Goal: Transaction & Acquisition: Purchase product/service

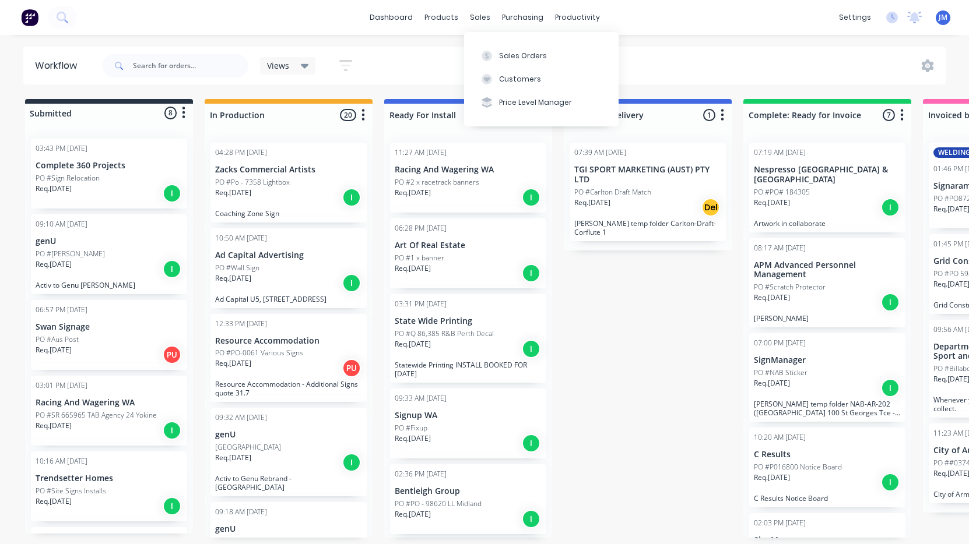
scroll to position [858, 0]
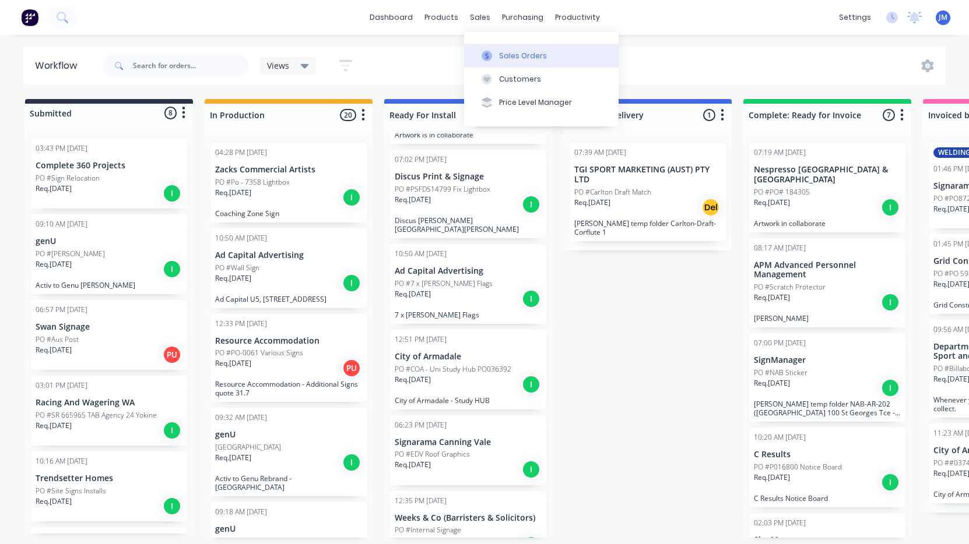
click at [513, 57] on div "Sales Orders" at bounding box center [523, 56] width 48 height 10
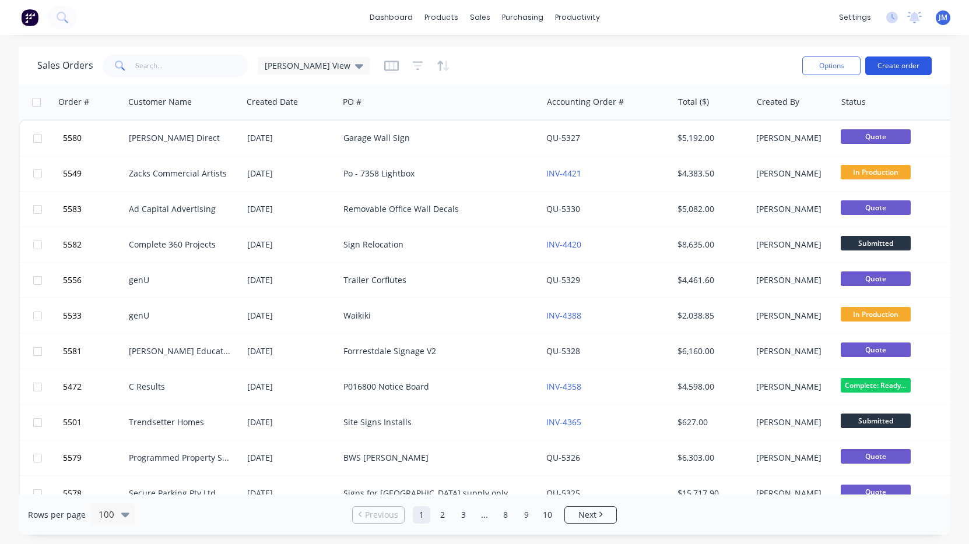
click at [893, 66] on button "Create order" at bounding box center [898, 66] width 66 height 19
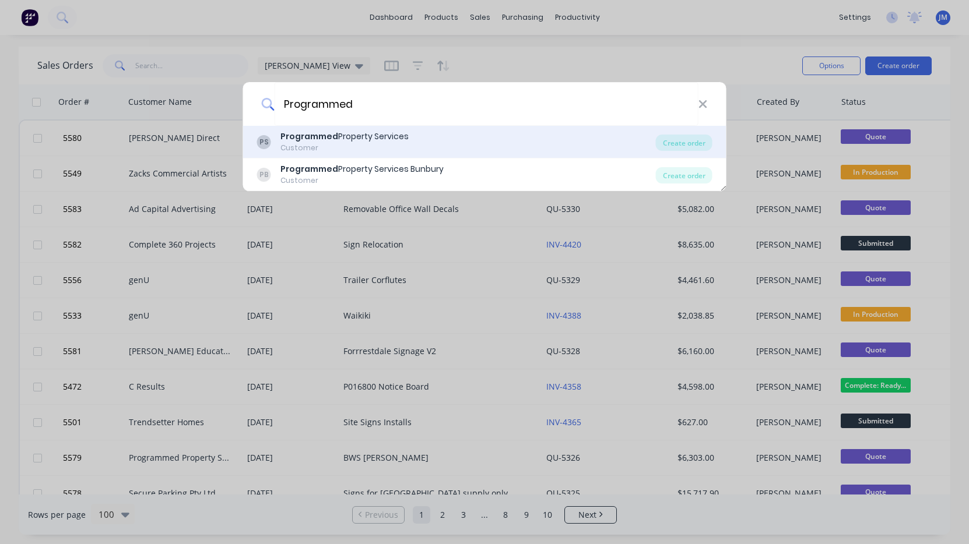
type input "Programmed"
click at [456, 136] on div "PS Programmed Property Services Customer" at bounding box center [456, 142] width 399 height 23
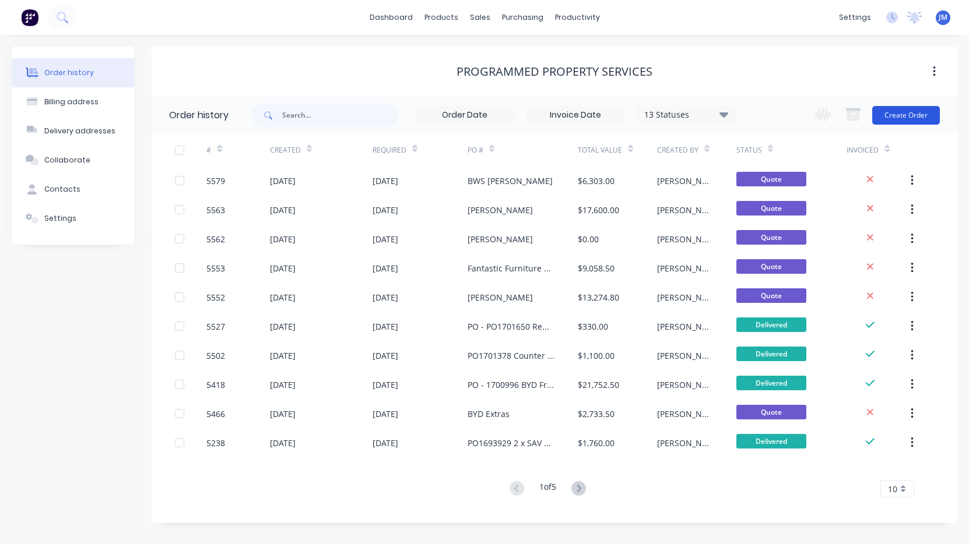
click at [889, 119] on button "Create Order" at bounding box center [906, 115] width 68 height 19
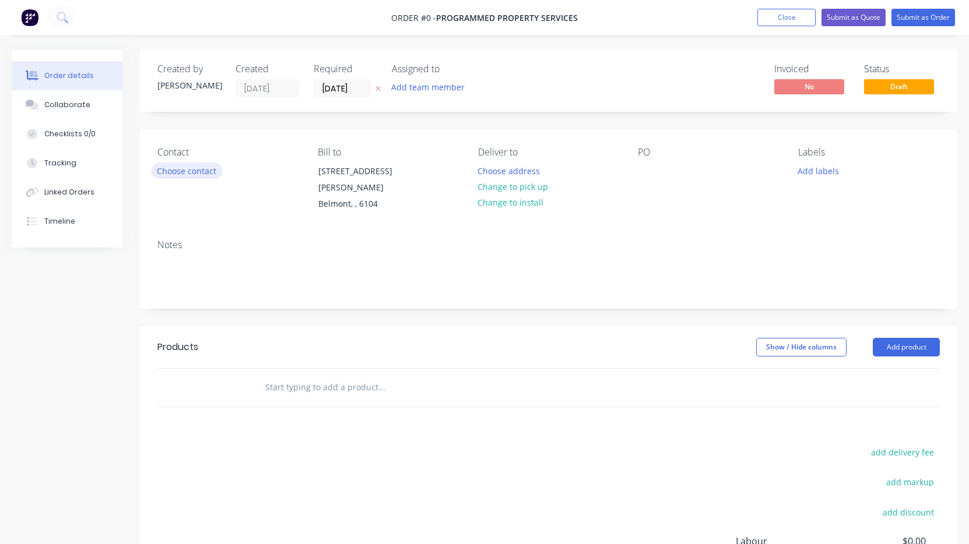
click at [191, 175] on button "Choose contact" at bounding box center [187, 171] width 72 height 16
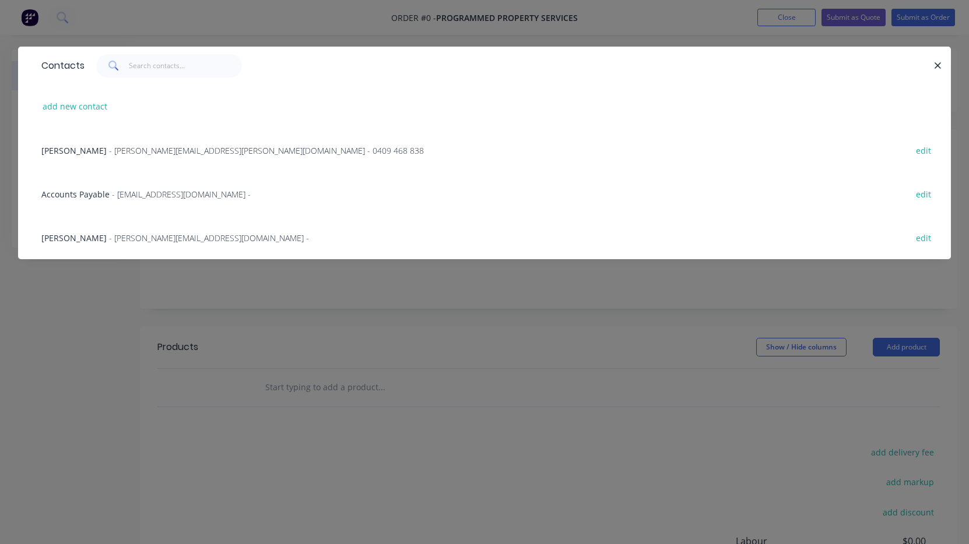
click at [167, 156] on span "- [PERSON_NAME][EMAIL_ADDRESS][PERSON_NAME][DOMAIN_NAME] - 0409 468 838" at bounding box center [266, 150] width 315 height 11
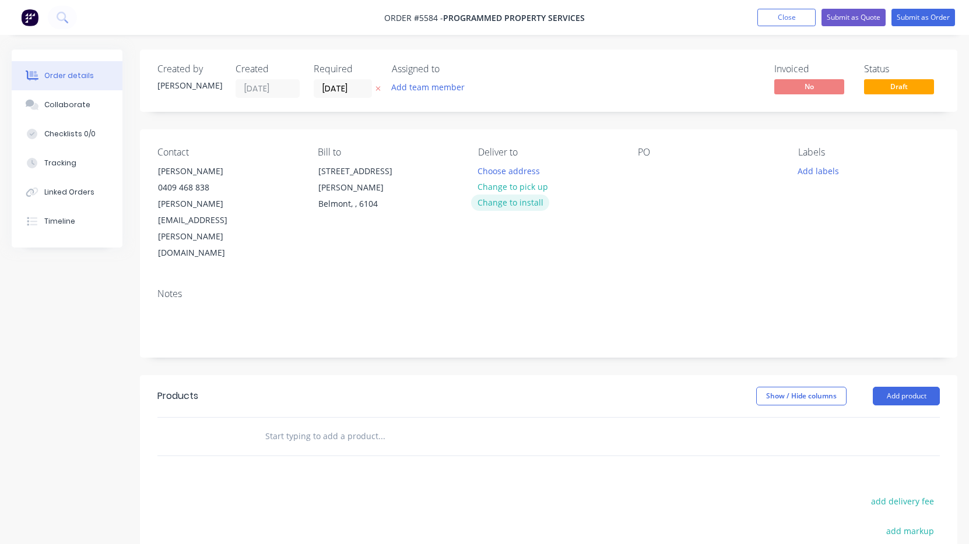
click at [520, 206] on button "Change to install" at bounding box center [510, 203] width 78 height 16
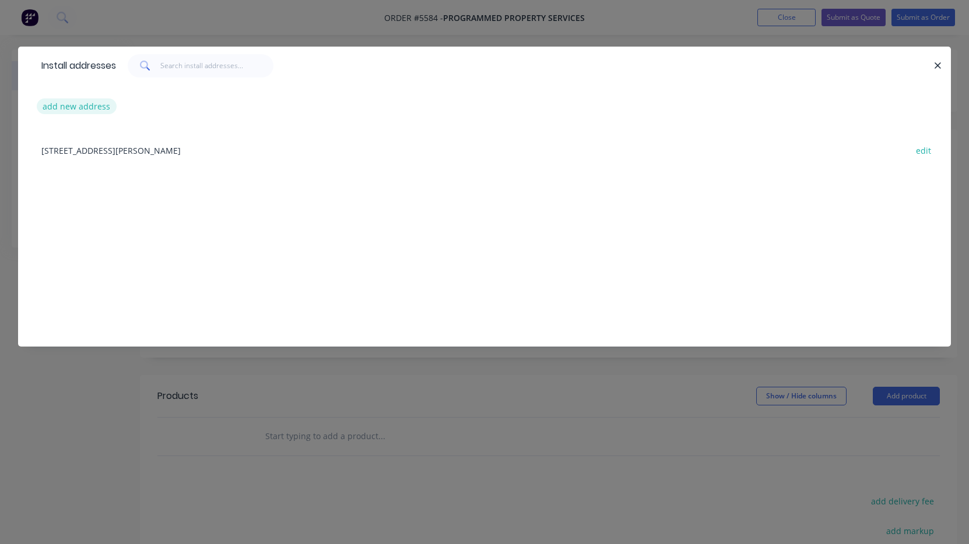
click at [72, 110] on button "add new address" at bounding box center [77, 106] width 80 height 16
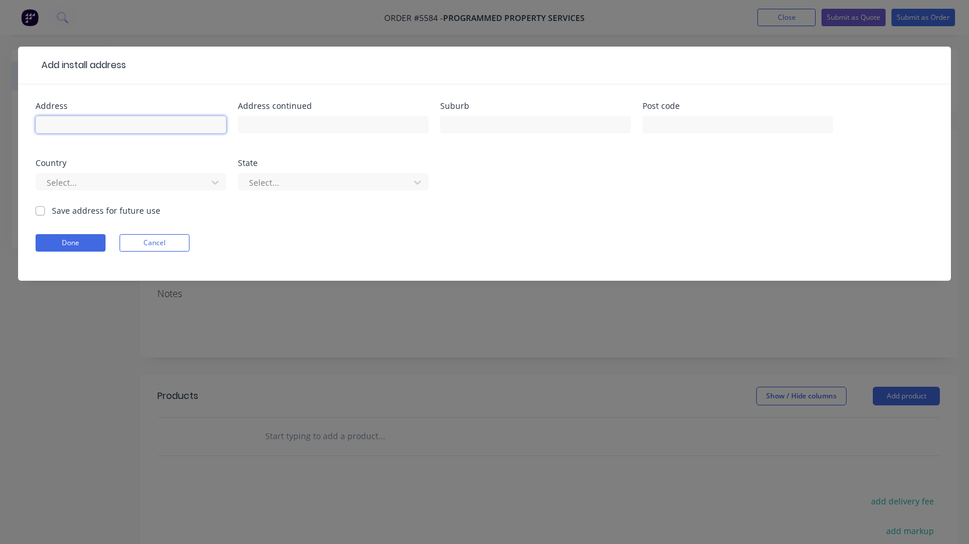
click at [72, 124] on input "text" at bounding box center [131, 124] width 191 height 17
paste input "[STREET_ADDRESS][PERSON_NAME]"
type input "[STREET_ADDRESS][PERSON_NAME]"
click at [83, 243] on button "Done" at bounding box center [71, 242] width 70 height 17
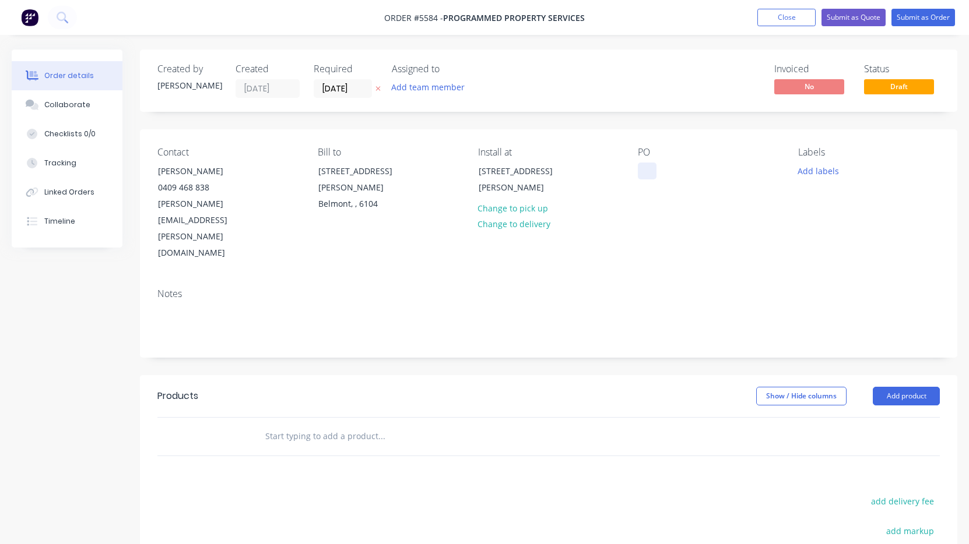
click at [642, 166] on div at bounding box center [647, 171] width 19 height 17
click at [635, 224] on div "Contact [PERSON_NAME] [PHONE_NUMBER] [PERSON_NAME][EMAIL_ADDRESS][PERSON_NAME][…" at bounding box center [548, 204] width 817 height 150
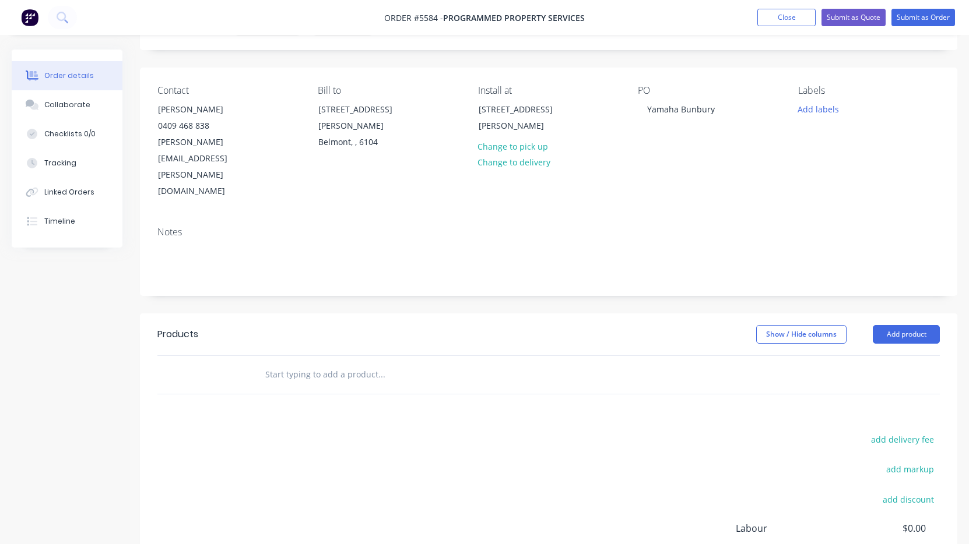
scroll to position [82, 0]
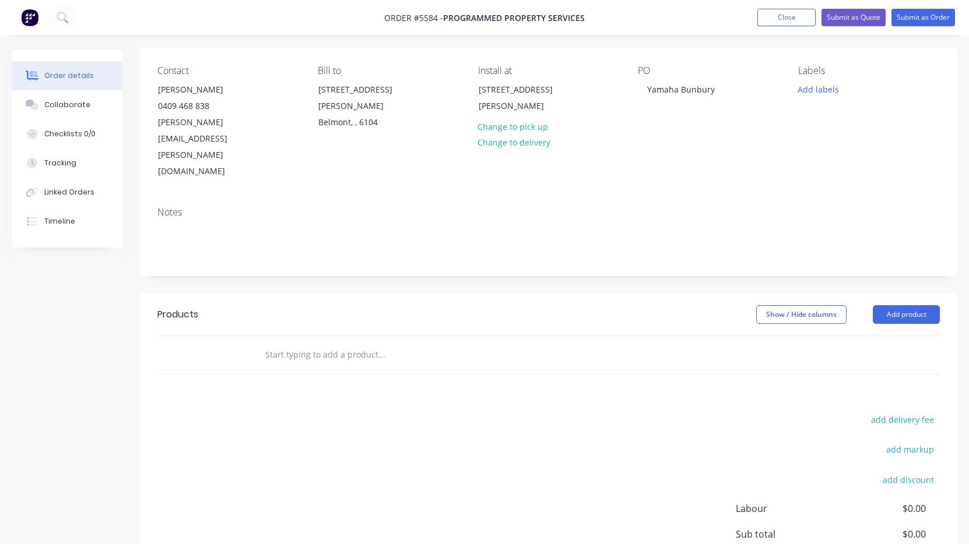
click at [334, 343] on input "text" at bounding box center [381, 354] width 233 height 23
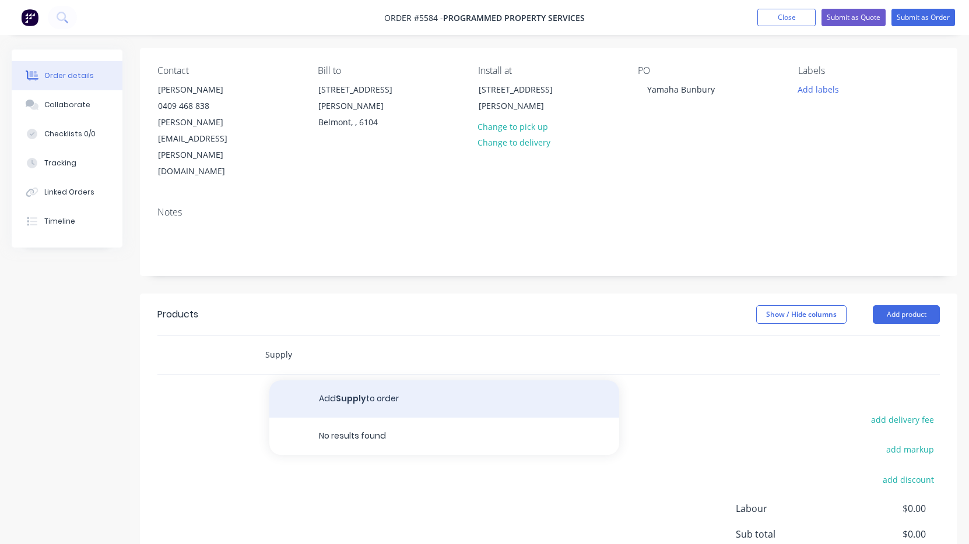
type input "Supply"
click at [358, 381] on button "Add Supply to order" at bounding box center [444, 399] width 350 height 37
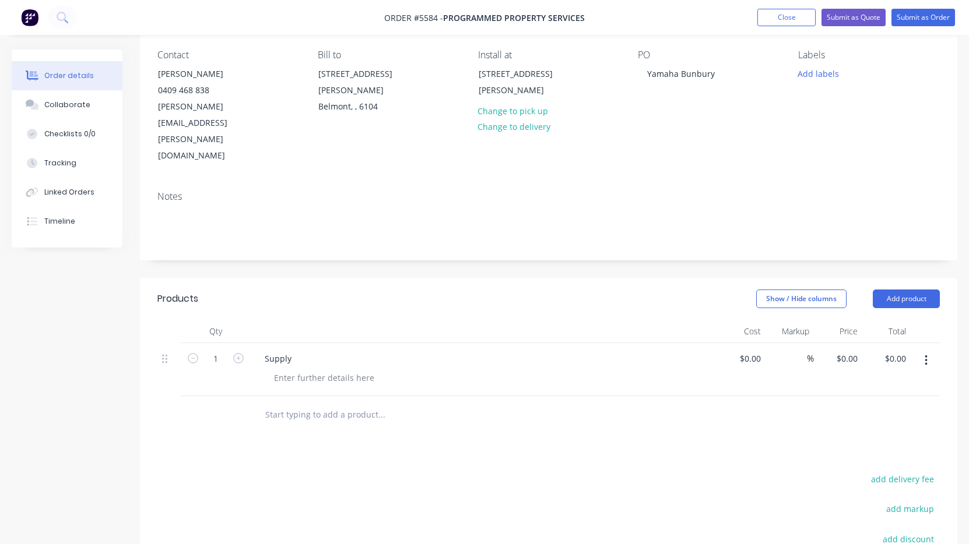
scroll to position [100, 0]
click at [294, 367] on div at bounding box center [324, 375] width 119 height 17
click at [337, 367] on div "1A FASCIA SIGN" at bounding box center [304, 375] width 79 height 17
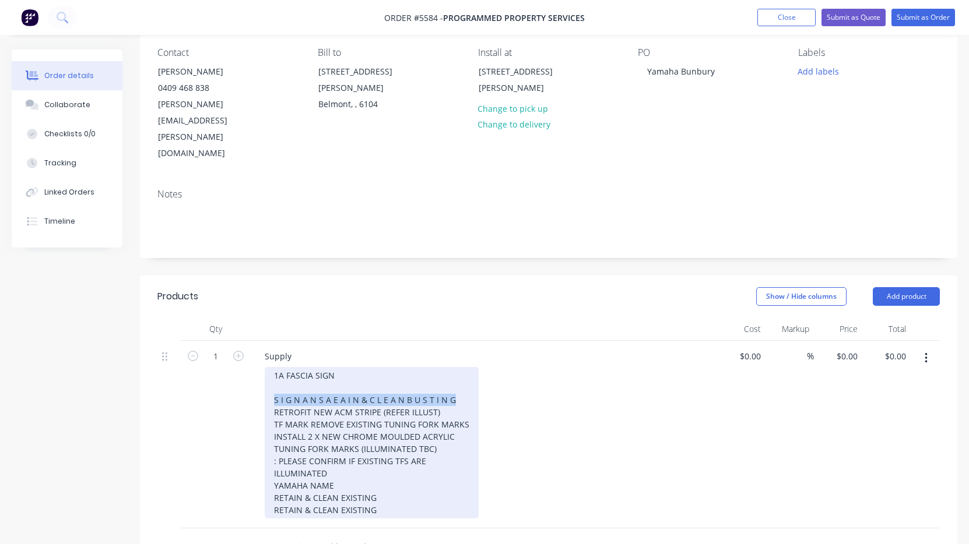
drag, startPoint x: 455, startPoint y: 353, endPoint x: 258, endPoint y: 346, distance: 197.7
click at [258, 346] on div "Supply 1A FASCIA SIGN S I G N A N S A E A I N & C L E A N B U S T I N G RETROFI…" at bounding box center [484, 435] width 466 height 188
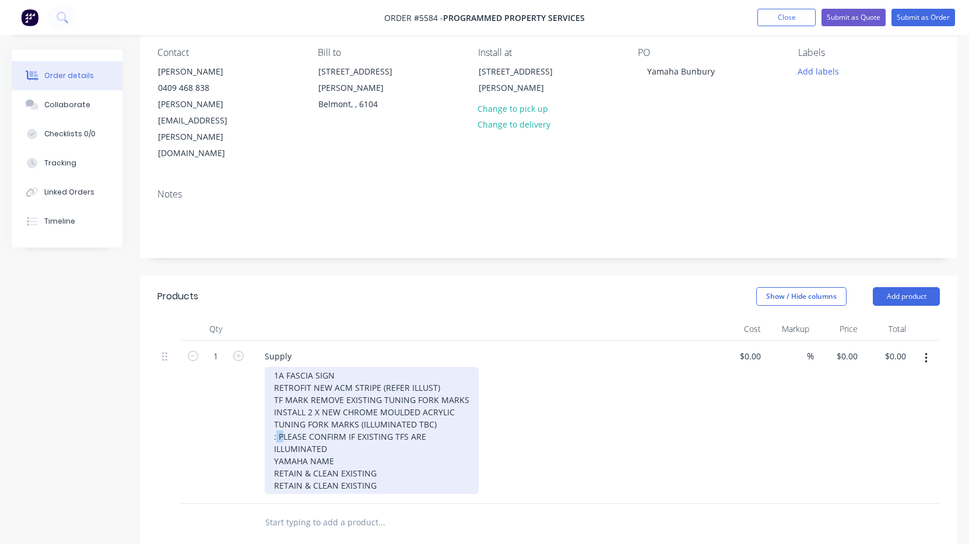
drag, startPoint x: 280, startPoint y: 399, endPoint x: 261, endPoint y: 400, distance: 18.7
click at [261, 399] on div "Supply 1A FASCIA SIGN RETROFIT NEW ACM STRIPE (REFER ILLUST) TF MARK REMOVE EXI…" at bounding box center [484, 422] width 466 height 163
drag, startPoint x: 309, startPoint y: 365, endPoint x: 254, endPoint y: 361, distance: 54.9
click at [254, 361] on div "Supply 1A FASCIA SIGN RETROFIT NEW ACM STRIPE (REFER ILLUST) TF MARK REMOVE EXI…" at bounding box center [484, 422] width 466 height 163
click at [275, 367] on div "1A FASCIA SIGN RETROFIT NEW ACM STRIPE (REFER ILLUST) REMOVE EXISTING TUNING FO…" at bounding box center [364, 430] width 199 height 127
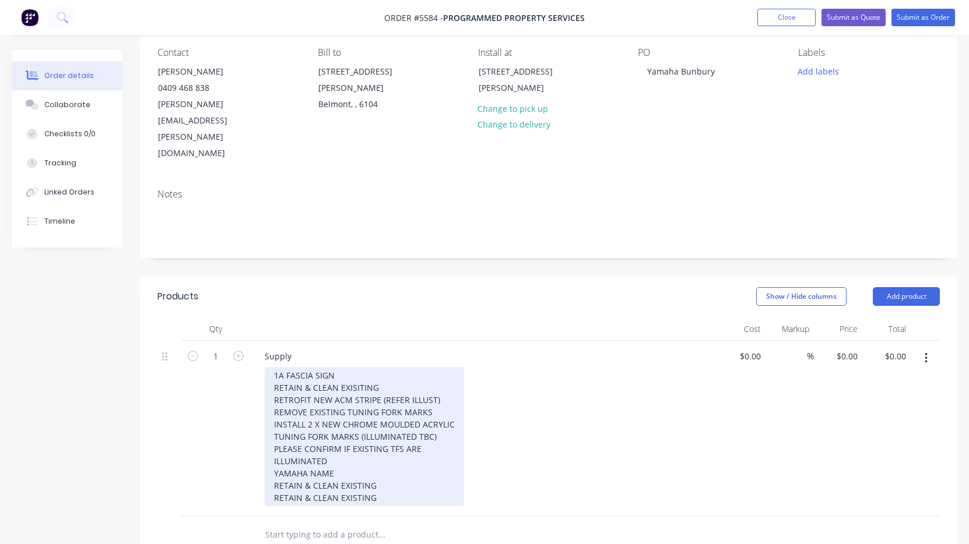
click at [269, 367] on div "1A FASCIA SIGN RETAIN & CLEAN EXISITING RETROFIT NEW ACM STRIPE (REFER ILLUST) …" at bounding box center [364, 436] width 199 height 139
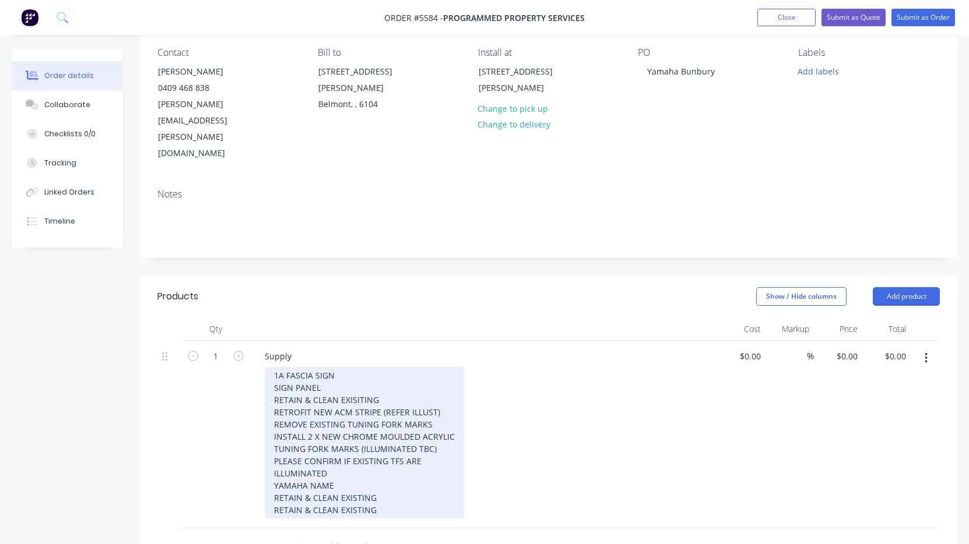
click at [277, 367] on div "1A FASCIA SIGN SIGN PANEL RETAIN & CLEAN EXISITING RETROFIT NEW ACM STRIPE (REF…" at bounding box center [364, 443] width 199 height 152
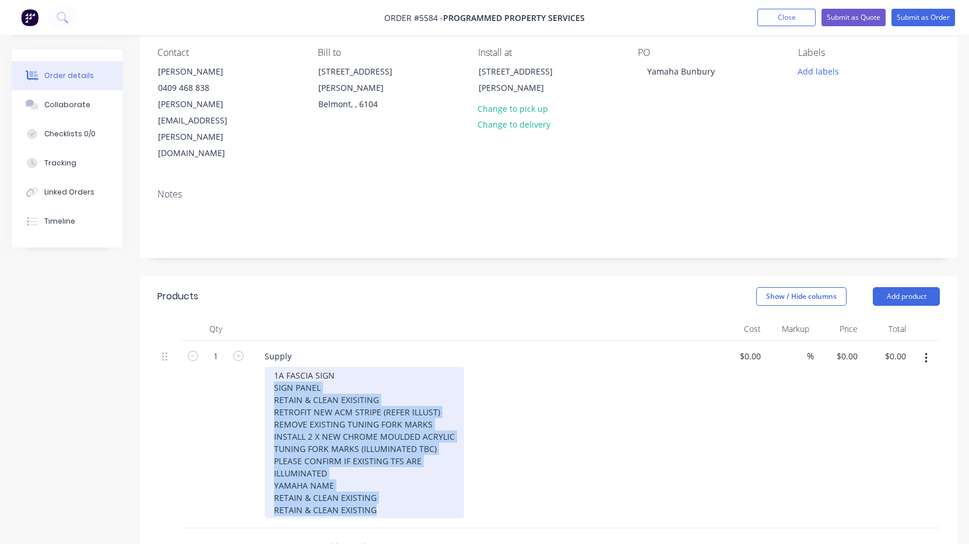
drag, startPoint x: 392, startPoint y: 473, endPoint x: 240, endPoint y: 337, distance: 203.9
click at [240, 341] on div "1 Supply 1A FASCIA SIGN SIGN PANEL RETAIN & CLEAN EXISITING RETROFIT NEW ACM ST…" at bounding box center [548, 435] width 782 height 188
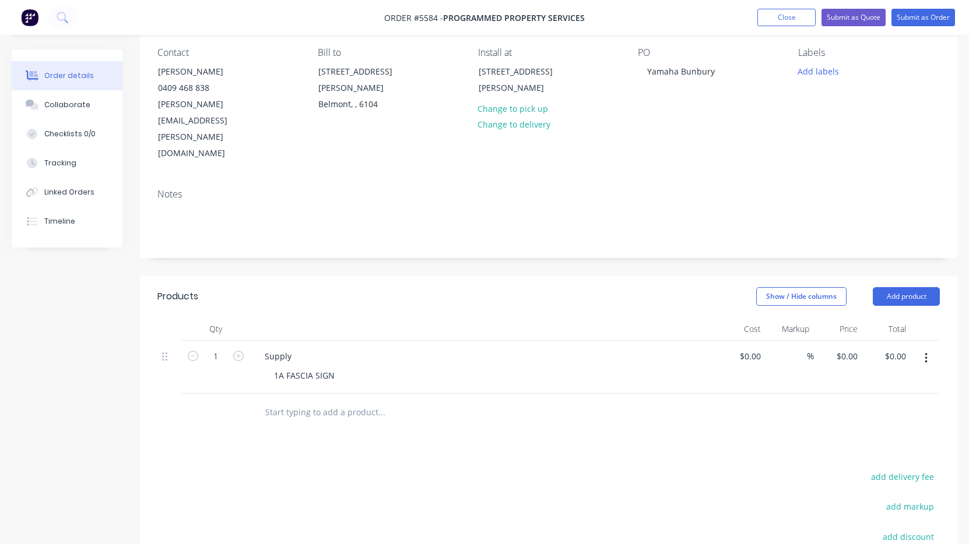
click at [927, 352] on icon "button" at bounding box center [925, 358] width 3 height 13
click at [872, 404] on div "Duplicate" at bounding box center [884, 412] width 90 height 17
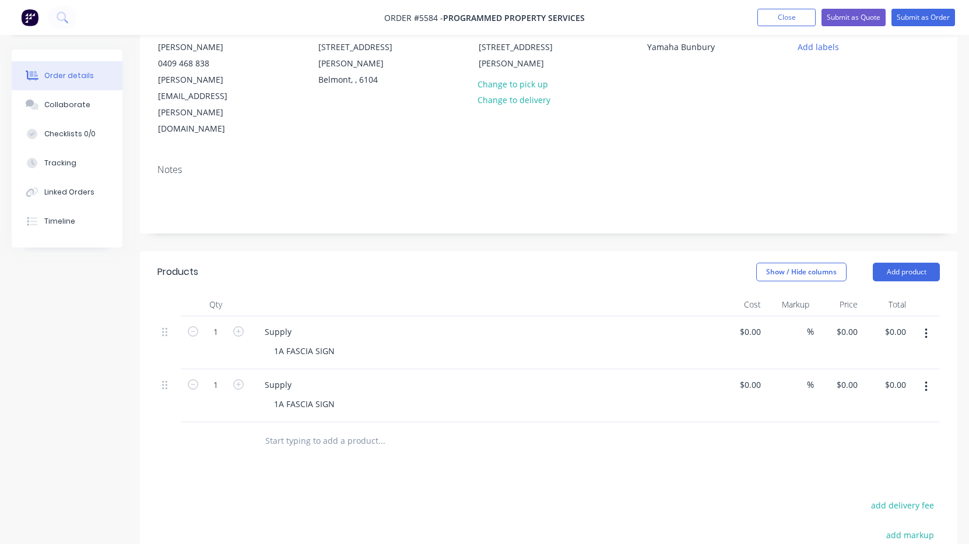
scroll to position [127, 0]
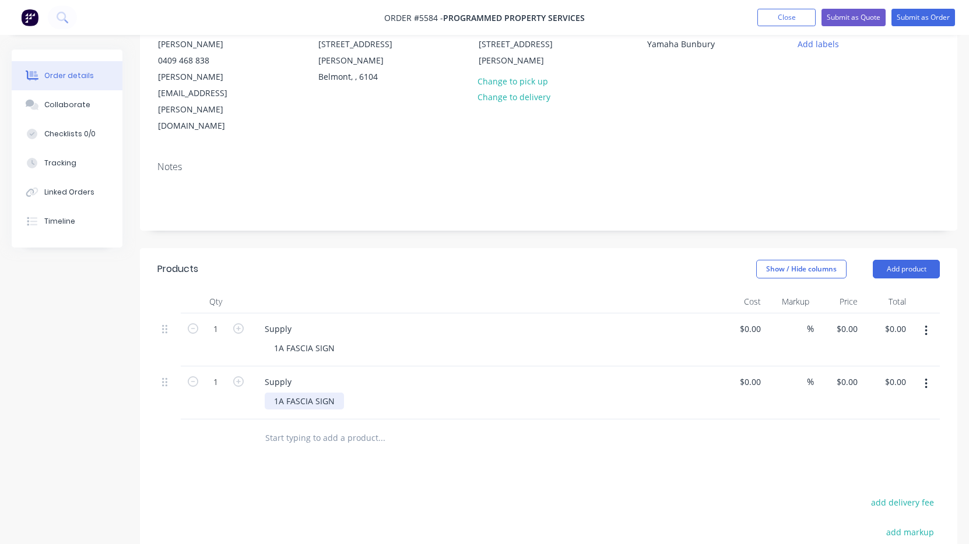
drag, startPoint x: 280, startPoint y: 352, endPoint x: 271, endPoint y: 352, distance: 8.7
click at [271, 393] on div "1A FASCIA SIGN" at bounding box center [304, 401] width 79 height 17
click at [335, 393] on div "2A FASCIA SIGN" at bounding box center [304, 401] width 79 height 17
drag, startPoint x: 340, startPoint y: 364, endPoint x: 254, endPoint y: 367, distance: 86.3
click at [254, 367] on div "Supply 2A FASCIA SIGN [PERSON_NAME] SIAM" at bounding box center [484, 399] width 466 height 65
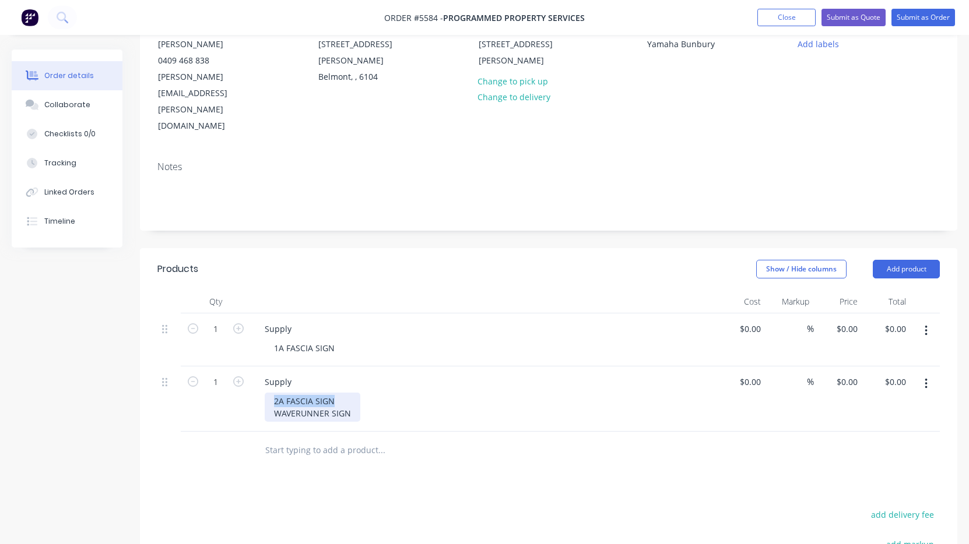
drag, startPoint x: 343, startPoint y: 350, endPoint x: 258, endPoint y: 349, distance: 84.5
click at [258, 367] on div "Supply 2A FASCIA SIGN WAVERUNNER SIGN" at bounding box center [484, 399] width 466 height 65
click at [283, 393] on div "2A FASCIA SIGN WAVERUNNER SIGN" at bounding box center [313, 407] width 96 height 29
click at [260, 367] on div "Supply 2A FASCIA SIGN WAVERUNNER SIGN" at bounding box center [484, 399] width 466 height 65
copy div "2A"
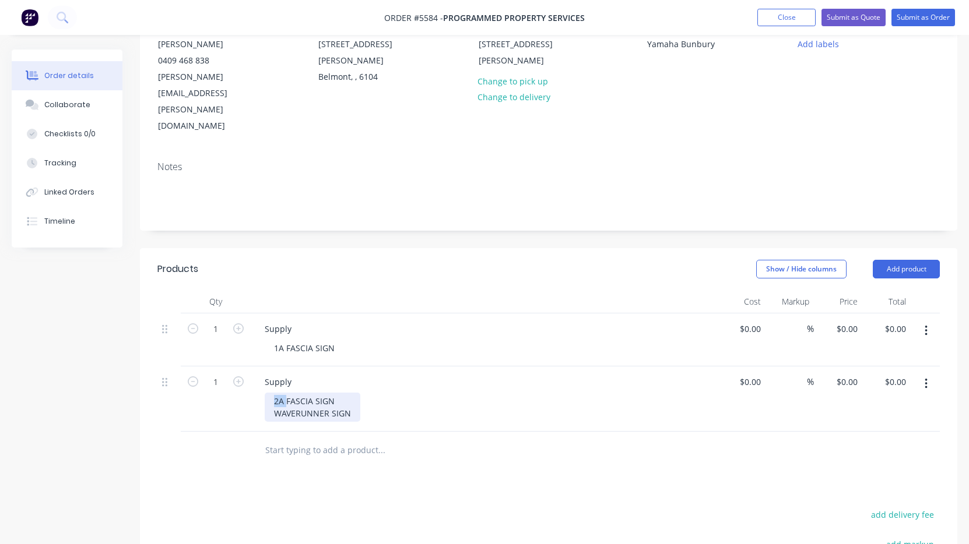
click at [269, 393] on div "2A FASCIA SIGN WAVERUNNER SIGN" at bounding box center [313, 407] width 96 height 29
drag, startPoint x: 336, startPoint y: 352, endPoint x: 231, endPoint y: 352, distance: 105.5
click at [231, 367] on div "1 Supply 2A FASCIA SIGN 2A WAVERUNNER SIGN $0.00 $0.00 % $0.00 $0.00 $0.00 $0.00" at bounding box center [548, 399] width 782 height 65
click at [424, 393] on div "2A WAVERUNNER SIGN" at bounding box center [489, 401] width 448 height 17
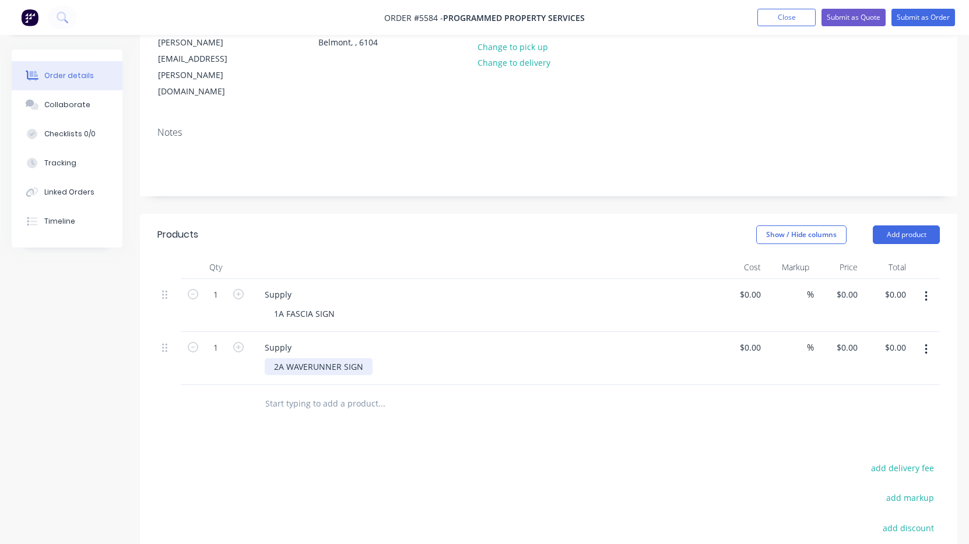
scroll to position [163, 0]
click at [923, 338] on button "button" at bounding box center [925, 348] width 27 height 21
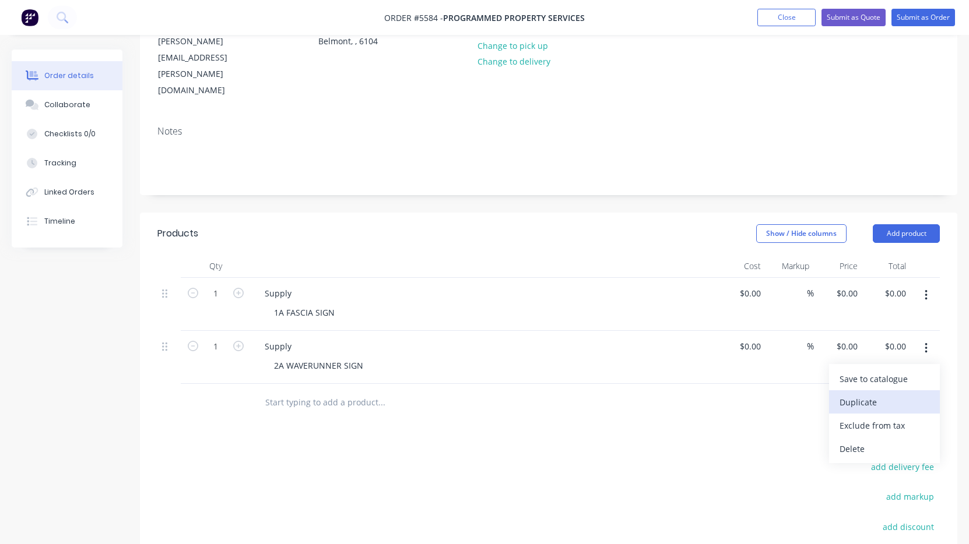
click at [875, 394] on div "Duplicate" at bounding box center [884, 402] width 90 height 17
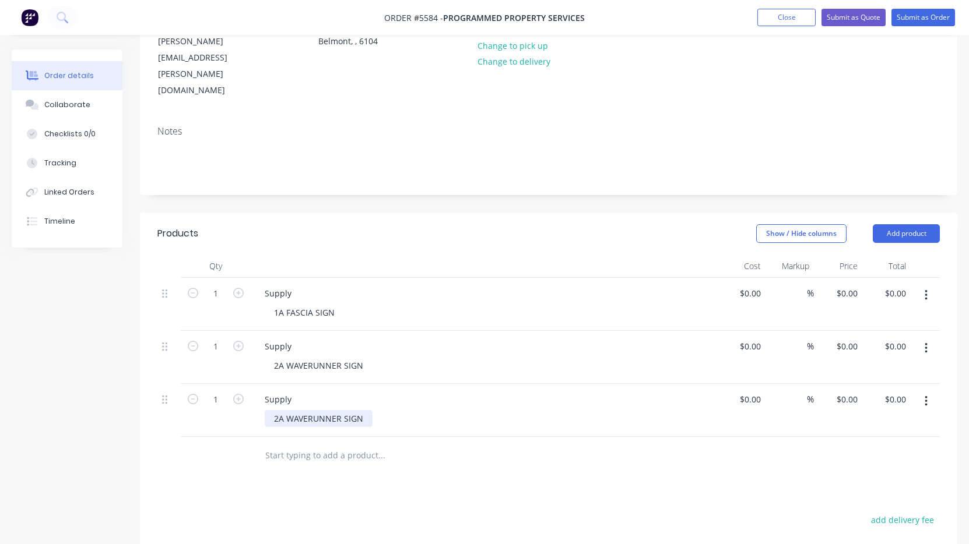
click at [283, 410] on div "2A WAVERUNNER SIGN" at bounding box center [319, 418] width 108 height 17
drag, startPoint x: 361, startPoint y: 367, endPoint x: 287, endPoint y: 368, distance: 74.0
click at [287, 410] on div "2B WAVERUNNER SIGN" at bounding box center [319, 418] width 108 height 17
click at [925, 395] on icon "button" at bounding box center [925, 401] width 3 height 13
click at [886, 447] on div "Duplicate" at bounding box center [884, 455] width 90 height 17
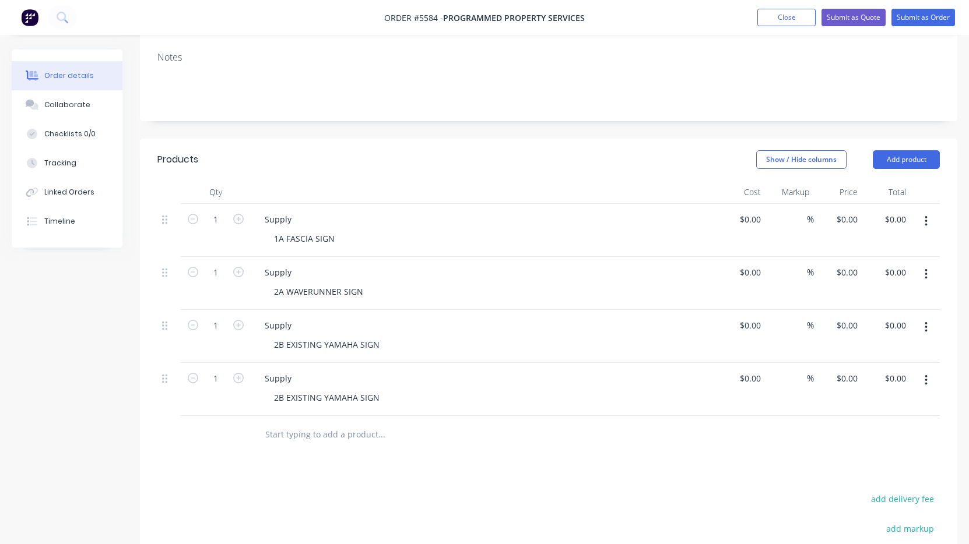
scroll to position [265, 0]
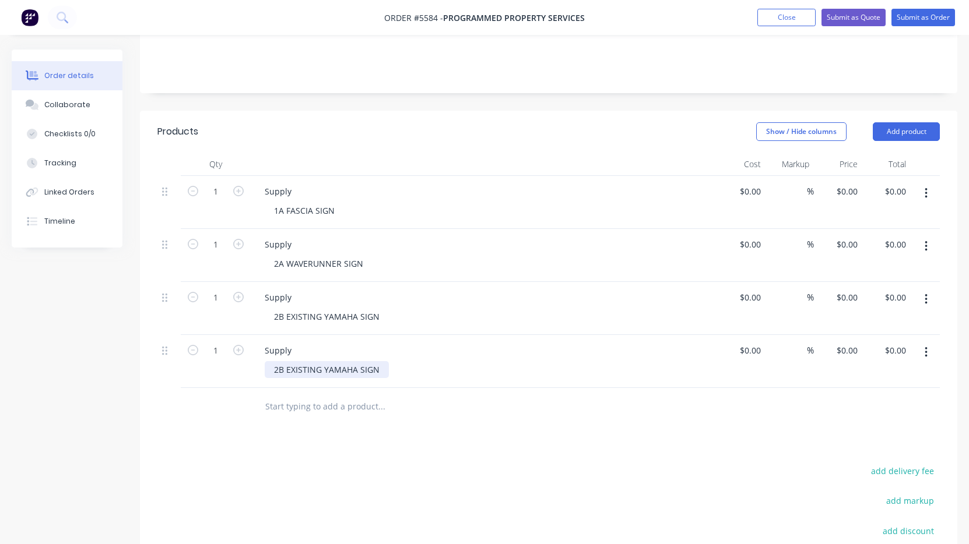
click at [308, 361] on div "2B EXISTING YAMAHA SIGN" at bounding box center [327, 369] width 124 height 17
drag, startPoint x: 284, startPoint y: 319, endPoint x: 250, endPoint y: 319, distance: 34.4
click at [250, 335] on div "1 Supply 2B EXISTING YAMAHA SIGN $0.00 $0.00 % $0.00 $0.00 $0.00 $0.00" at bounding box center [548, 361] width 782 height 53
drag, startPoint x: 337, startPoint y: 160, endPoint x: 286, endPoint y: 160, distance: 50.7
click at [286, 202] on div "1A FASCIA SIGN" at bounding box center [304, 210] width 79 height 17
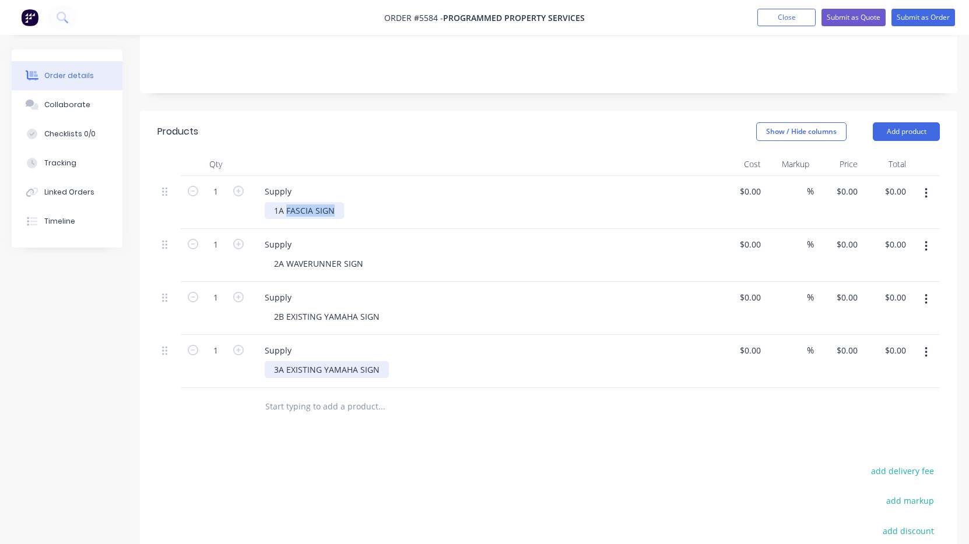
copy div "FASCIA SIGN"
click at [342, 361] on div "3A EXISTING YAMAHA SIGN" at bounding box center [327, 369] width 124 height 17
click at [382, 361] on div "3A EXISTING YAMAHA SIGN" at bounding box center [327, 369] width 124 height 17
drag, startPoint x: 341, startPoint y: 318, endPoint x: 286, endPoint y: 318, distance: 54.8
click at [286, 361] on div "3A EXISTING YAMAHA SIGN" at bounding box center [327, 369] width 124 height 17
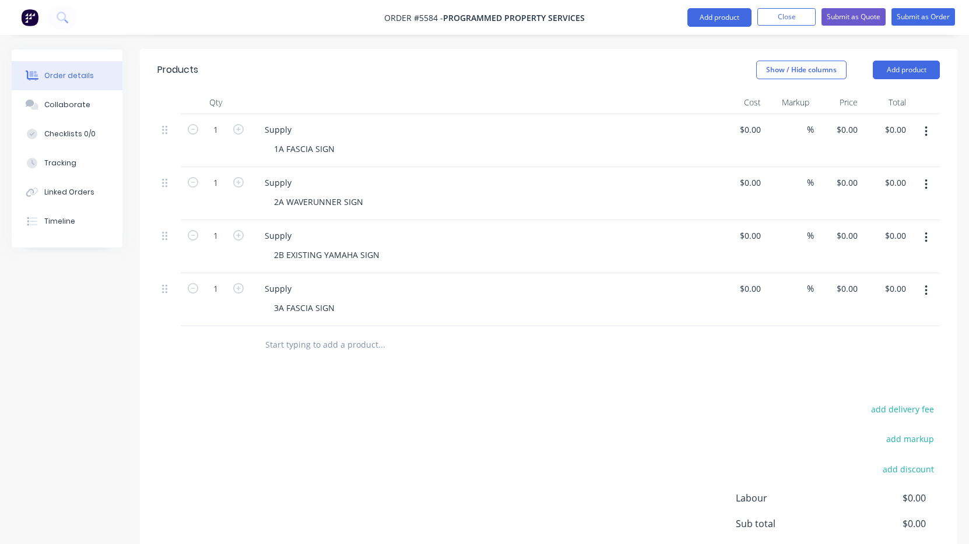
scroll to position [330, 0]
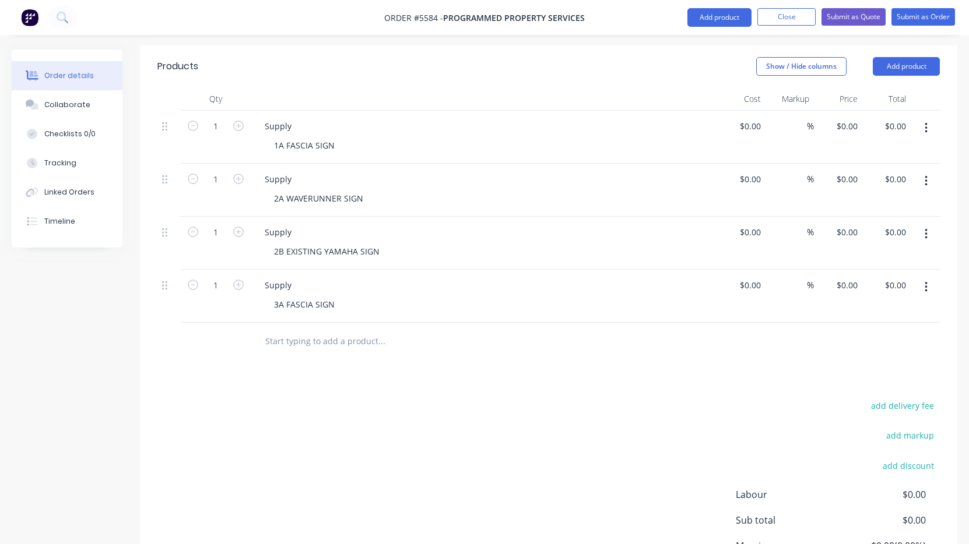
click at [924, 281] on icon "button" at bounding box center [925, 287] width 3 height 13
click at [891, 333] on div "Duplicate" at bounding box center [884, 341] width 90 height 17
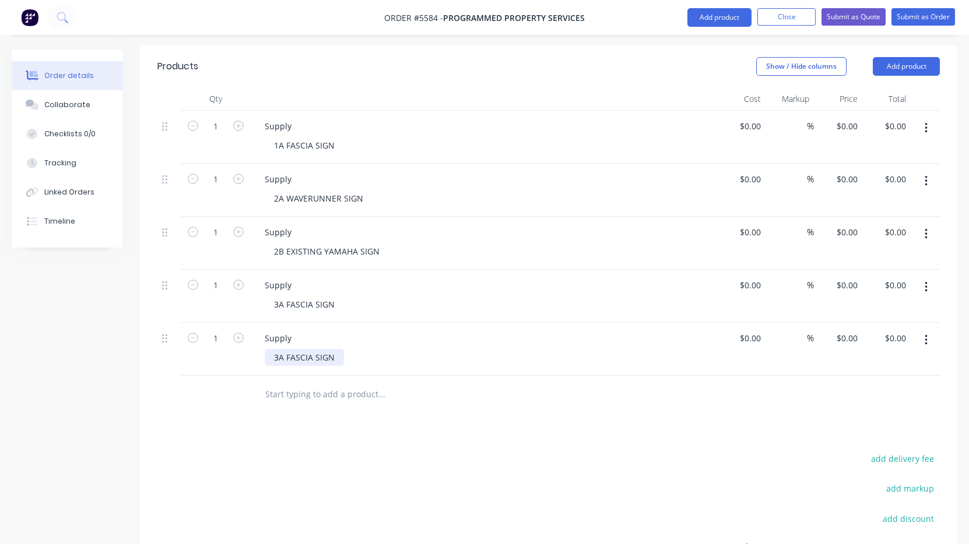
click at [282, 349] on div "3A FASCIA SIGN" at bounding box center [304, 357] width 79 height 17
drag, startPoint x: 363, startPoint y: 151, endPoint x: 286, endPoint y: 152, distance: 76.9
click at [286, 190] on div "2A WAVERUNNER SIGN" at bounding box center [319, 198] width 108 height 17
copy div "WAVERUNNER SIGN"
drag, startPoint x: 320, startPoint y: 309, endPoint x: 284, endPoint y: 309, distance: 35.6
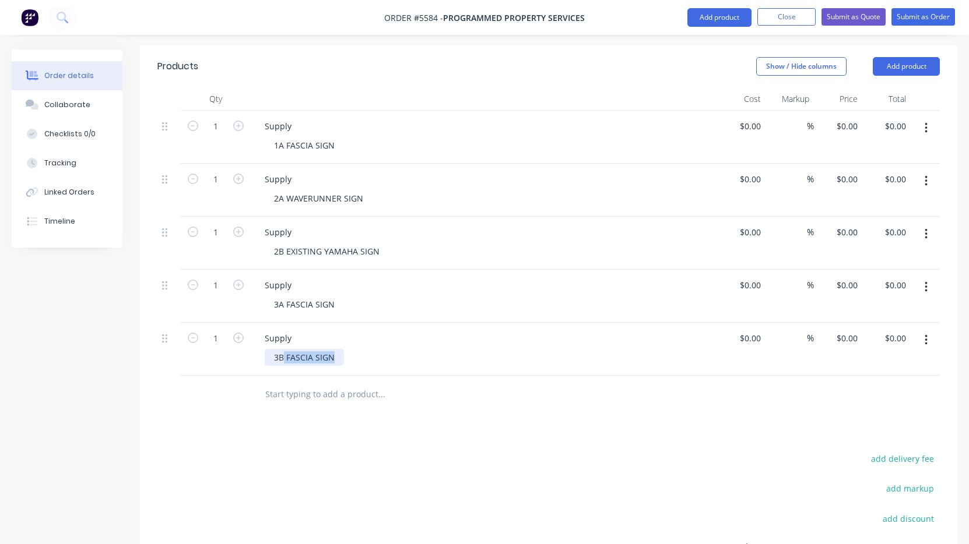
click at [284, 349] on div "3B FASCIA SIGN" at bounding box center [304, 357] width 79 height 17
drag, startPoint x: 284, startPoint y: 311, endPoint x: 309, endPoint y: 331, distance: 32.3
click at [284, 349] on div "3BWAVERUNNER SIGN" at bounding box center [317, 357] width 105 height 17
click at [924, 334] on icon "button" at bounding box center [925, 340] width 3 height 13
click at [882, 386] on div "Duplicate" at bounding box center [884, 394] width 90 height 17
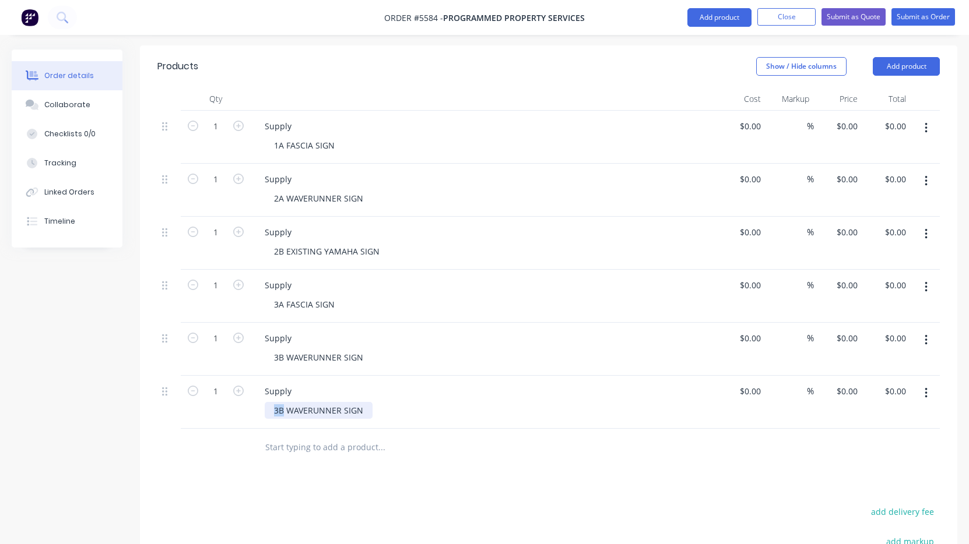
drag, startPoint x: 283, startPoint y: 361, endPoint x: 261, endPoint y: 361, distance: 21.6
click at [261, 376] on div "Supply 3B WAVERUNNER SIGN" at bounding box center [484, 402] width 466 height 53
drag, startPoint x: 336, startPoint y: 256, endPoint x: 287, endPoint y: 255, distance: 49.0
click at [287, 296] on div "3A FASCIA SIGN" at bounding box center [304, 304] width 79 height 17
copy div "FASCIA SIGN"
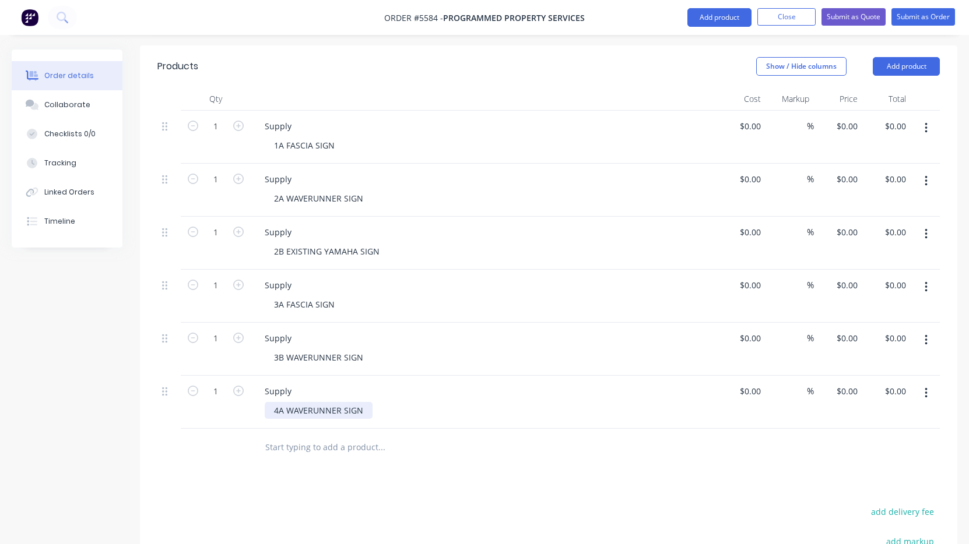
click at [315, 402] on div "4A WAVERUNNER SIGN" at bounding box center [319, 410] width 108 height 17
drag, startPoint x: 287, startPoint y: 359, endPoint x: 371, endPoint y: 361, distance: 84.5
click at [371, 402] on div "4A WAVERUNNER SIGN" at bounding box center [489, 410] width 448 height 17
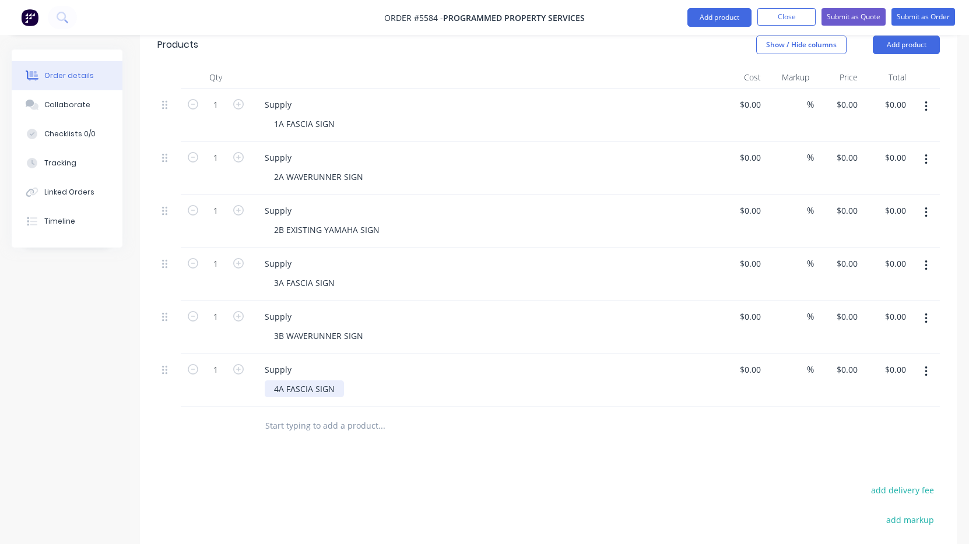
scroll to position [354, 0]
click at [926, 363] on icon "button" at bounding box center [925, 369] width 3 height 13
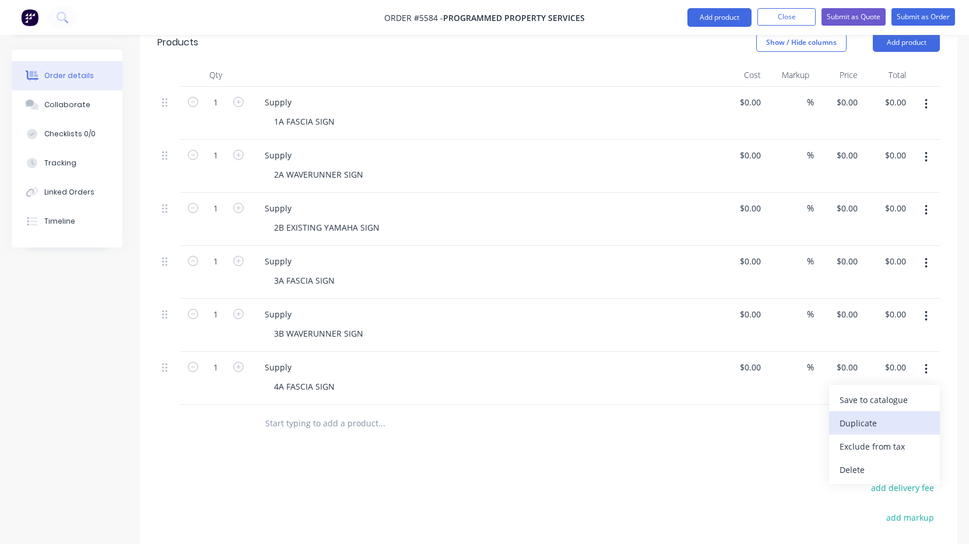
click at [874, 415] on div "Duplicate" at bounding box center [884, 423] width 90 height 17
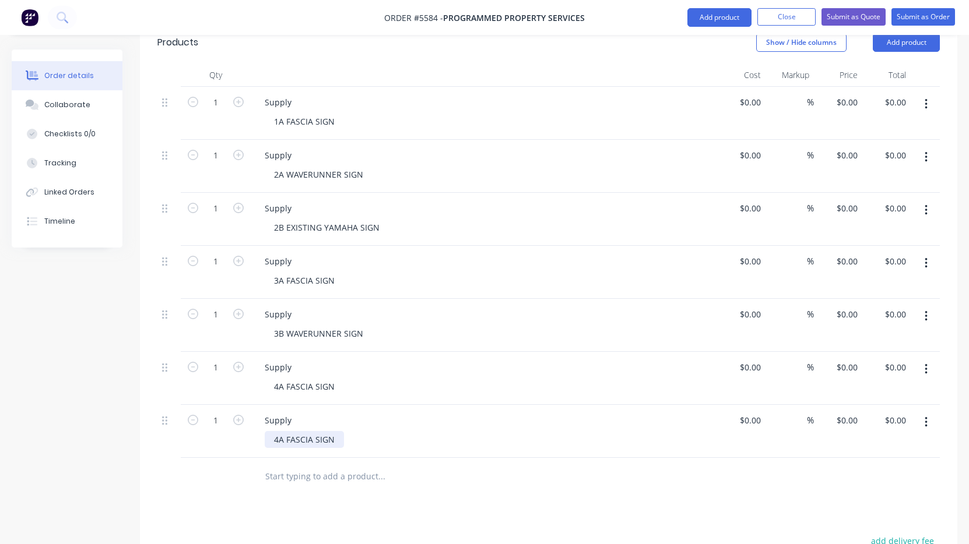
click at [284, 431] on div "4A FASCIA SIGN" at bounding box center [304, 439] width 79 height 17
drag, startPoint x: 337, startPoint y: 389, endPoint x: 287, endPoint y: 389, distance: 50.1
click at [287, 431] on div "4C FASCIA SIGN" at bounding box center [304, 439] width 79 height 17
click at [921, 359] on button "button" at bounding box center [925, 369] width 27 height 21
click at [874, 415] on div "Duplicate" at bounding box center [884, 423] width 90 height 17
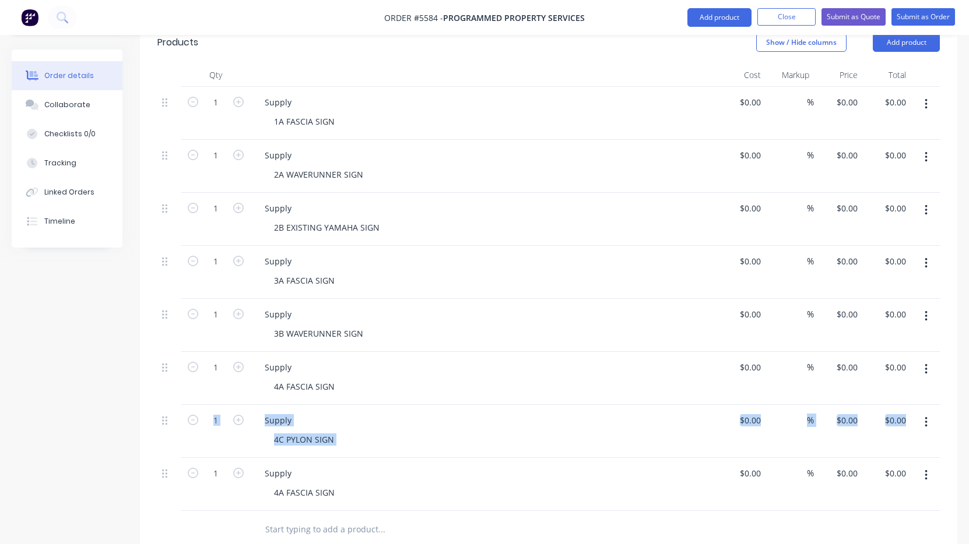
drag, startPoint x: 160, startPoint y: 423, endPoint x: 160, endPoint y: 375, distance: 48.4
click at [160, 375] on div "1 Supply 1A FASCIA SIGN $0.00 $0.00 % $0.00 $0.00 $0.00 $0.00 1 Supply 2A WAVER…" at bounding box center [548, 299] width 782 height 424
click at [163, 469] on icon at bounding box center [164, 474] width 5 height 10
drag, startPoint x: 163, startPoint y: 424, endPoint x: 163, endPoint y: 357, distance: 67.6
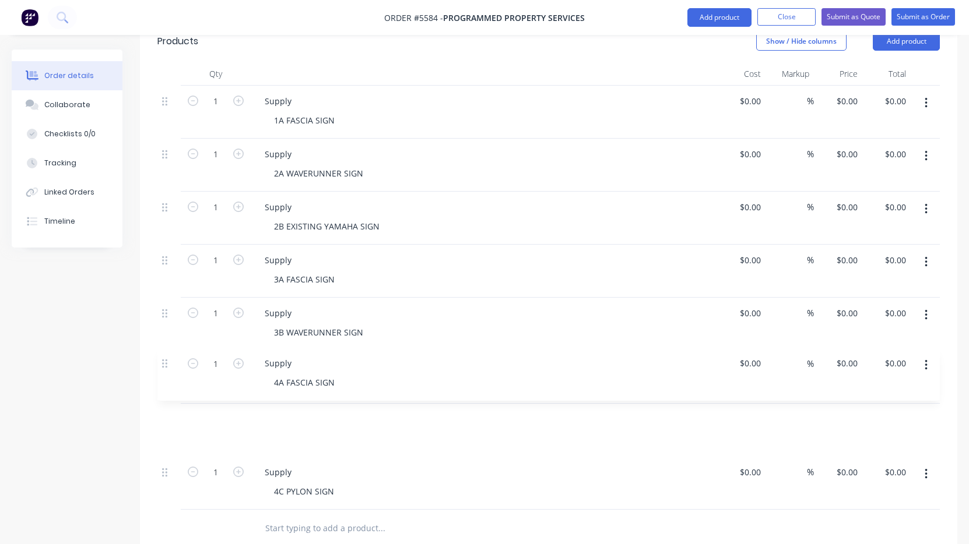
click at [163, 357] on div "1 Supply 1A FASCIA SIGN $0.00 $0.00 % $0.00 $0.00 $0.00 $0.00 1 Supply 2A WAVER…" at bounding box center [548, 298] width 782 height 424
click at [286, 430] on div "4A FASCIA SIGN" at bounding box center [304, 438] width 79 height 17
click at [322, 430] on div "4B FASCIA SIGN" at bounding box center [304, 438] width 79 height 17
drag, startPoint x: 335, startPoint y: 390, endPoint x: 286, endPoint y: 390, distance: 49.0
click at [286, 430] on div "4B FASCIA SIGN" at bounding box center [304, 438] width 79 height 17
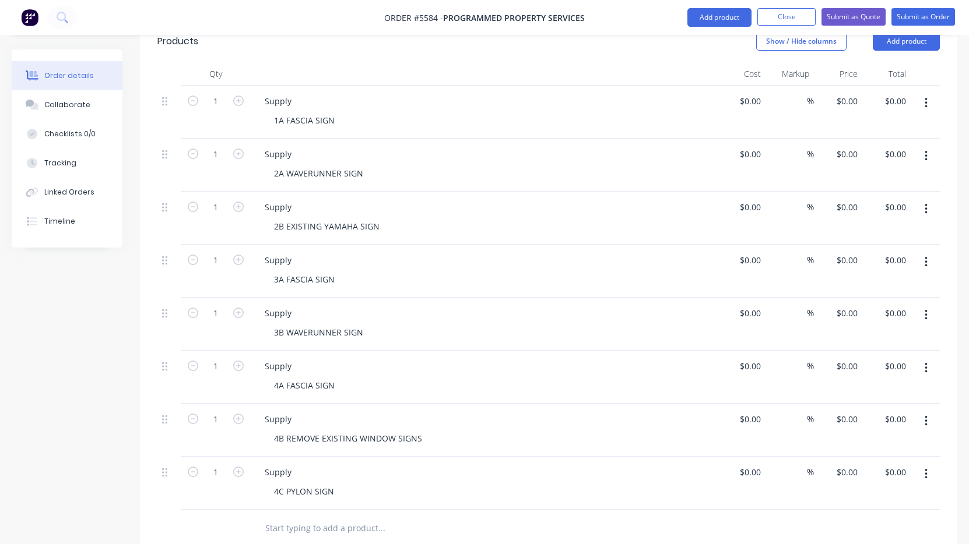
click at [924, 468] on icon "button" at bounding box center [925, 474] width 3 height 13
click at [882, 520] on div "Duplicate" at bounding box center [884, 528] width 90 height 17
drag, startPoint x: 278, startPoint y: 496, endPoint x: 266, endPoint y: 497, distance: 12.3
click at [266, 536] on div "4C PYLON SIGN" at bounding box center [304, 544] width 79 height 17
drag, startPoint x: 283, startPoint y: 495, endPoint x: 252, endPoint y: 495, distance: 30.9
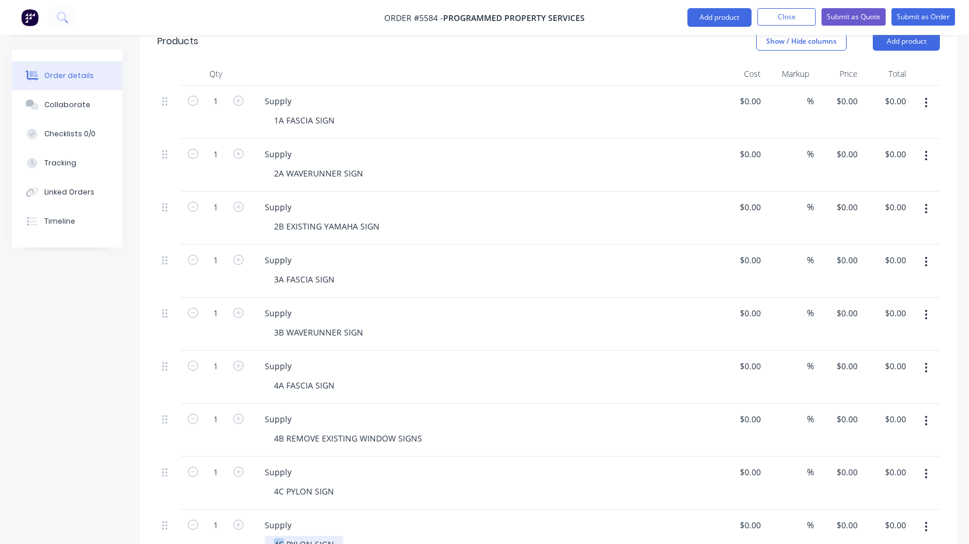
click at [252, 510] on div "Supply 4C PYLON SIGN" at bounding box center [484, 536] width 466 height 53
click at [309, 271] on div "3A FASCIA SIGN" at bounding box center [304, 279] width 79 height 17
drag, startPoint x: 337, startPoint y: 230, endPoint x: 286, endPoint y: 230, distance: 50.7
click at [286, 271] on div "3A FASCIA SIGN" at bounding box center [304, 279] width 79 height 17
copy div "FASCIA SIGN"
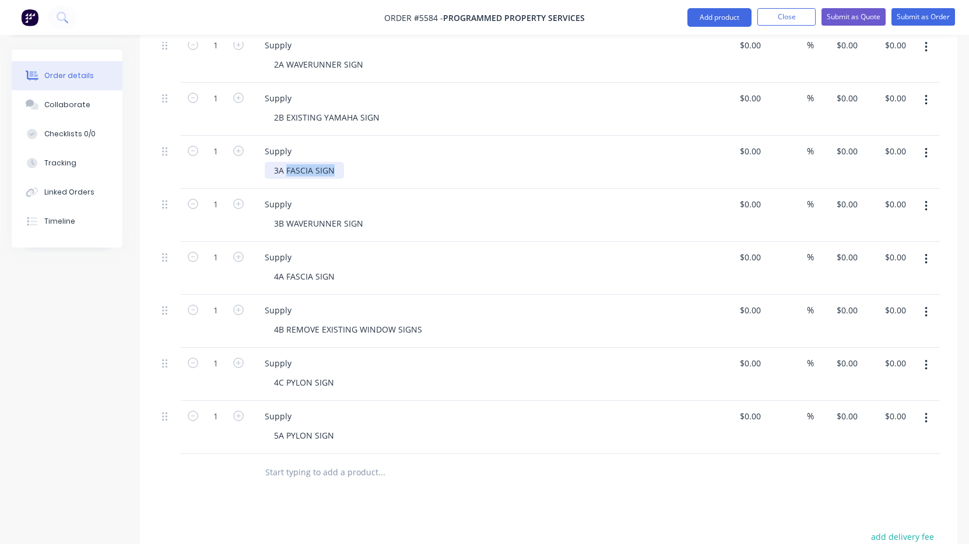
scroll to position [464, 0]
click at [295, 427] on div "5A PYLON SIGN" at bounding box center [304, 435] width 79 height 17
click at [851, 19] on button "Submit as Quote" at bounding box center [853, 16] width 64 height 17
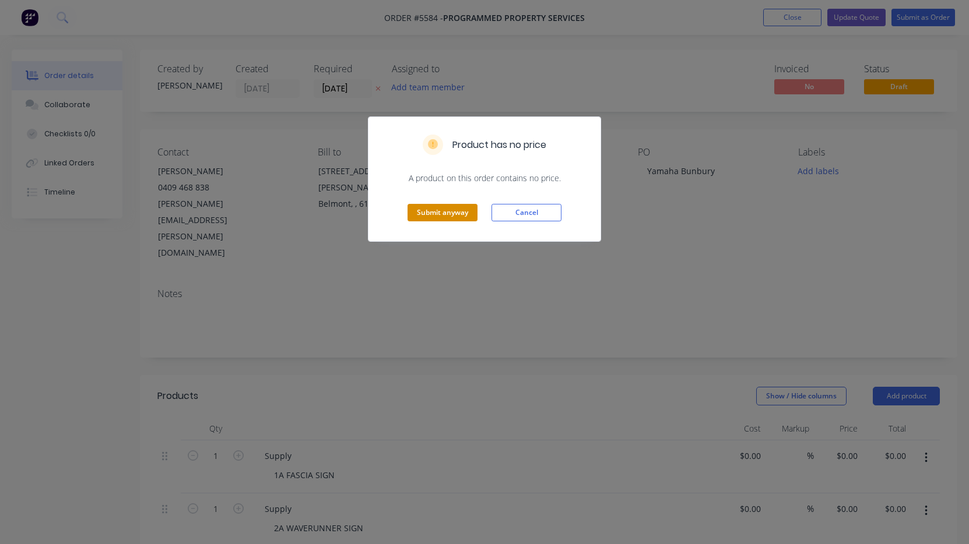
click at [445, 212] on button "Submit anyway" at bounding box center [442, 212] width 70 height 17
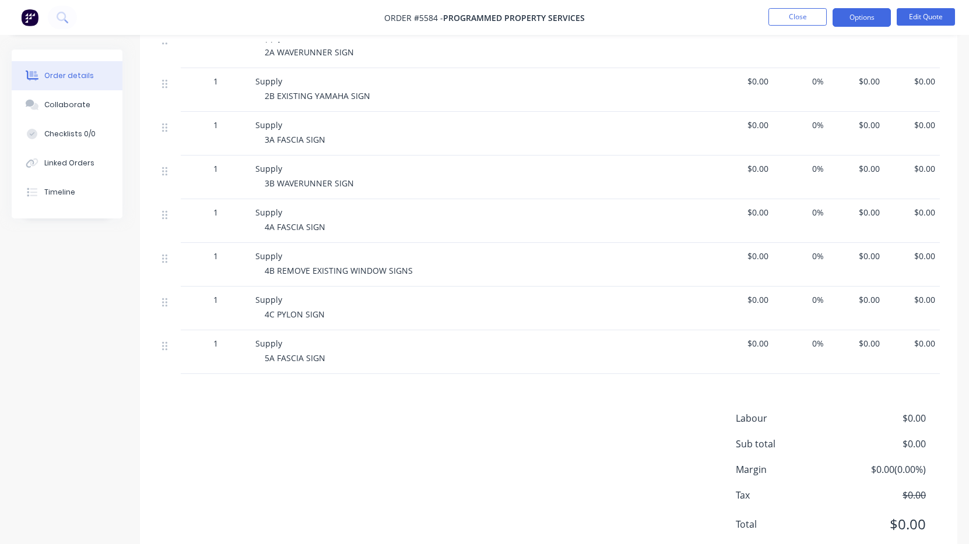
scroll to position [425, 0]
click at [932, 16] on button "Edit Quote" at bounding box center [925, 16] width 58 height 17
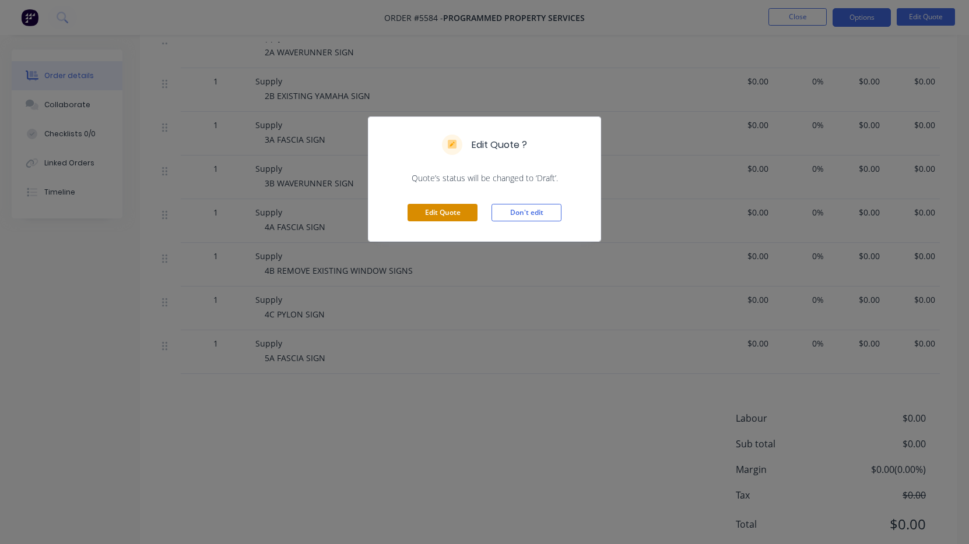
click at [441, 210] on button "Edit Quote" at bounding box center [442, 212] width 70 height 17
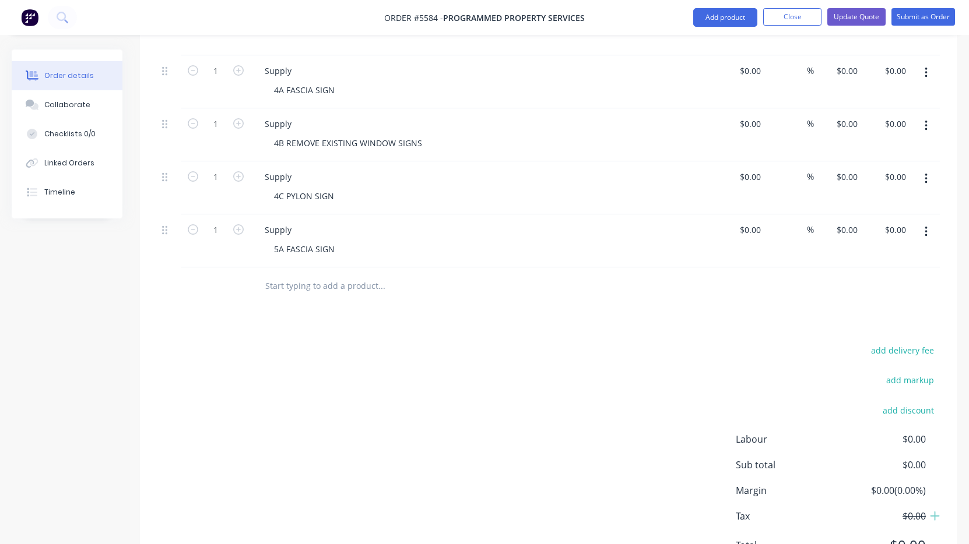
scroll to position [640, 0]
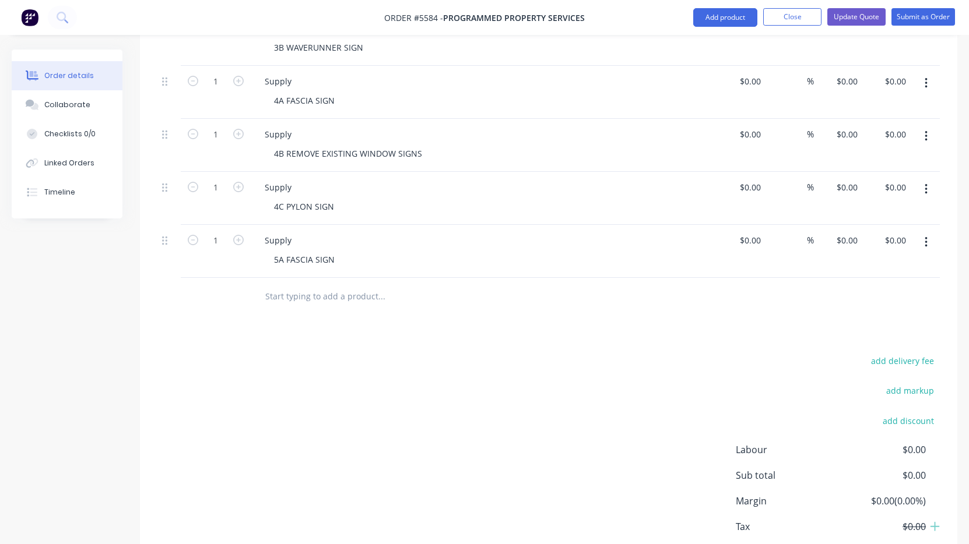
click at [923, 232] on button "button" at bounding box center [925, 242] width 27 height 21
click at [888, 288] on div "Duplicate" at bounding box center [884, 296] width 90 height 17
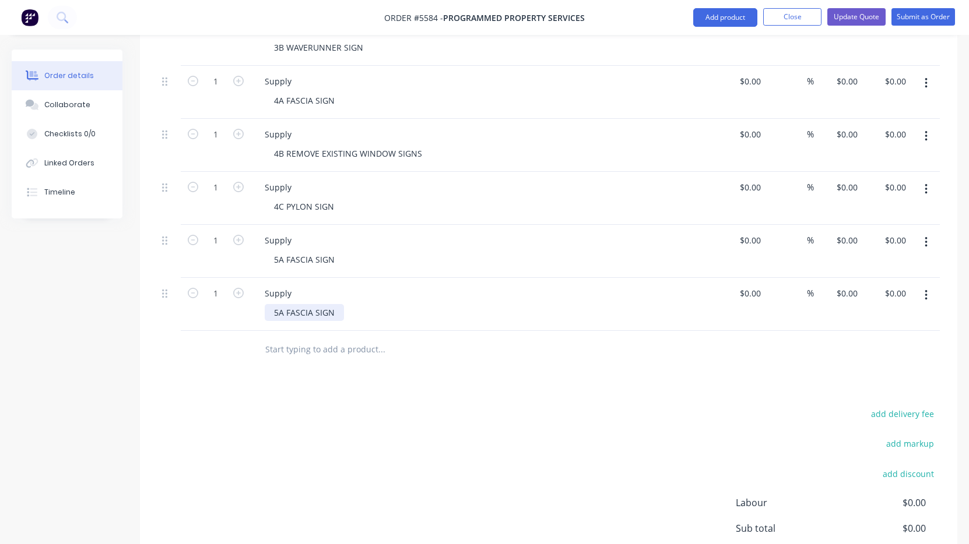
click at [283, 304] on div "5A FASCIA SIGN" at bounding box center [304, 312] width 79 height 17
drag, startPoint x: 284, startPoint y: 263, endPoint x: 342, endPoint y: 268, distance: 57.3
click at [342, 304] on div "5B FASCIA SIGN" at bounding box center [304, 312] width 79 height 17
click at [286, 304] on div "5BANCILLARY SIGN" at bounding box center [311, 312] width 93 height 17
click at [927, 285] on button "button" at bounding box center [925, 295] width 27 height 21
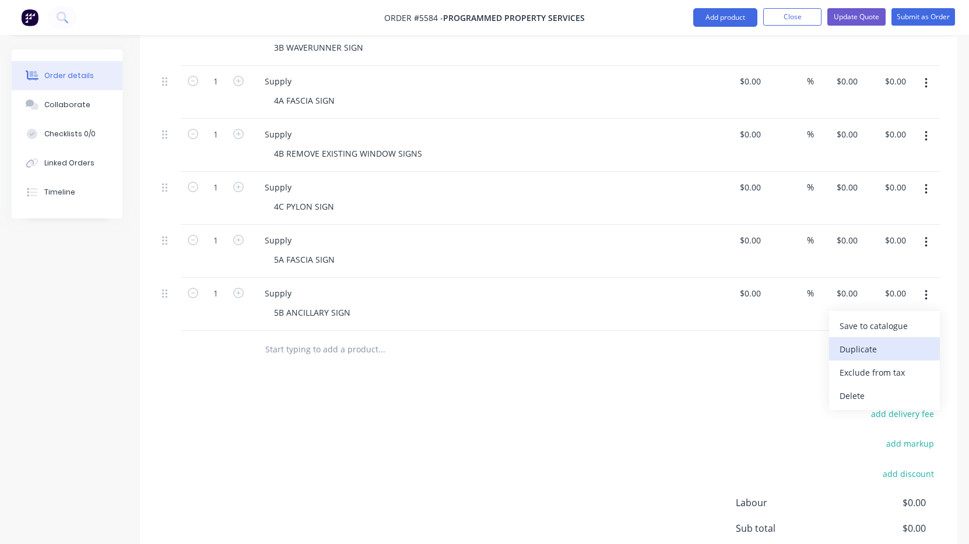
click at [907, 341] on div "Duplicate" at bounding box center [884, 349] width 90 height 17
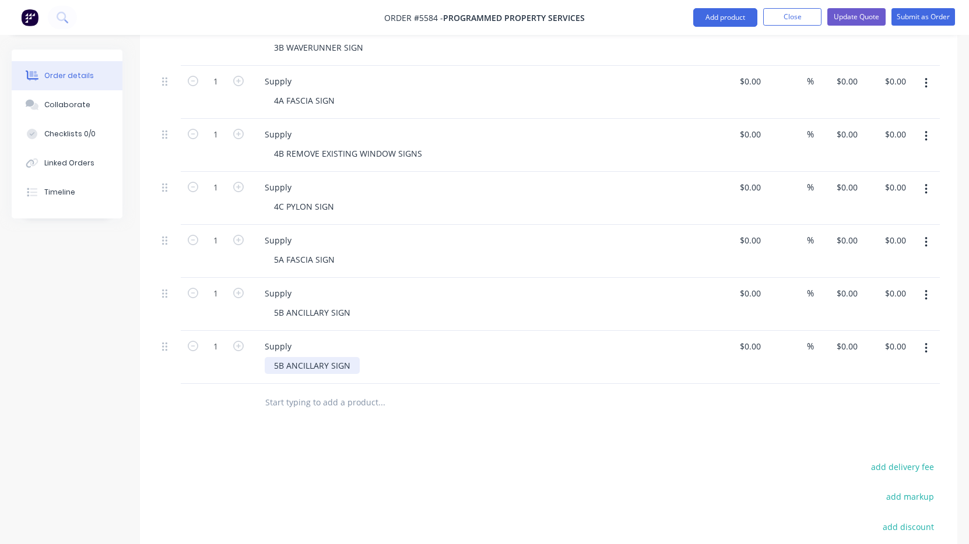
click at [283, 357] on div "5B ANCILLARY SIGN" at bounding box center [312, 365] width 95 height 17
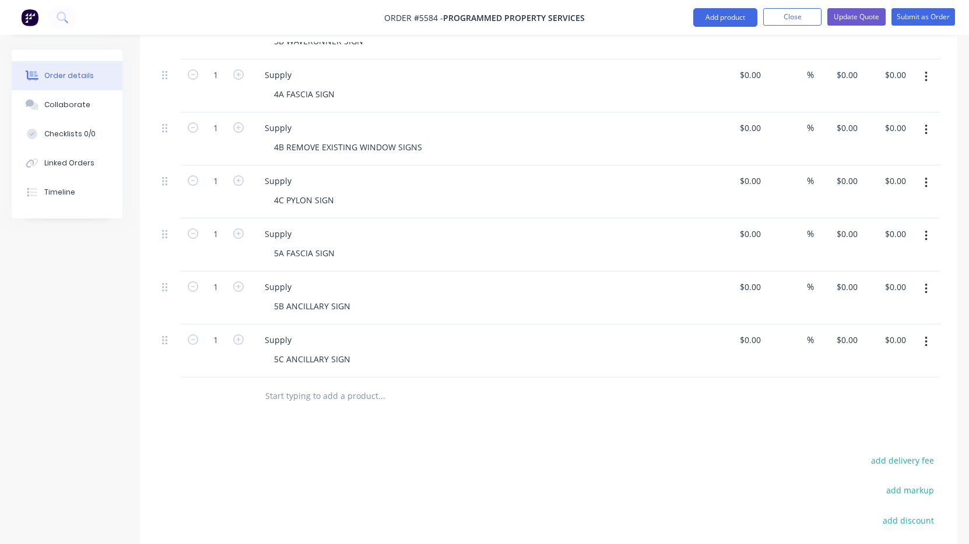
click at [924, 336] on icon "button" at bounding box center [925, 342] width 3 height 13
click at [885, 388] on div "Duplicate" at bounding box center [884, 396] width 90 height 17
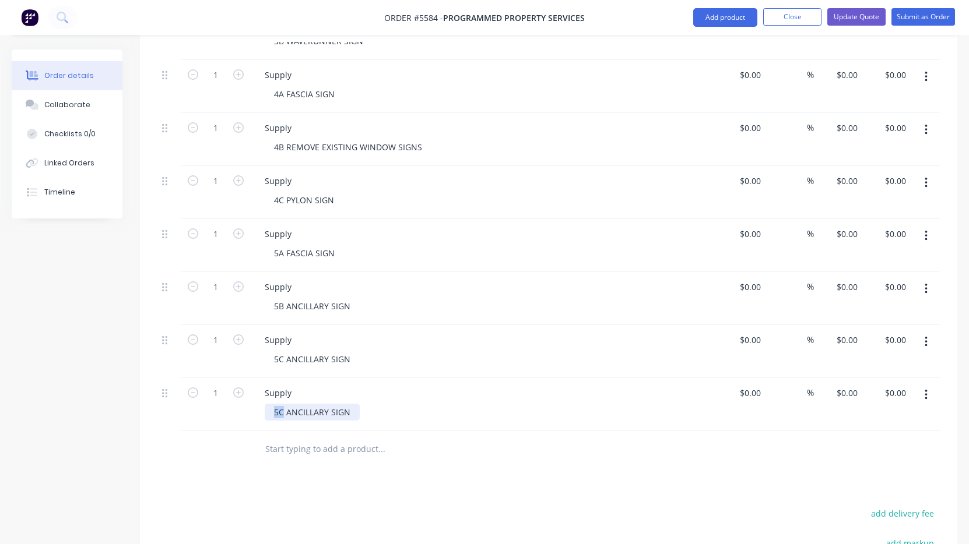
drag, startPoint x: 283, startPoint y: 362, endPoint x: 241, endPoint y: 364, distance: 41.4
click at [241, 378] on div "1 Supply 5C ANCILLARY SIGN $0.00 $0.00 % $0.00 $0.00 $0.00 $0.00" at bounding box center [548, 404] width 782 height 53
drag, startPoint x: 287, startPoint y: 363, endPoint x: 359, endPoint y: 365, distance: 72.3
click at [359, 404] on div "6A ANCILLARY SIGN" at bounding box center [489, 412] width 448 height 17
click at [927, 385] on button "button" at bounding box center [925, 395] width 27 height 21
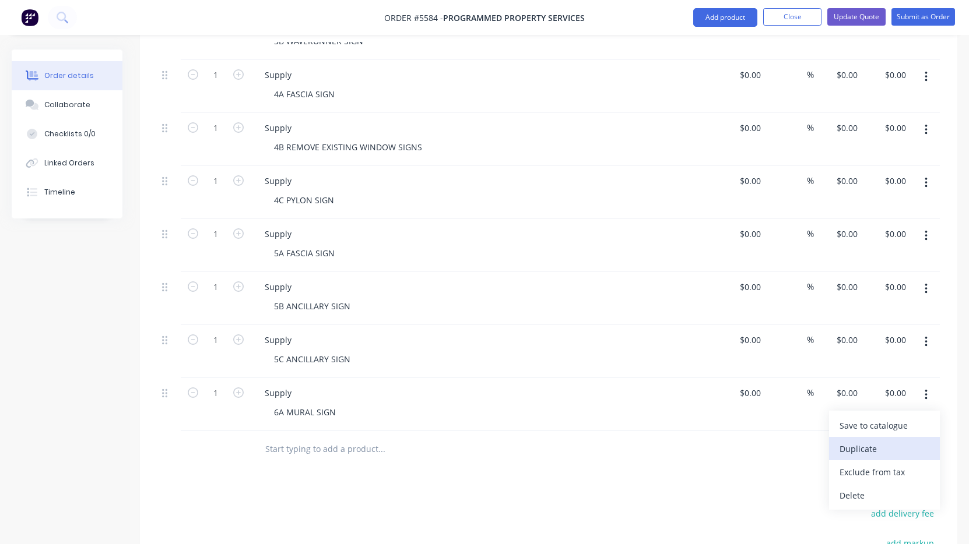
click at [887, 441] on div "Duplicate" at bounding box center [884, 449] width 90 height 17
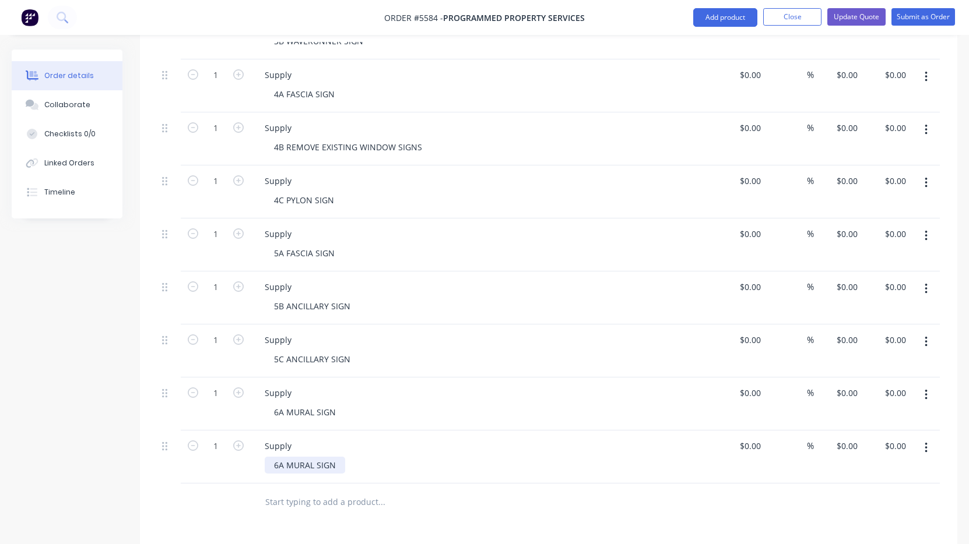
click at [285, 457] on div "6A MURAL SIGN" at bounding box center [305, 465] width 80 height 17
click at [926, 443] on icon "button" at bounding box center [925, 448] width 2 height 10
click at [872, 494] on div "Duplicate" at bounding box center [884, 502] width 90 height 17
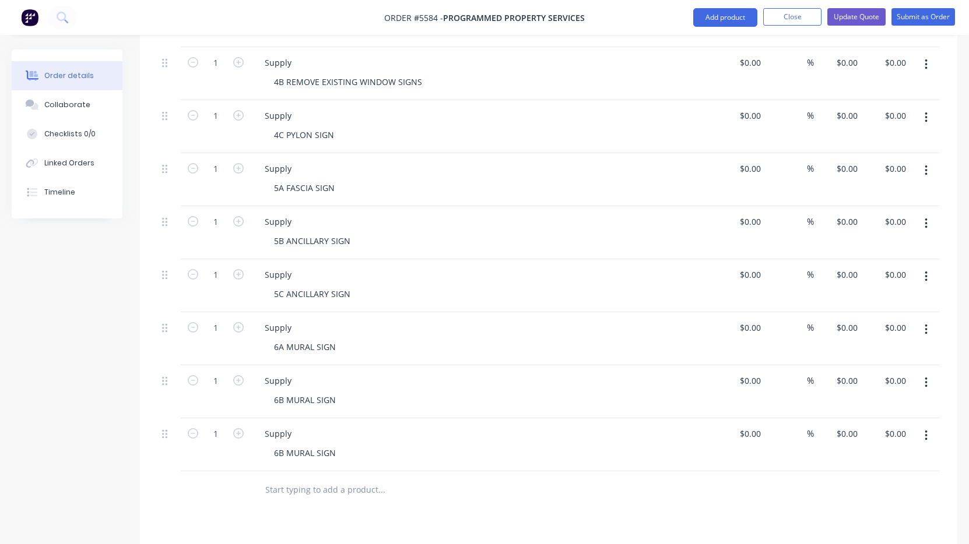
scroll to position [716, 0]
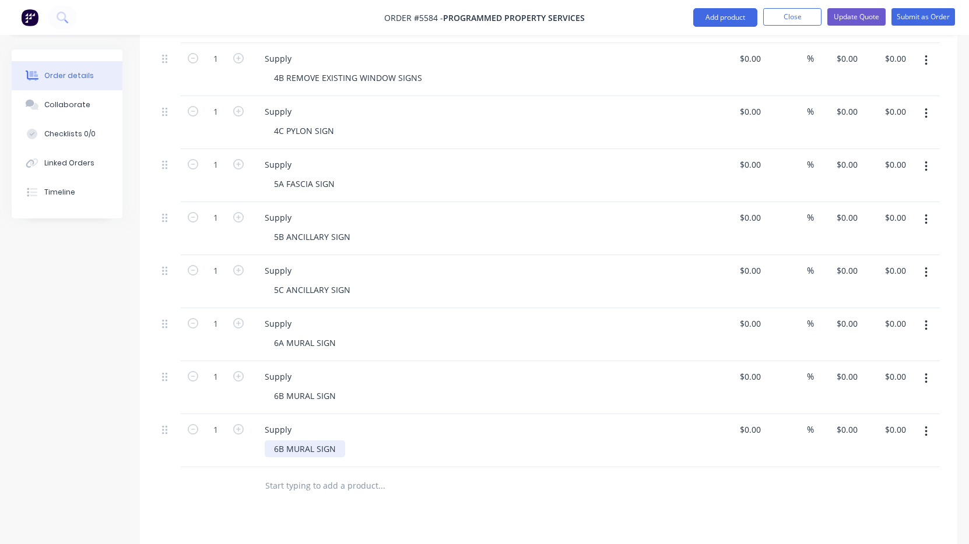
click at [281, 441] on div "6B MURAL SIGN" at bounding box center [305, 449] width 80 height 17
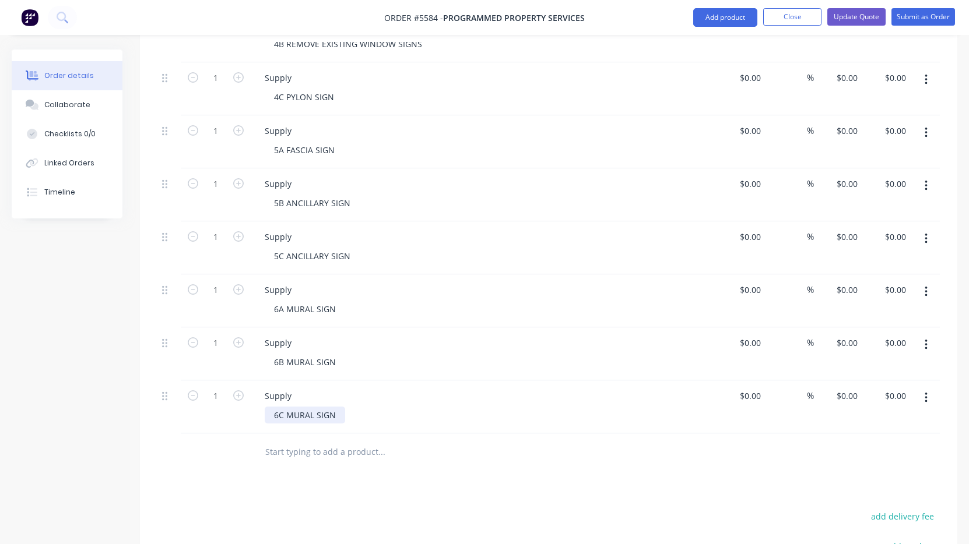
scroll to position [754, 0]
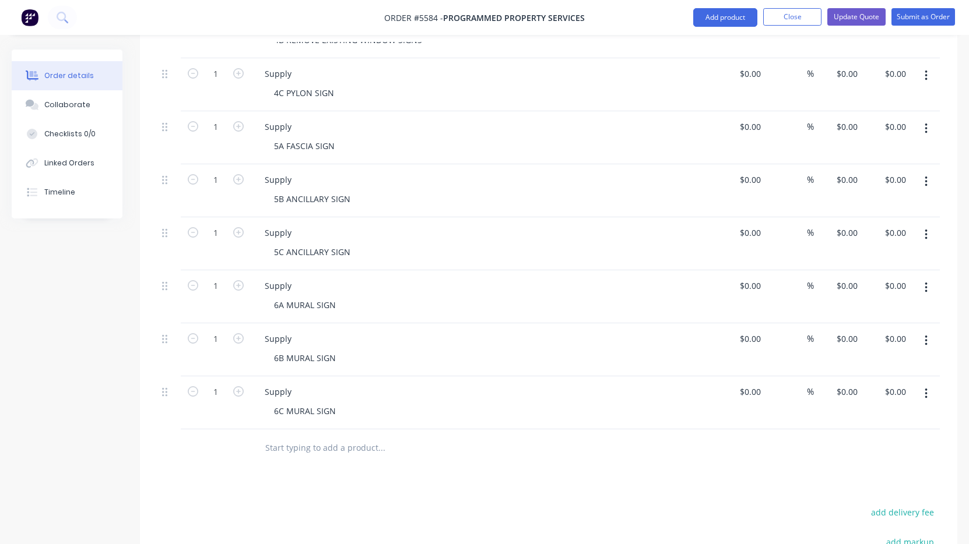
click at [925, 388] on icon "button" at bounding box center [925, 394] width 3 height 13
click at [888, 439] on div "Duplicate" at bounding box center [884, 447] width 90 height 17
click at [283, 456] on div "6C MURAL SIGN" at bounding box center [305, 464] width 80 height 17
drag, startPoint x: 340, startPoint y: 416, endPoint x: 287, endPoint y: 416, distance: 53.0
click at [287, 456] on div "6D MURAL SIGN" at bounding box center [305, 464] width 81 height 17
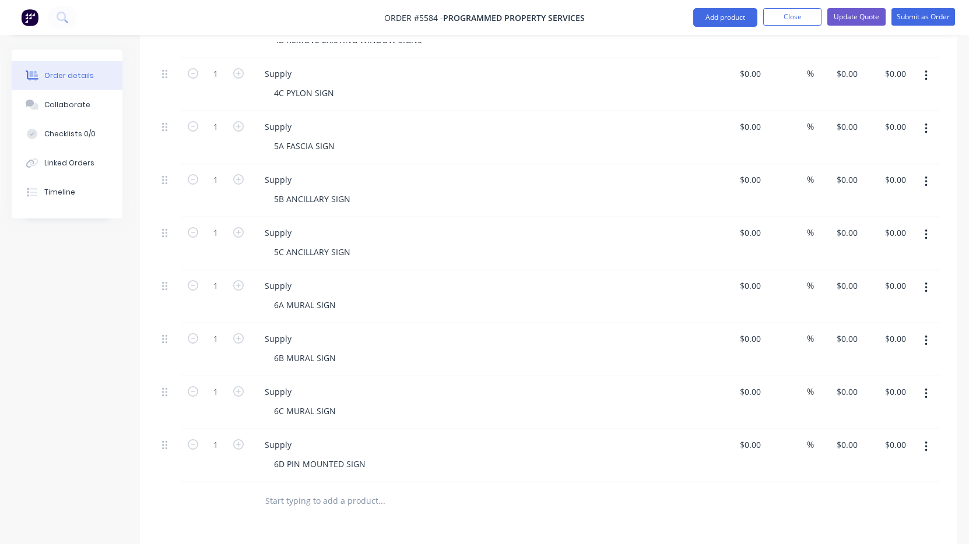
click at [925, 441] on icon "button" at bounding box center [925, 447] width 3 height 13
click at [888, 492] on div "Duplicate" at bounding box center [884, 500] width 90 height 17
click at [282, 509] on div "6D PIN MOUNTED SIGN" at bounding box center [320, 517] width 110 height 17
click at [927, 495] on icon "button" at bounding box center [925, 500] width 2 height 10
click at [876, 544] on div "Duplicate" at bounding box center [884, 553] width 90 height 17
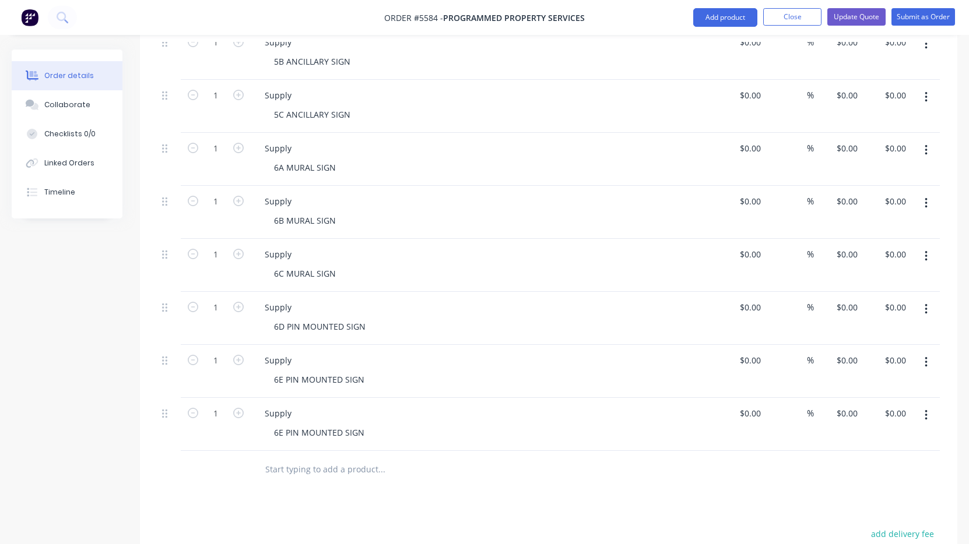
scroll to position [895, 0]
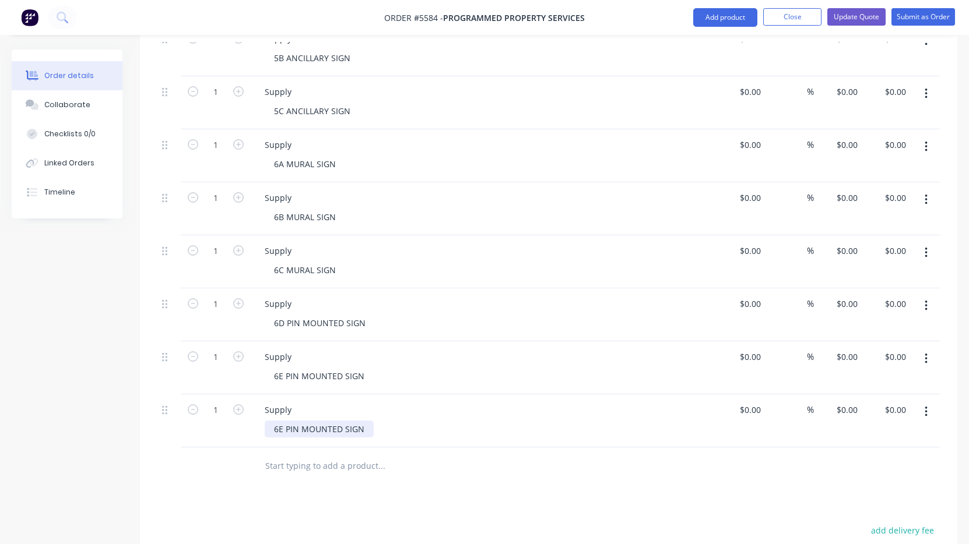
click at [283, 421] on div "6E PIN MOUNTED SIGN" at bounding box center [319, 429] width 109 height 17
click at [924, 406] on icon "button" at bounding box center [925, 412] width 3 height 13
click at [887, 457] on div "Duplicate" at bounding box center [884, 465] width 90 height 17
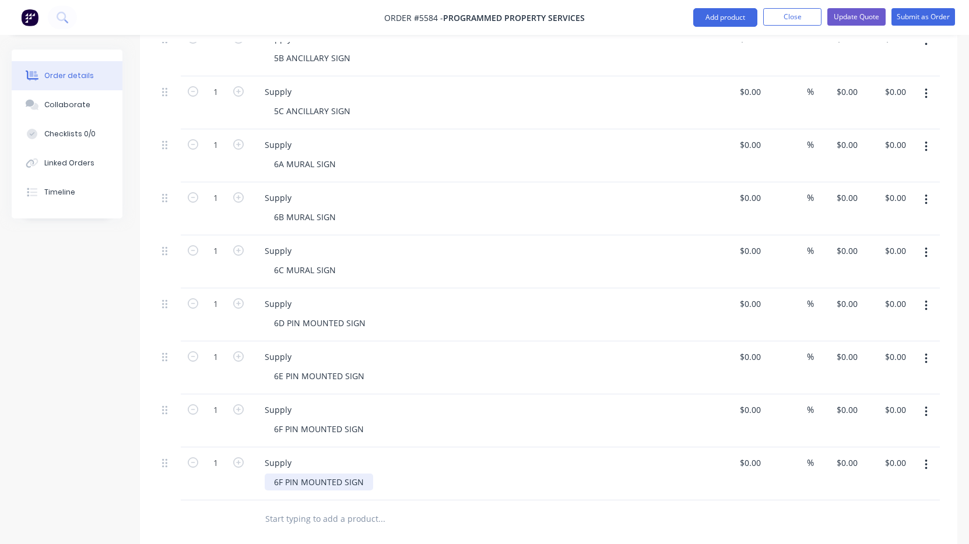
click at [282, 474] on div "6F PIN MOUNTED SIGN" at bounding box center [319, 482] width 108 height 17
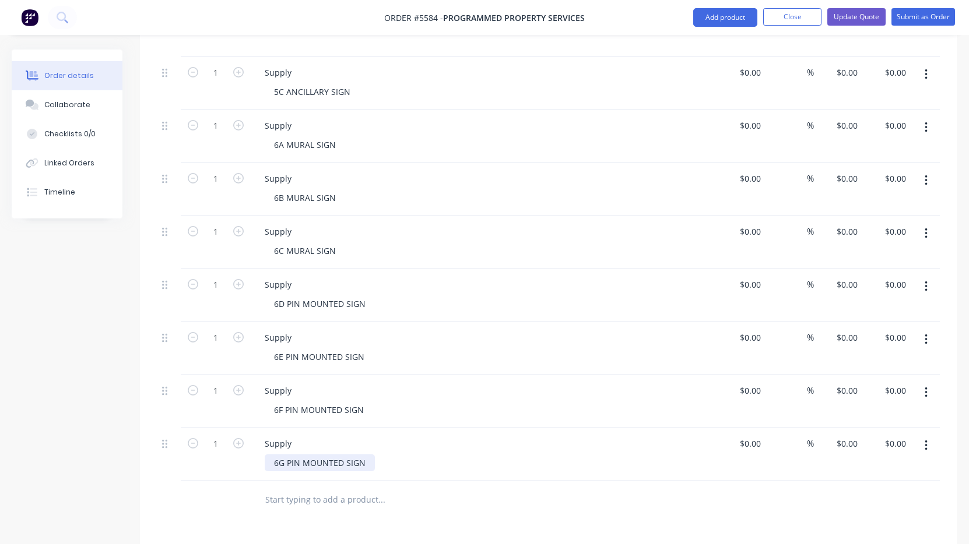
scroll to position [916, 0]
click at [924, 437] on icon "button" at bounding box center [925, 443] width 3 height 13
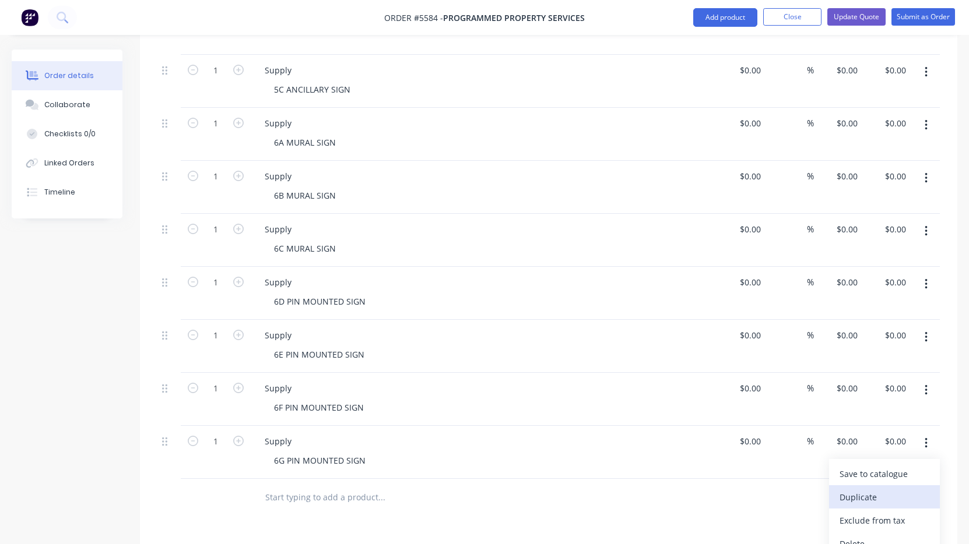
click at [877, 489] on div "Duplicate" at bounding box center [884, 497] width 90 height 17
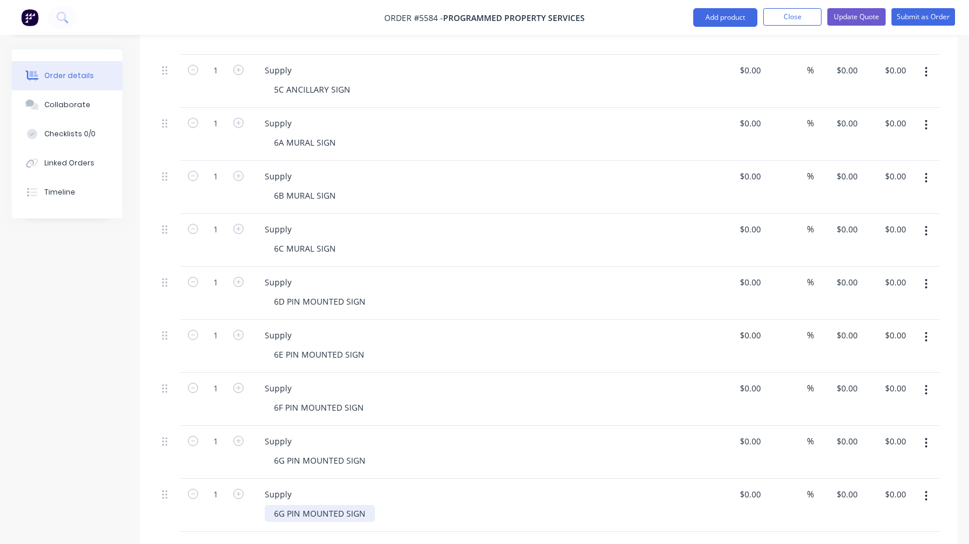
click at [284, 505] on div "6G PIN MOUNTED SIGN" at bounding box center [320, 513] width 110 height 17
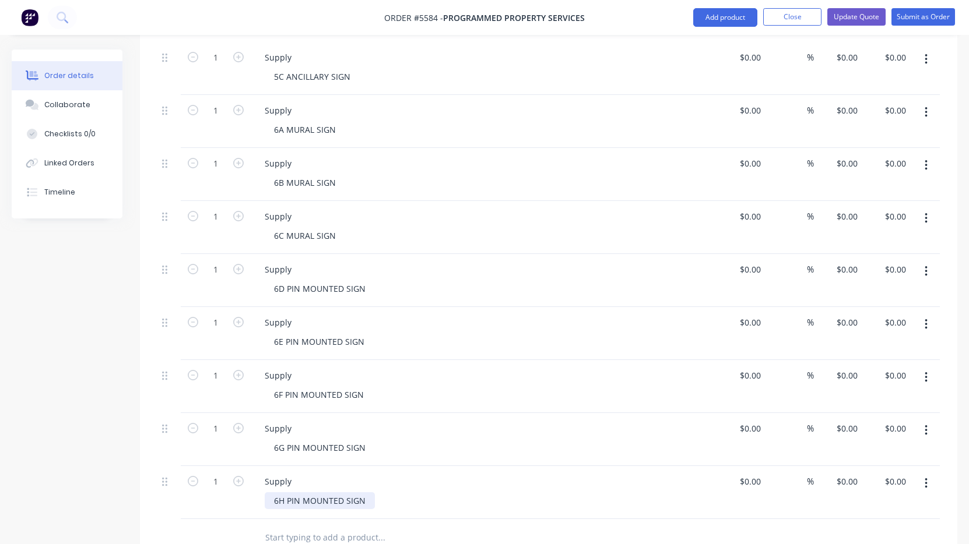
scroll to position [930, 0]
click at [928, 472] on button "button" at bounding box center [925, 482] width 27 height 21
click at [874, 528] on div "Duplicate" at bounding box center [884, 536] width 90 height 17
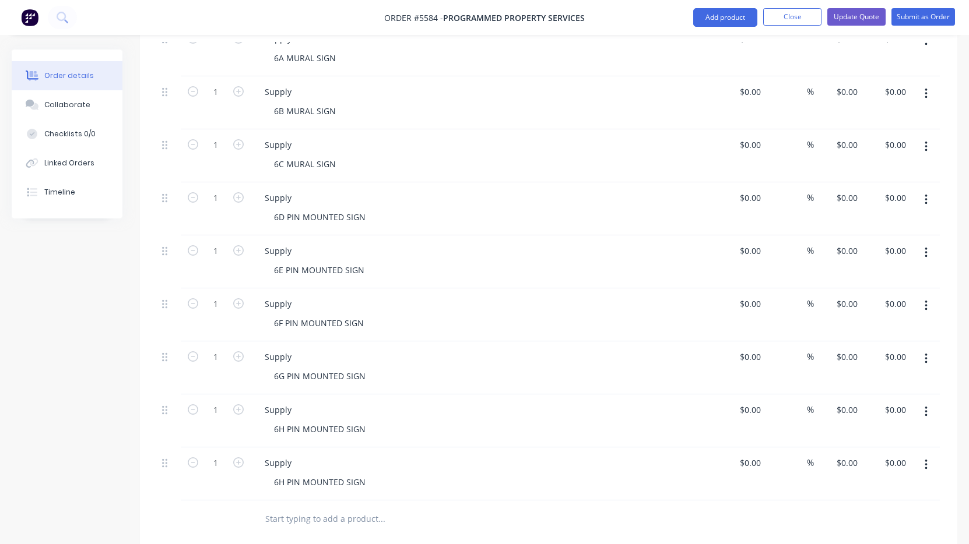
scroll to position [1008, 0]
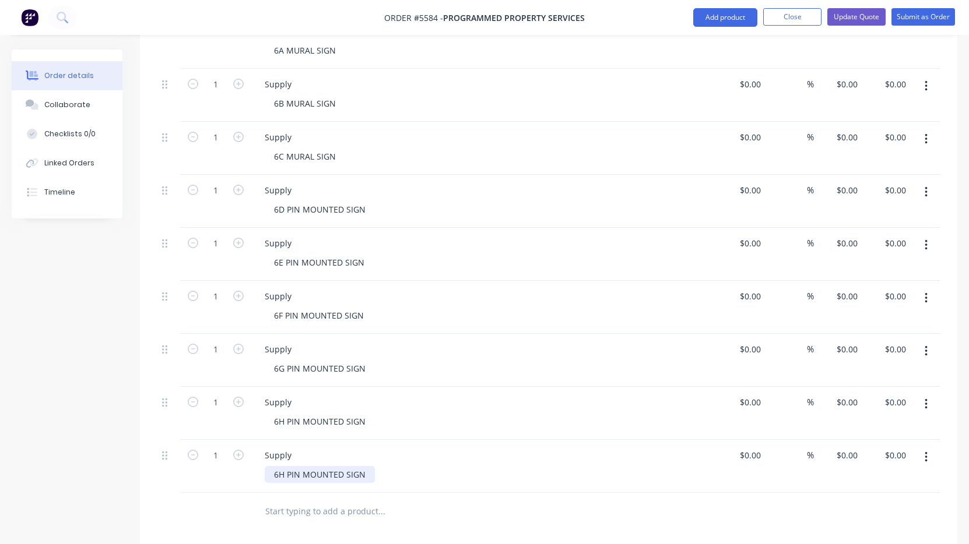
click at [283, 466] on div "6H PIN MOUNTED SIGN" at bounding box center [320, 474] width 110 height 17
click at [354, 466] on div "6i PIN MOUNTED SIGN" at bounding box center [318, 474] width 107 height 17
drag, startPoint x: 363, startPoint y: 425, endPoint x: 284, endPoint y: 423, distance: 78.7
click at [284, 466] on div "6i PIN MOUNTED SIGN" at bounding box center [318, 474] width 107 height 17
click at [926, 451] on icon "button" at bounding box center [925, 457] width 3 height 13
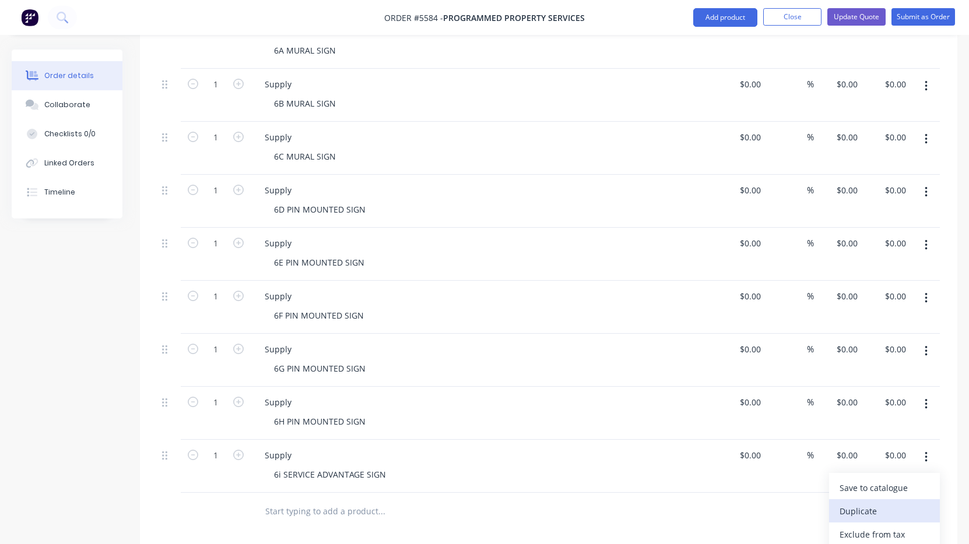
click at [884, 503] on div "Duplicate" at bounding box center [884, 511] width 90 height 17
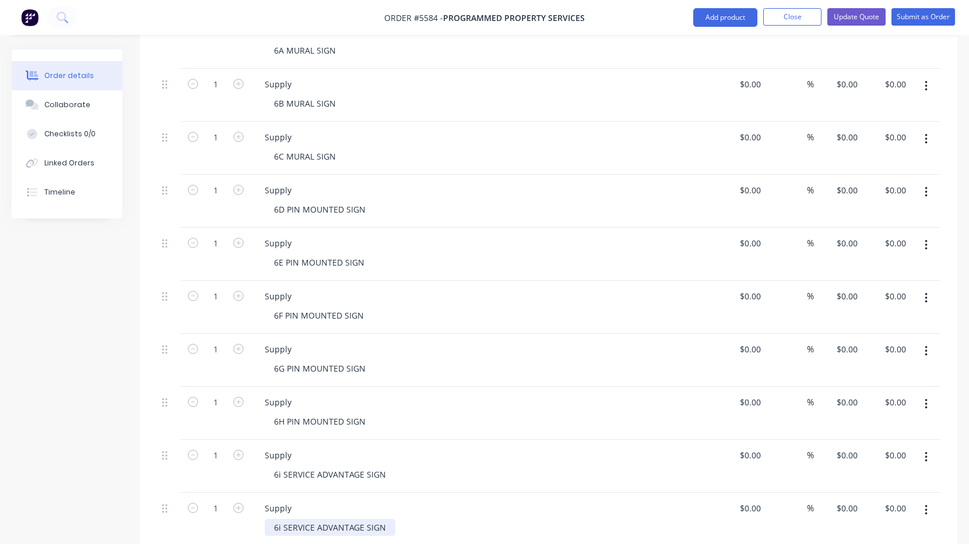
click at [280, 519] on div "6i SERVICE ADVANTAGE SIGN" at bounding box center [330, 527] width 131 height 17
click at [367, 519] on div "6J SERVICE ADVANTAGE SIGN" at bounding box center [330, 527] width 131 height 17
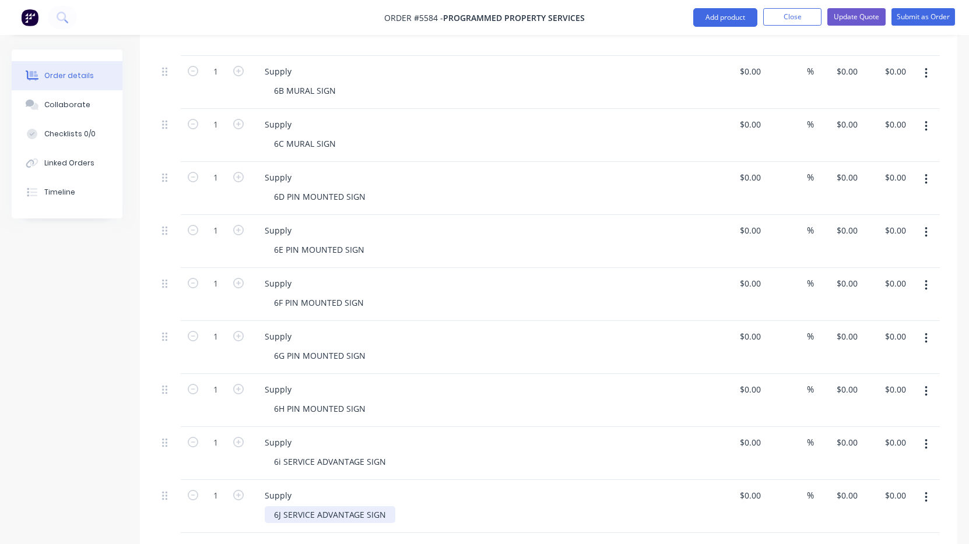
scroll to position [1022, 0]
click at [927, 491] on icon "button" at bounding box center [925, 497] width 3 height 13
click at [884, 543] on div "Duplicate" at bounding box center [884, 551] width 90 height 17
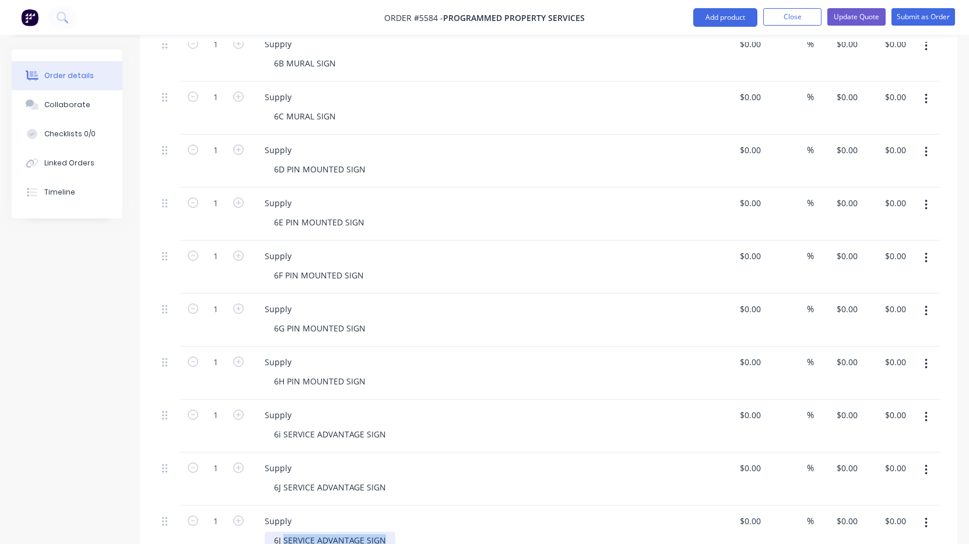
drag, startPoint x: 383, startPoint y: 493, endPoint x: 283, endPoint y: 488, distance: 100.3
click at [283, 532] on div "6J SERVICE ADVANTAGE SIGN" at bounding box center [330, 540] width 131 height 17
paste div
click at [280, 532] on div "6J KANDO SIGN" at bounding box center [304, 540] width 79 height 17
drag, startPoint x: 385, startPoint y: 439, endPoint x: 285, endPoint y: 437, distance: 100.3
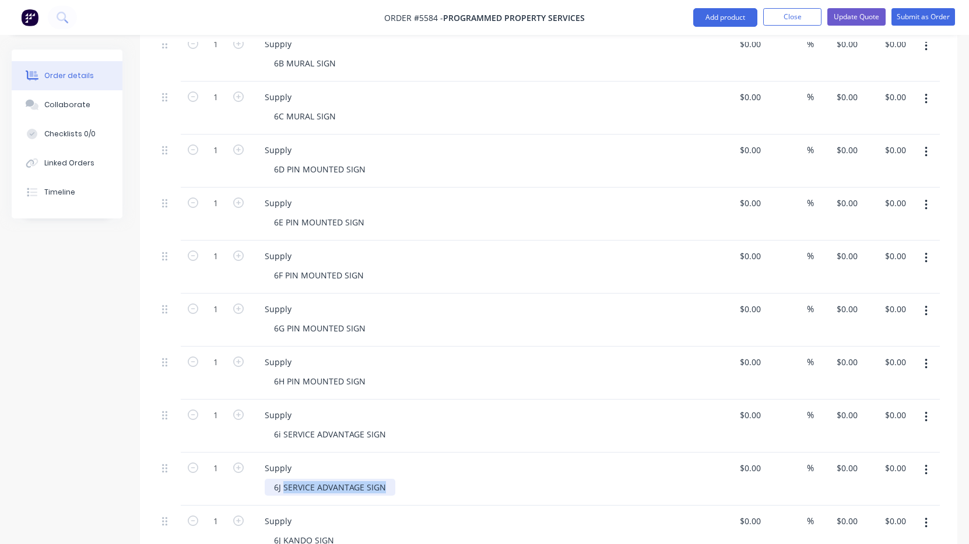
click at [285, 479] on div "6J SERVICE ADVANTAGE SIGN" at bounding box center [330, 487] width 131 height 17
click at [312, 108] on div "6C MURAL SIGN" at bounding box center [305, 116] width 80 height 17
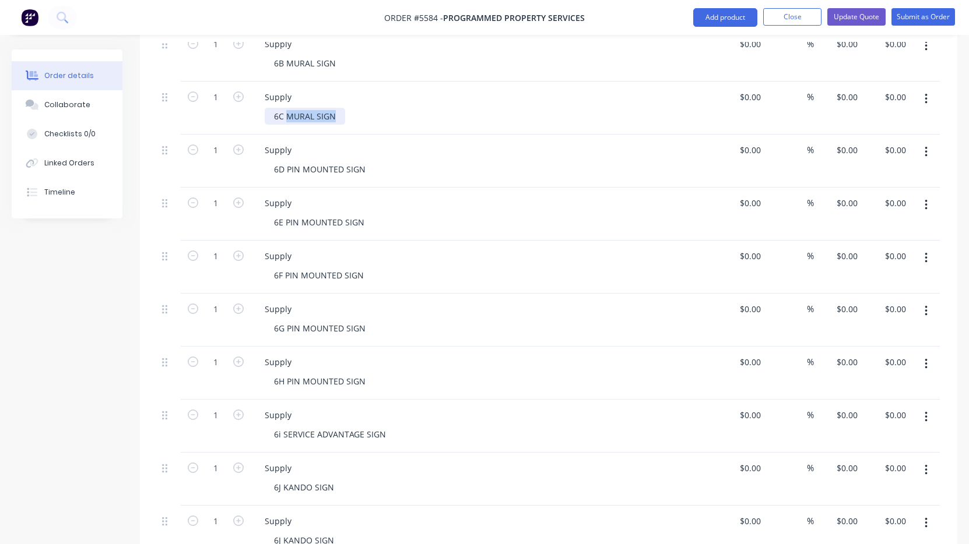
drag, startPoint x: 337, startPoint y: 66, endPoint x: 288, endPoint y: 65, distance: 48.4
click at [288, 108] on div "6C MURAL SIGN" at bounding box center [305, 116] width 80 height 17
copy div "MURAL SIGN"
click at [319, 506] on div "Supply 6J KANDO SIGN" at bounding box center [484, 532] width 466 height 53
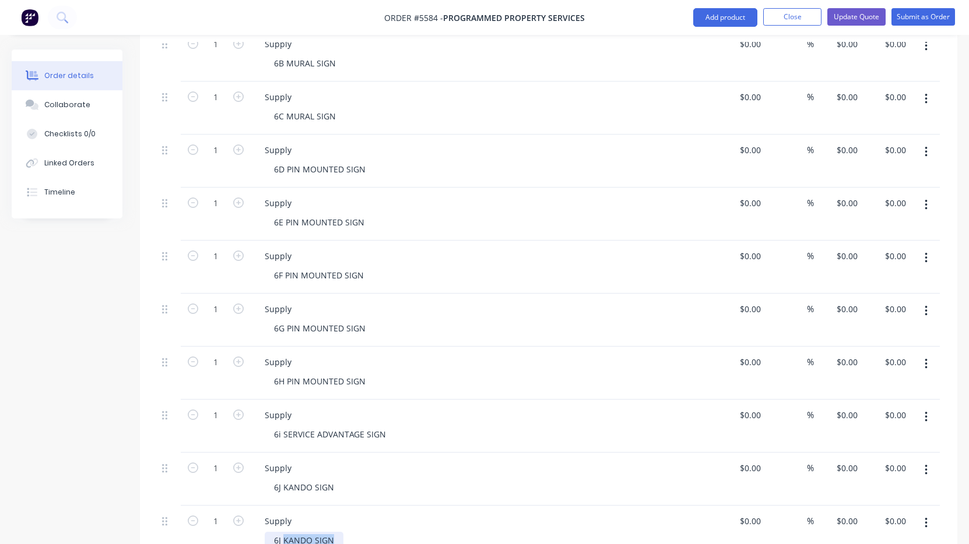
drag, startPoint x: 336, startPoint y: 492, endPoint x: 283, endPoint y: 491, distance: 53.1
click at [283, 532] on div "6J KANDO SIGN" at bounding box center [304, 540] width 79 height 17
click at [280, 532] on div "6J MURAL SIGN" at bounding box center [304, 540] width 78 height 17
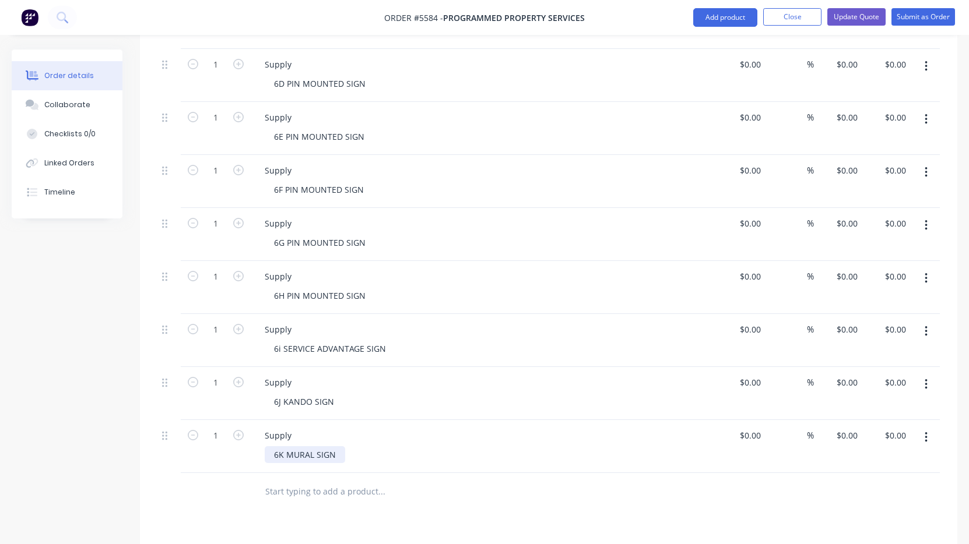
scroll to position [1136, 0]
click at [927, 425] on button "button" at bounding box center [925, 435] width 27 height 21
click at [884, 481] on div "Duplicate" at bounding box center [884, 489] width 90 height 17
click at [281, 498] on div "6K MURAL SIGN" at bounding box center [305, 506] width 80 height 17
click at [284, 498] on div "6K MURAL SIGN" at bounding box center [305, 506] width 80 height 17
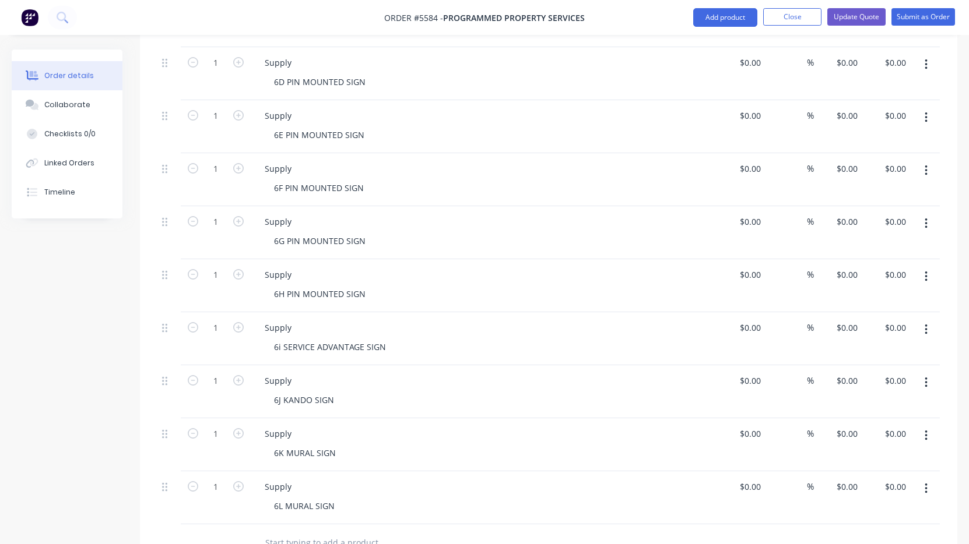
click at [927, 483] on icon "button" at bounding box center [925, 489] width 3 height 13
click at [891, 534] on div "Duplicate" at bounding box center [884, 542] width 90 height 17
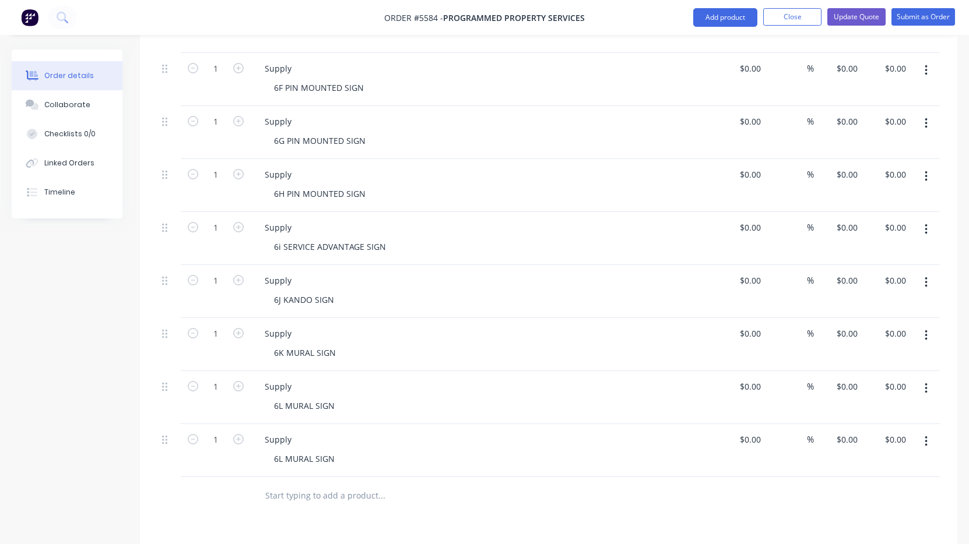
scroll to position [1239, 0]
click at [284, 448] on div "6L MURAL SIGN" at bounding box center [304, 456] width 79 height 17
click at [928, 428] on button "button" at bounding box center [925, 438] width 27 height 21
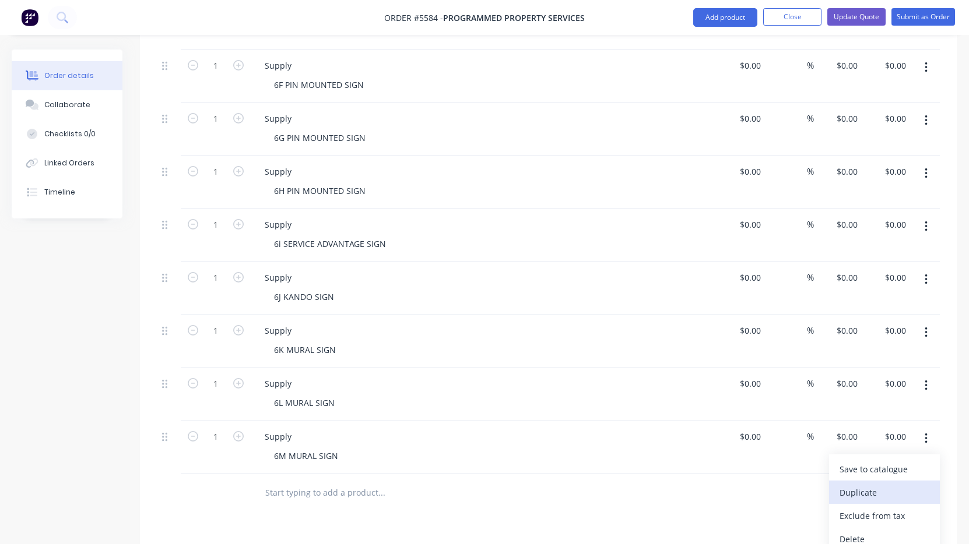
click at [901, 484] on div "Duplicate" at bounding box center [884, 492] width 90 height 17
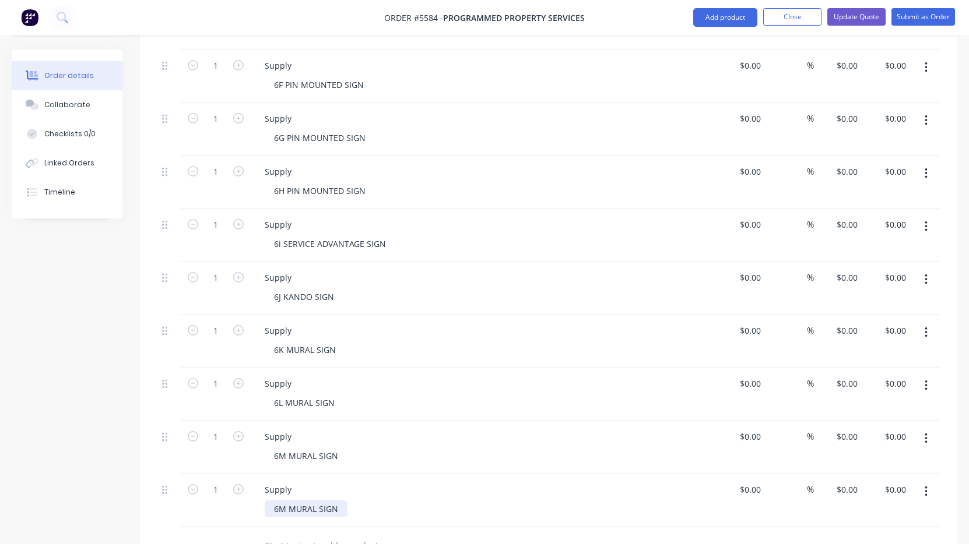
click at [283, 501] on div "6M MURAL SIGN" at bounding box center [306, 509] width 83 height 17
click at [926, 487] on icon "button" at bounding box center [925, 492] width 2 height 10
click at [876, 537] on div "Duplicate" at bounding box center [884, 545] width 90 height 17
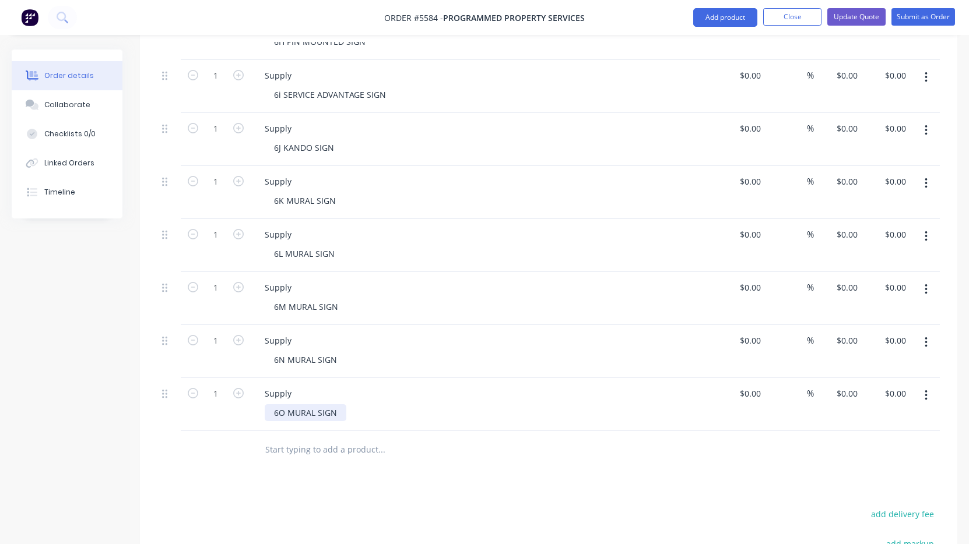
scroll to position [1391, 0]
click at [925, 388] on icon "button" at bounding box center [925, 393] width 2 height 10
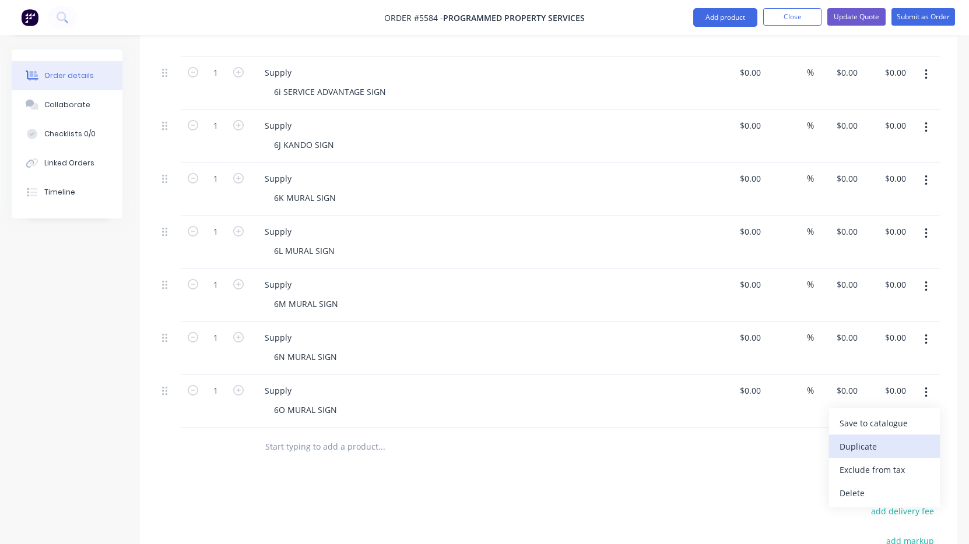
click at [885, 438] on div "Duplicate" at bounding box center [884, 446] width 90 height 17
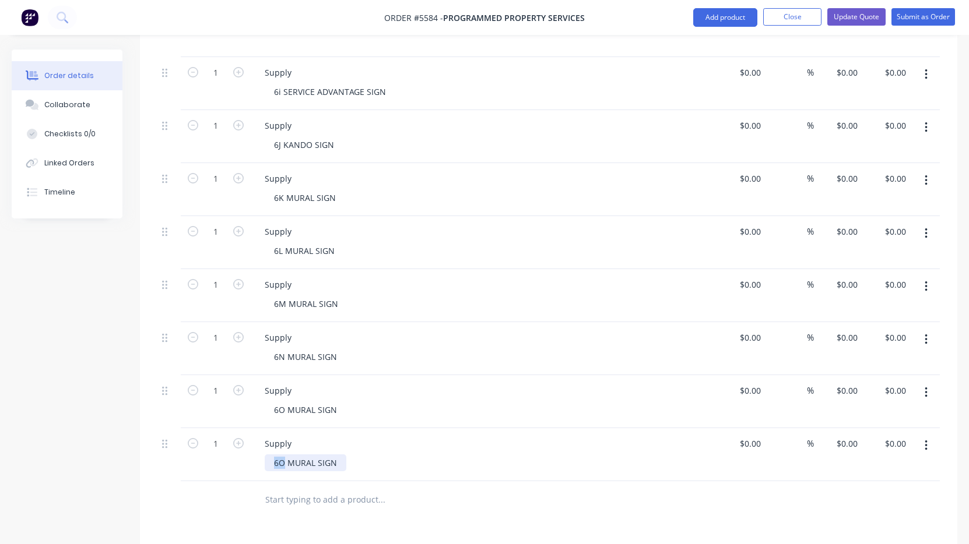
drag, startPoint x: 284, startPoint y: 413, endPoint x: 268, endPoint y: 413, distance: 16.3
click at [268, 455] on div "6O MURAL SIGN" at bounding box center [306, 463] width 82 height 17
drag, startPoint x: 286, startPoint y: 414, endPoint x: 357, endPoint y: 416, distance: 70.5
click at [357, 455] on div "7A MURAL SIGN" at bounding box center [489, 463] width 448 height 17
click at [281, 488] on input "text" at bounding box center [381, 499] width 233 height 23
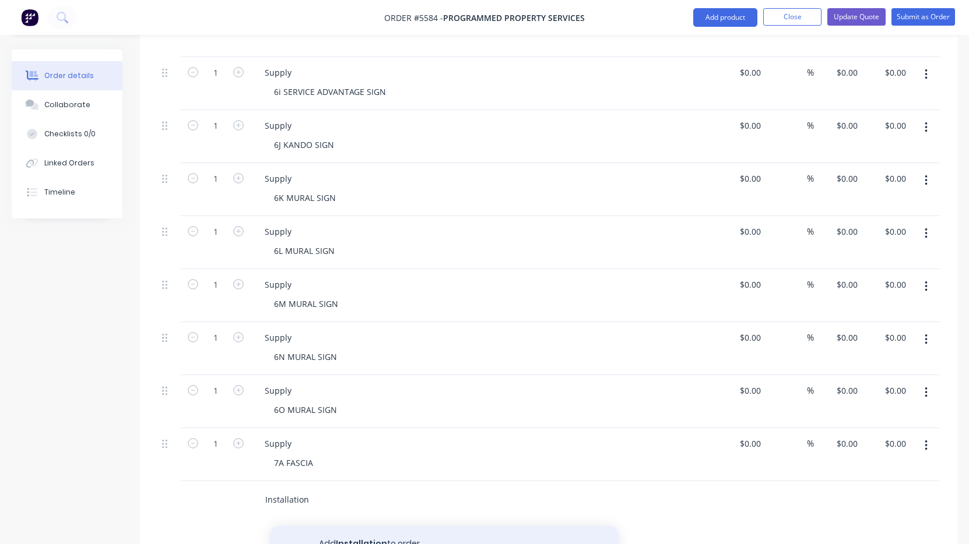
type input "Installation"
click at [350, 526] on button "Add Installation to order" at bounding box center [444, 544] width 350 height 37
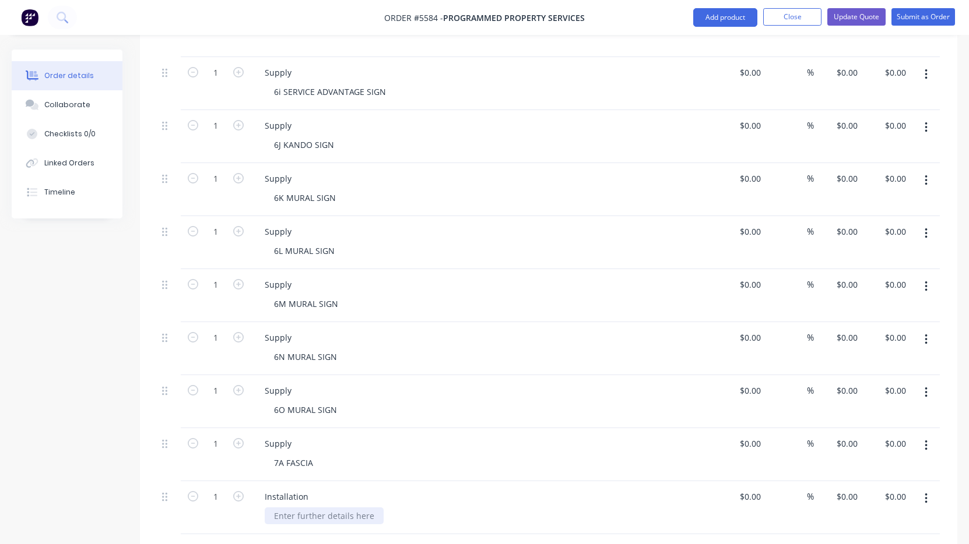
click at [286, 508] on div at bounding box center [324, 516] width 119 height 17
click at [853, 20] on button "Update Quote" at bounding box center [856, 16] width 58 height 17
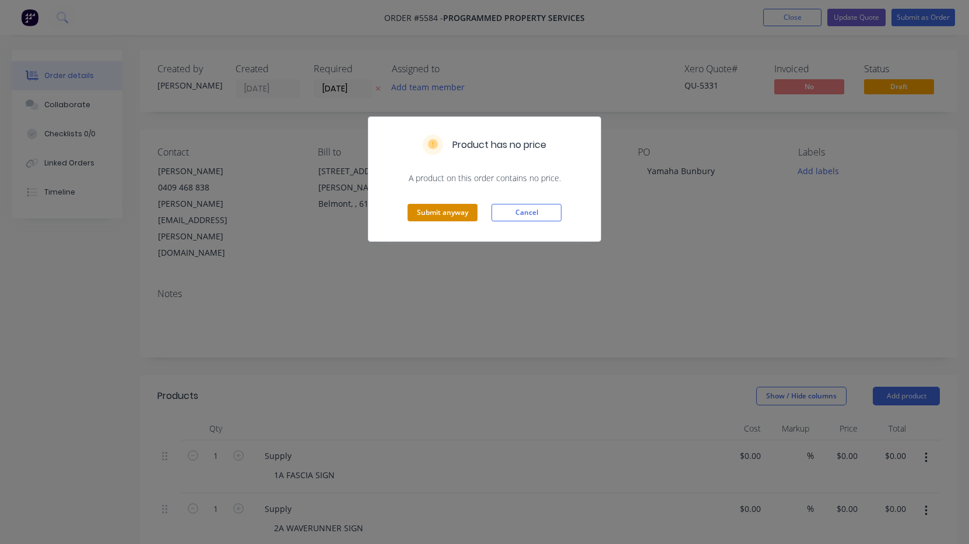
click at [442, 217] on button "Submit anyway" at bounding box center [442, 212] width 70 height 17
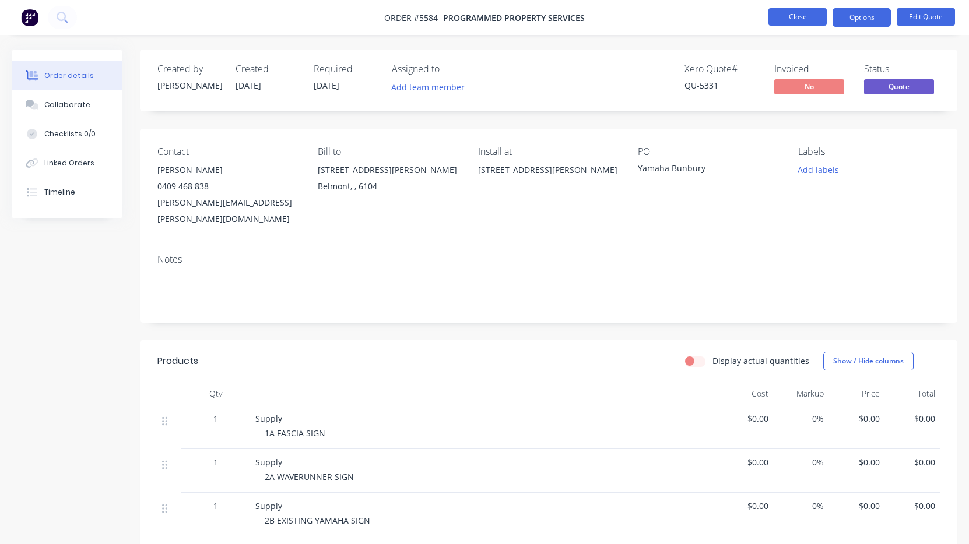
click at [795, 17] on button "Close" at bounding box center [797, 16] width 58 height 17
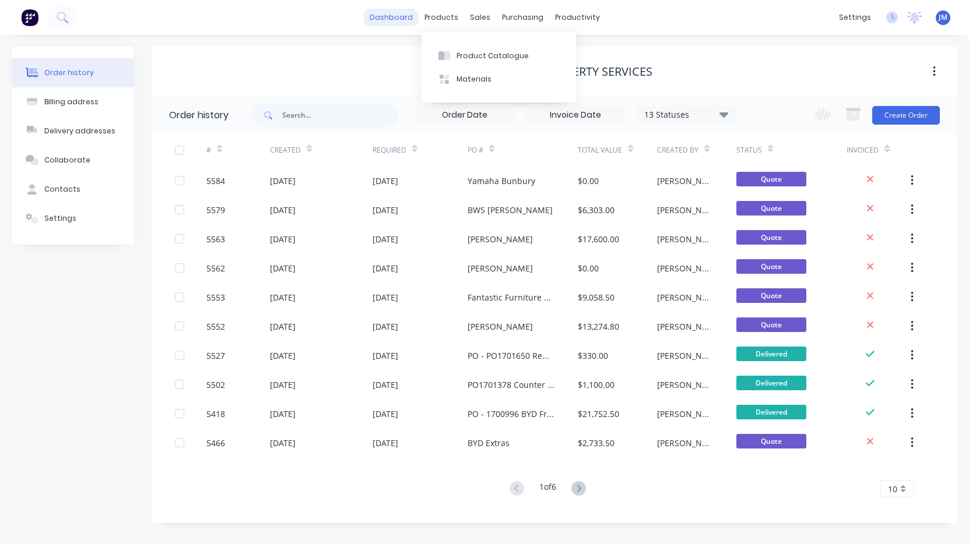
click at [397, 20] on link "dashboard" at bounding box center [391, 17] width 55 height 17
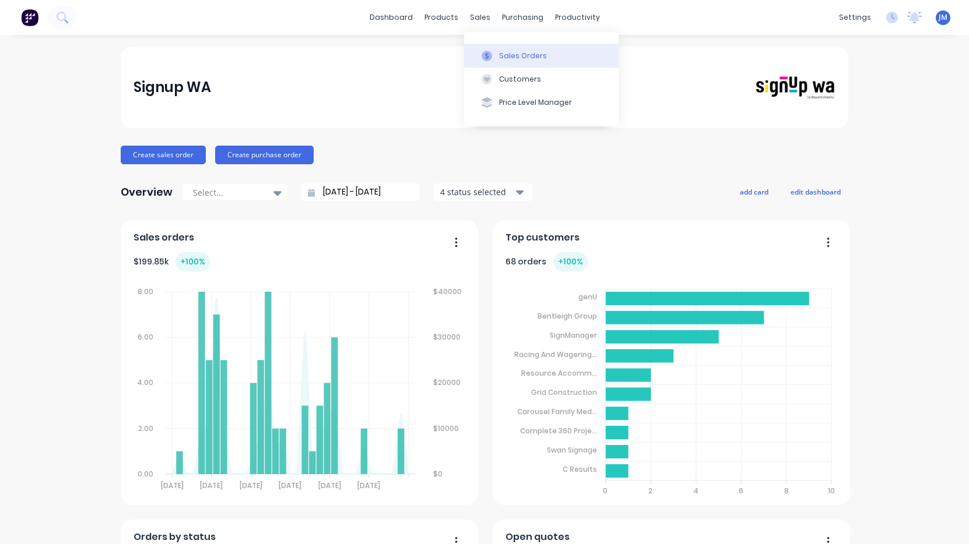
click at [501, 55] on div "Sales Orders" at bounding box center [523, 56] width 48 height 10
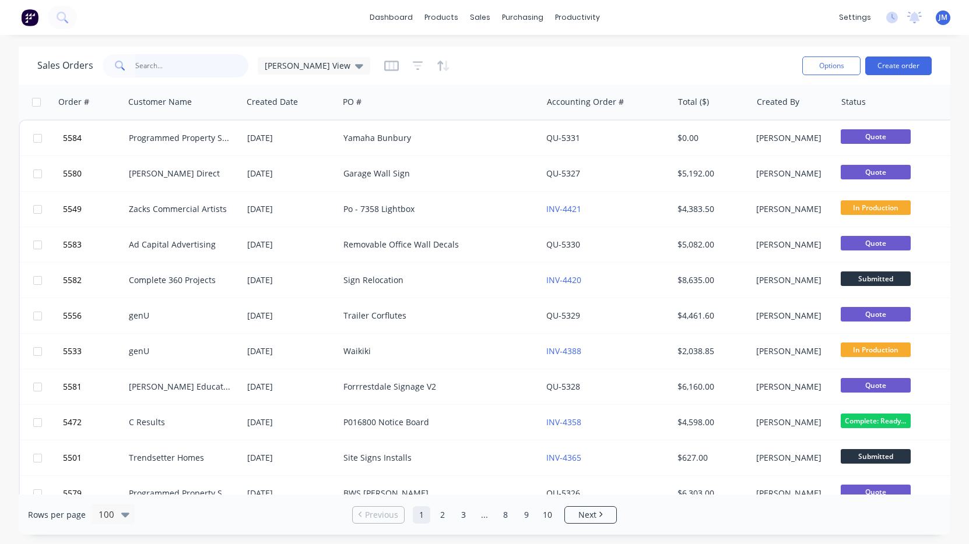
click at [174, 72] on input "text" at bounding box center [192, 65] width 114 height 23
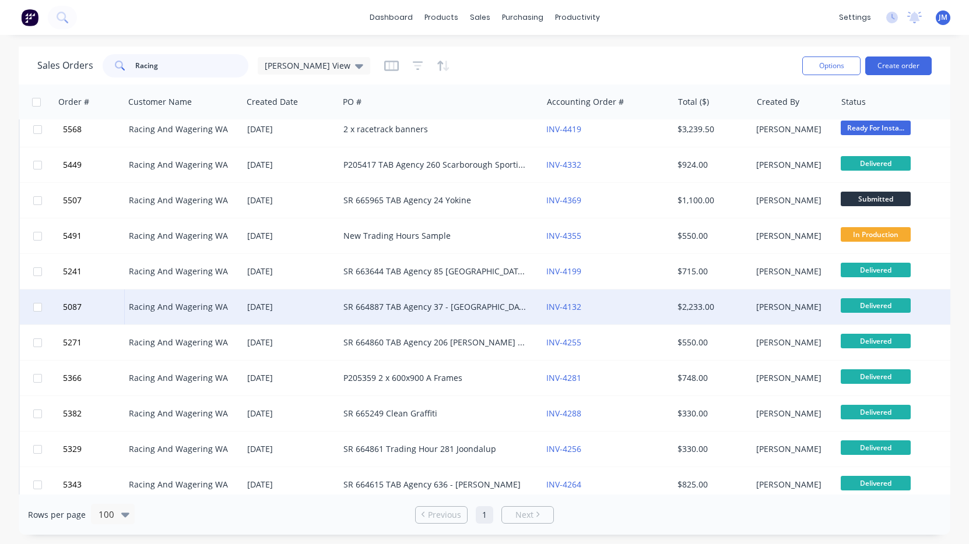
scroll to position [11, 0]
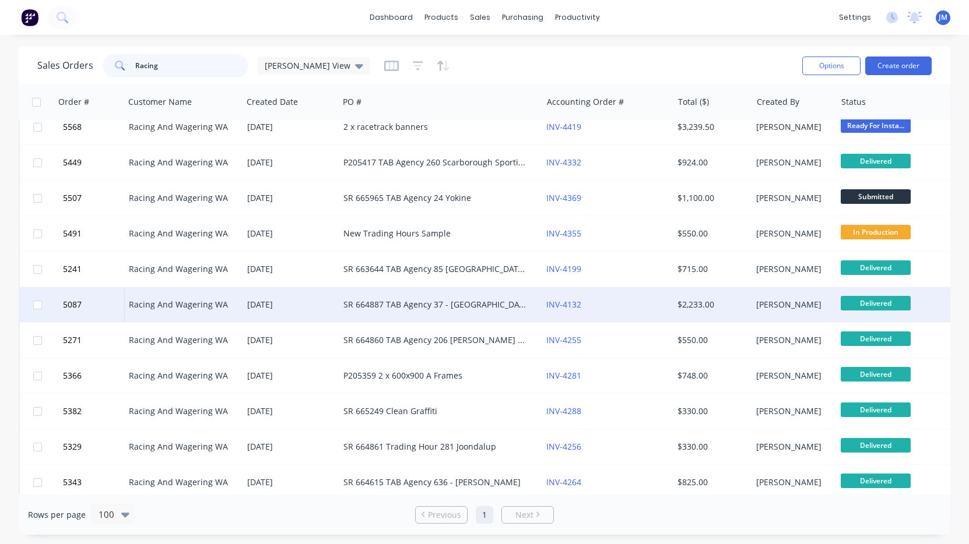
type input "Racing"
click at [424, 310] on div "SR 664887 TAB Agency 37 - [GEOGRAPHIC_DATA]" at bounding box center [435, 305] width 184 height 12
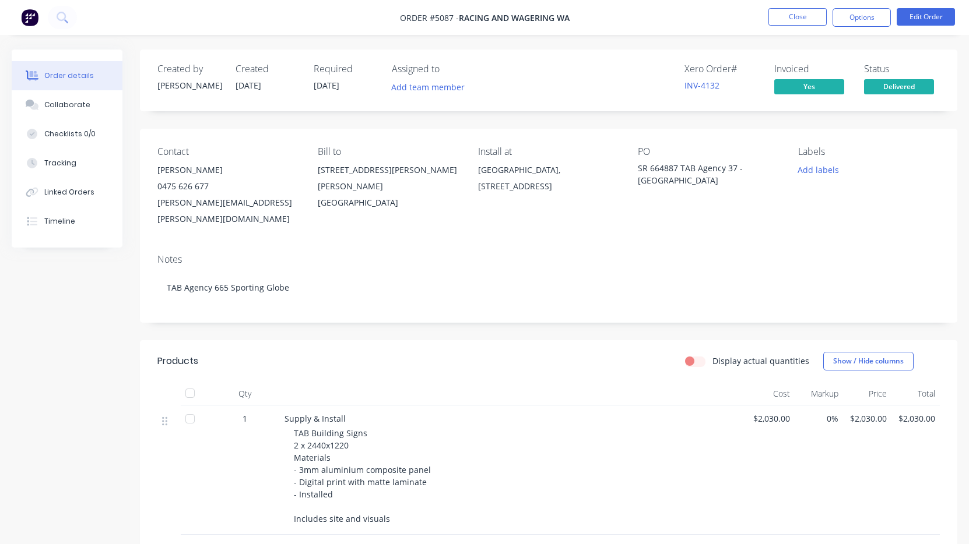
scroll to position [13, 0]
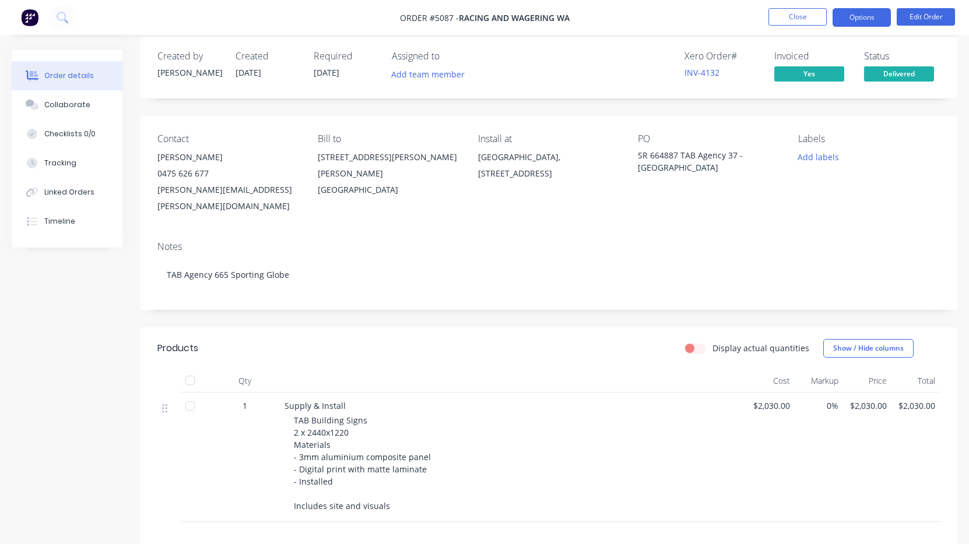
click at [870, 20] on button "Options" at bounding box center [861, 17] width 58 height 19
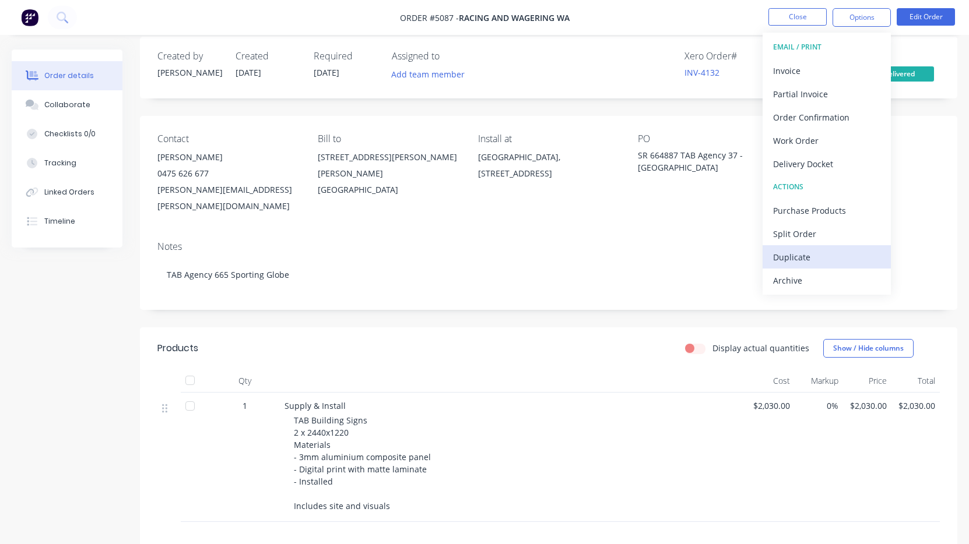
click at [803, 249] on div "Duplicate" at bounding box center [826, 257] width 107 height 17
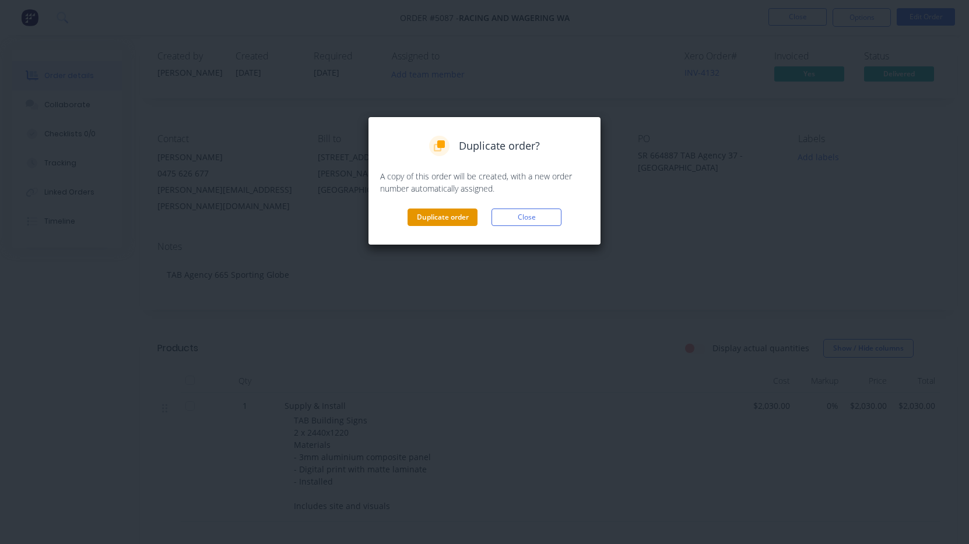
click at [445, 221] on button "Duplicate order" at bounding box center [442, 217] width 70 height 17
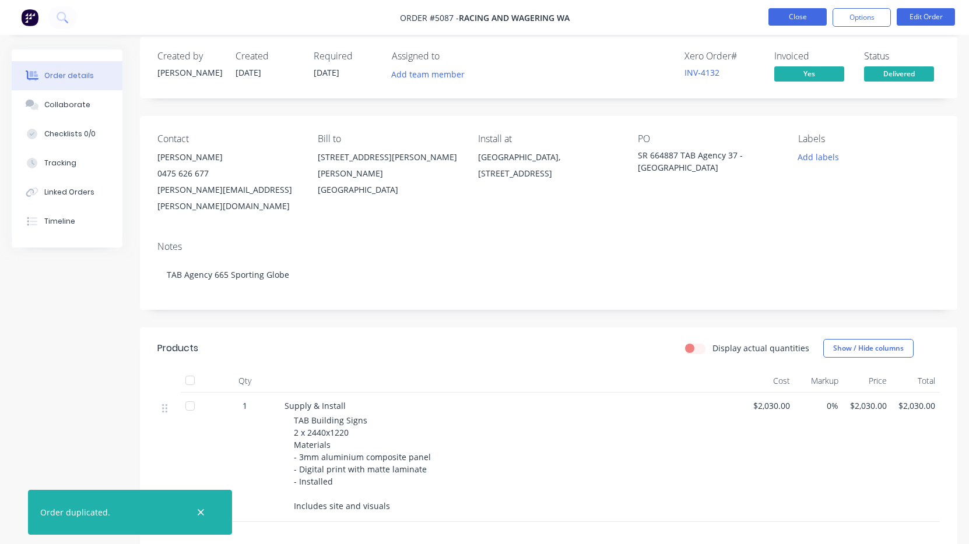
click at [801, 14] on button "Close" at bounding box center [797, 16] width 58 height 17
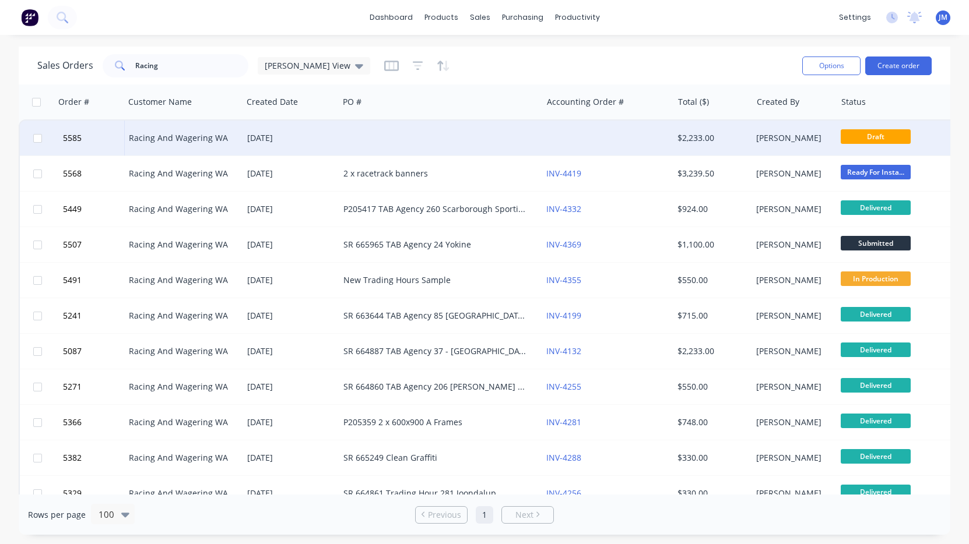
click at [438, 137] on div at bounding box center [440, 138] width 203 height 35
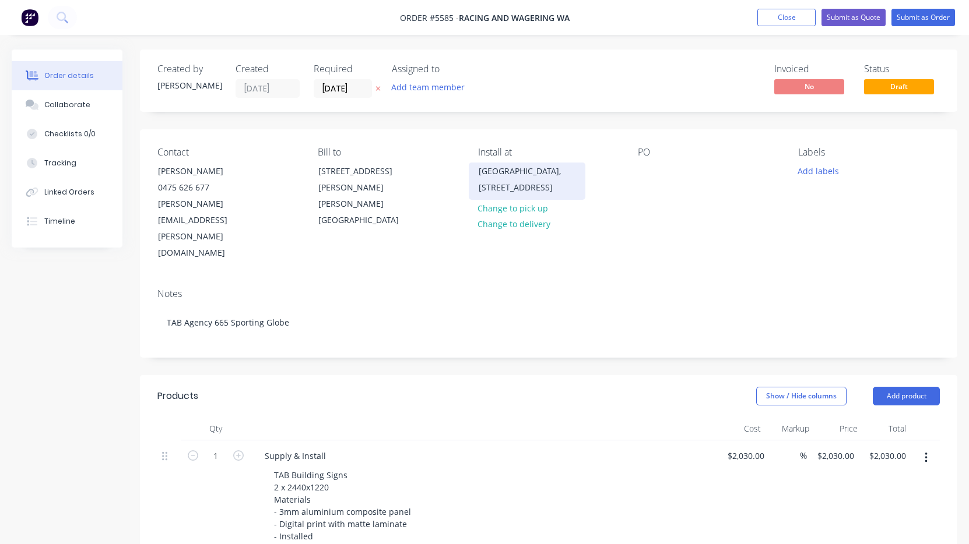
click at [525, 185] on div "[GEOGRAPHIC_DATA], [STREET_ADDRESS]" at bounding box center [526, 179] width 97 height 33
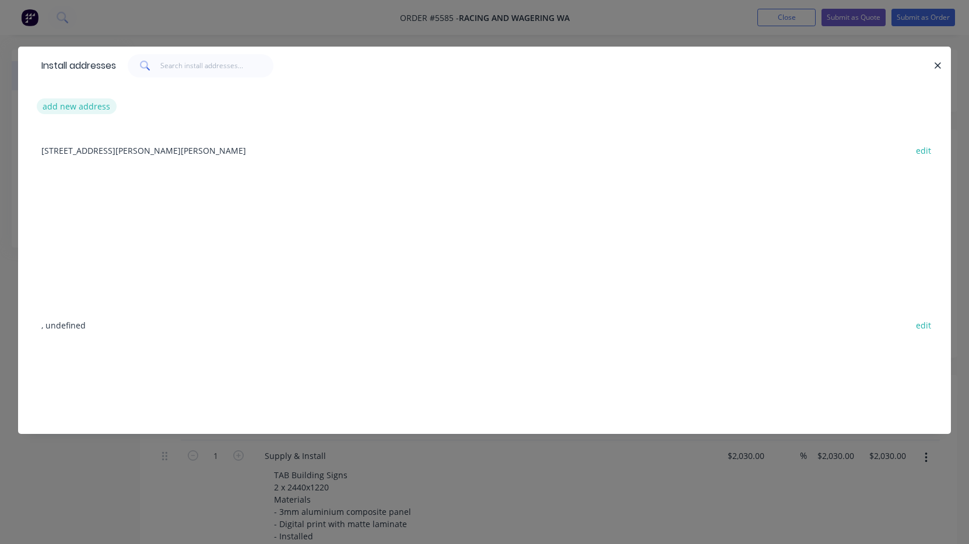
click at [69, 110] on button "add new address" at bounding box center [77, 106] width 80 height 16
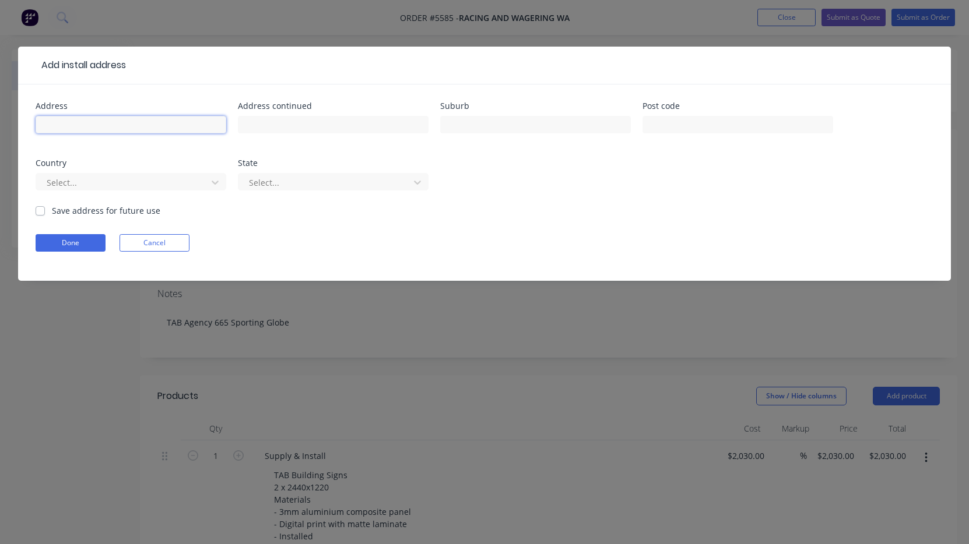
click at [78, 124] on input "text" at bounding box center [131, 124] width 191 height 17
paste input "[STREET_ADDRESS]"
type input "[STREET_ADDRESS]"
click at [64, 240] on button "Done" at bounding box center [71, 242] width 70 height 17
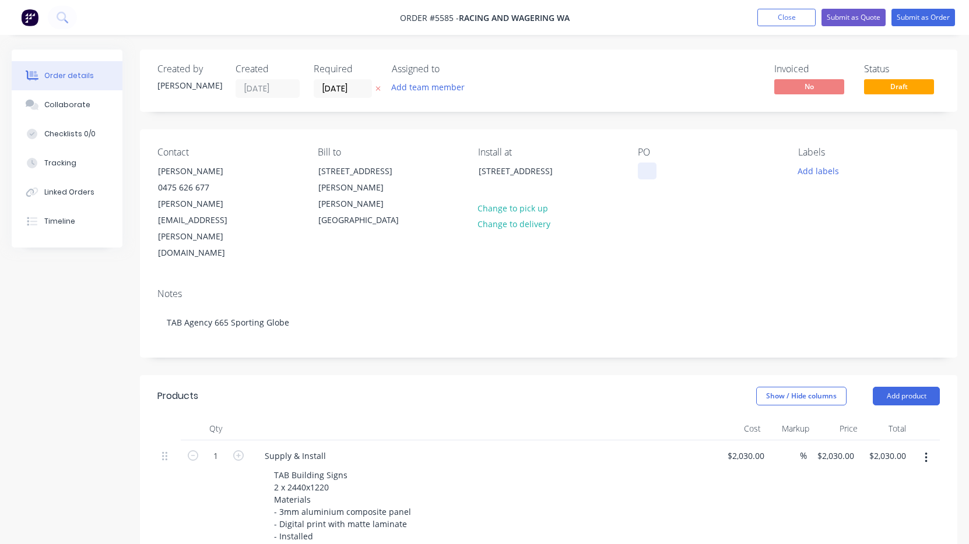
click at [649, 174] on div at bounding box center [647, 171] width 19 height 17
paste div
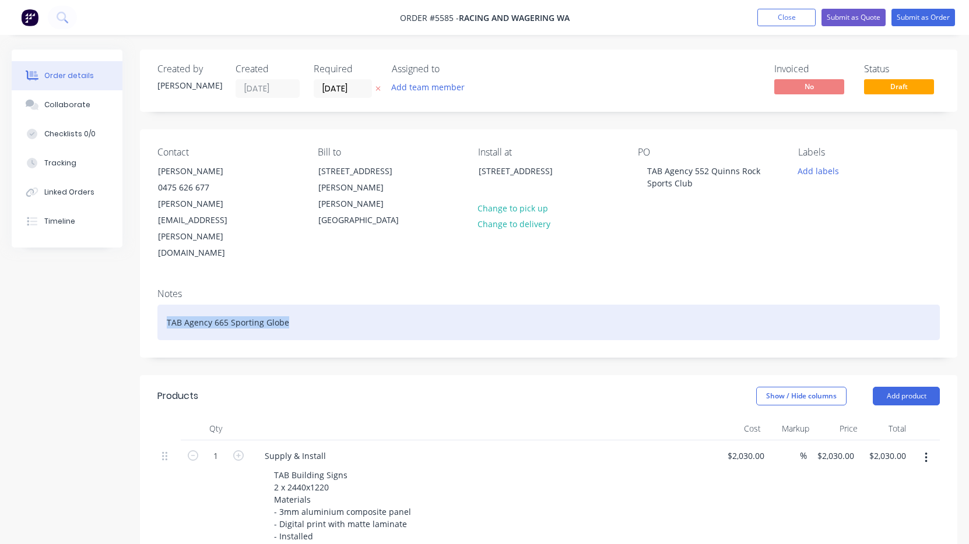
drag, startPoint x: 290, startPoint y: 274, endPoint x: 116, endPoint y: 270, distance: 173.7
click at [116, 270] on div "Created by [PERSON_NAME] Created [DATE] Required [DATE] Assigned to Add team me…" at bounding box center [484, 482] width 945 height 865
paste div
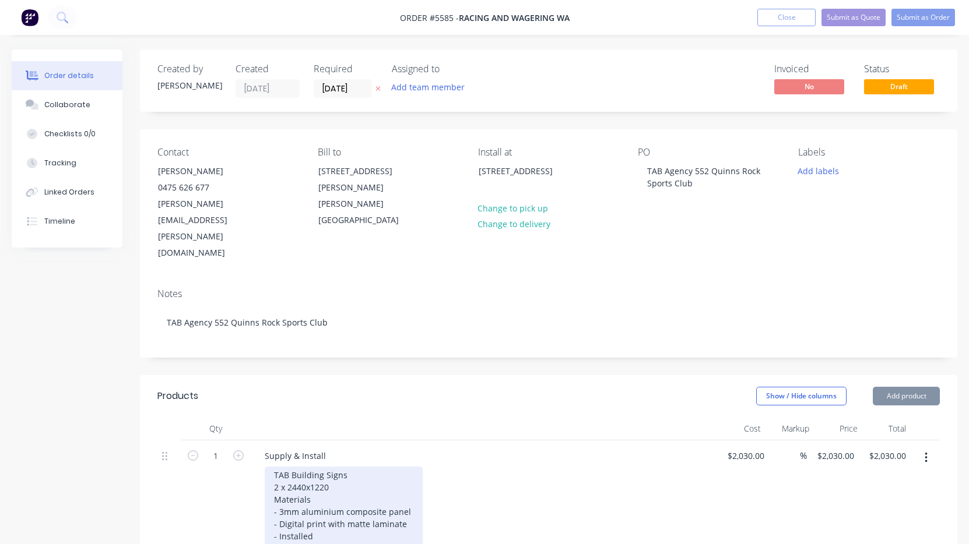
click at [307, 467] on div "TAB Building Signs 2 x 2440x1220 Materials - 3mm aluminium composite panel - Di…" at bounding box center [344, 518] width 158 height 103
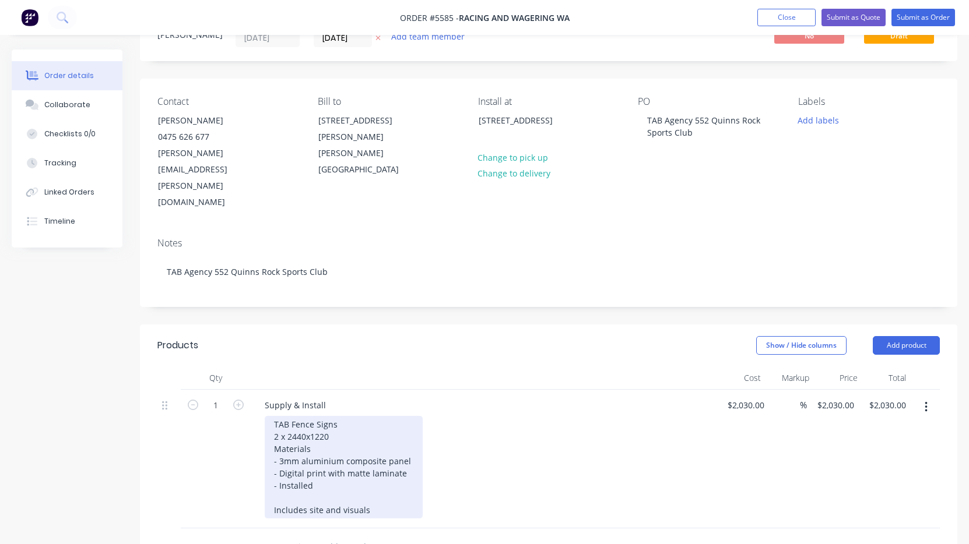
scroll to position [54, 0]
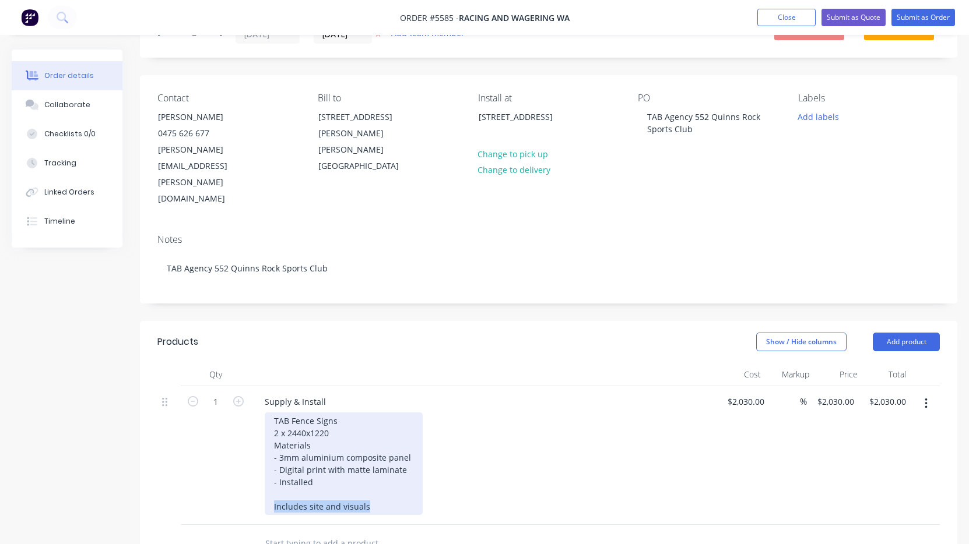
drag, startPoint x: 380, startPoint y: 456, endPoint x: 236, endPoint y: 455, distance: 144.0
click at [236, 455] on div "1 Supply & Install TAB Fence Signs 2 x 2440x1220 Materials - 3mm aluminium comp…" at bounding box center [548, 455] width 782 height 139
click at [304, 413] on div "TAB Fence Signs 2 x 2440x1220 Materials - 3mm aluminium composite panel - Digit…" at bounding box center [344, 452] width 158 height 78
click at [342, 413] on div "TAB Fence Signs 2 x 2365x1220 Materials - 3mm aluminium composite panel - Digit…" at bounding box center [344, 452] width 158 height 78
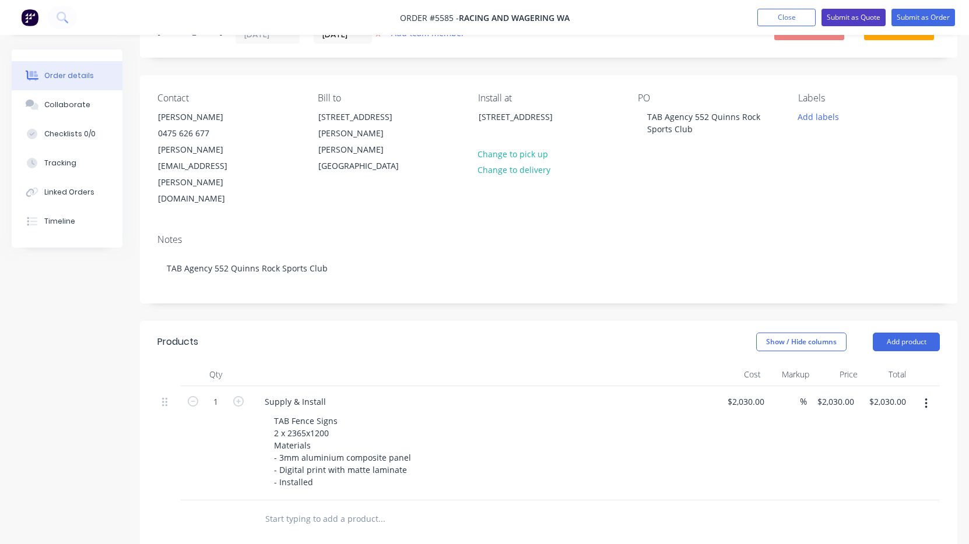
click at [858, 17] on button "Submit as Quote" at bounding box center [853, 17] width 64 height 17
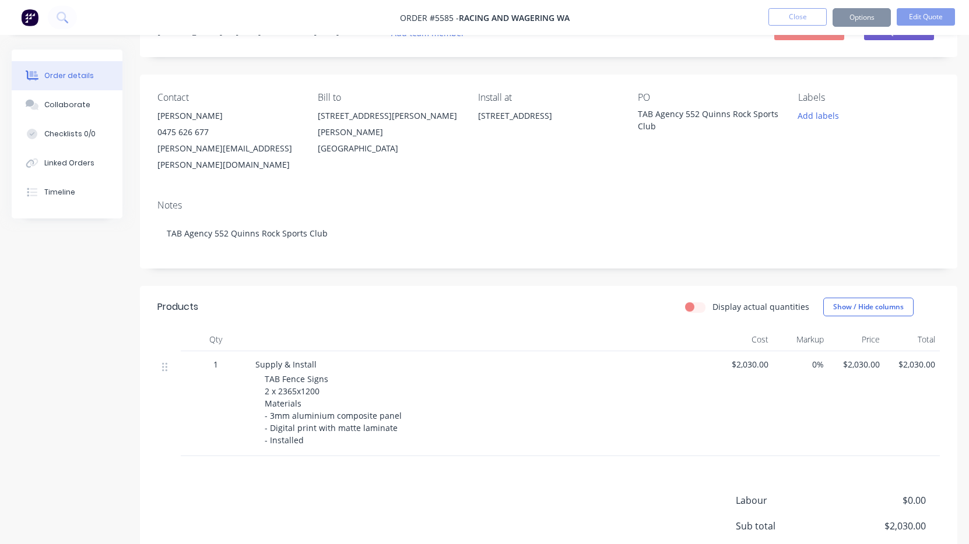
scroll to position [0, 0]
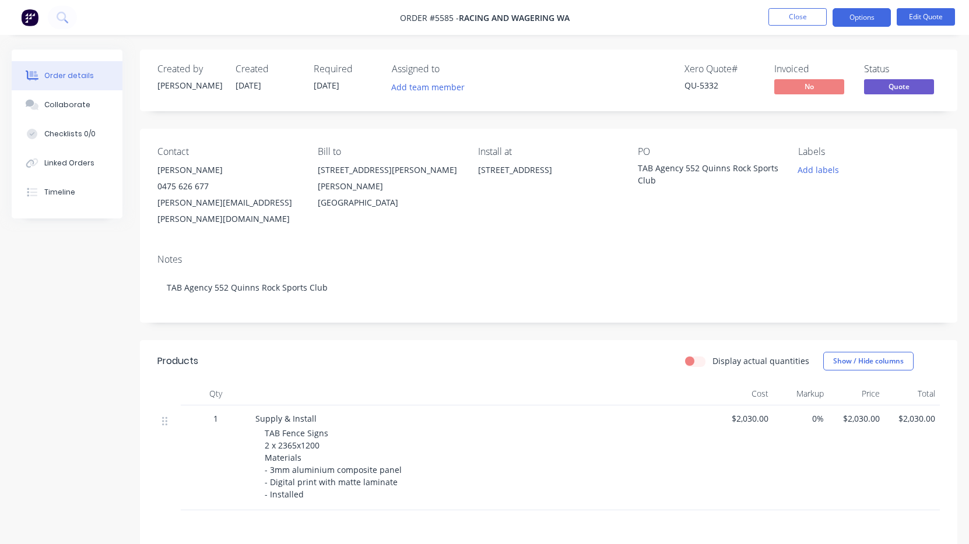
click at [858, 17] on button "Options" at bounding box center [861, 17] width 58 height 19
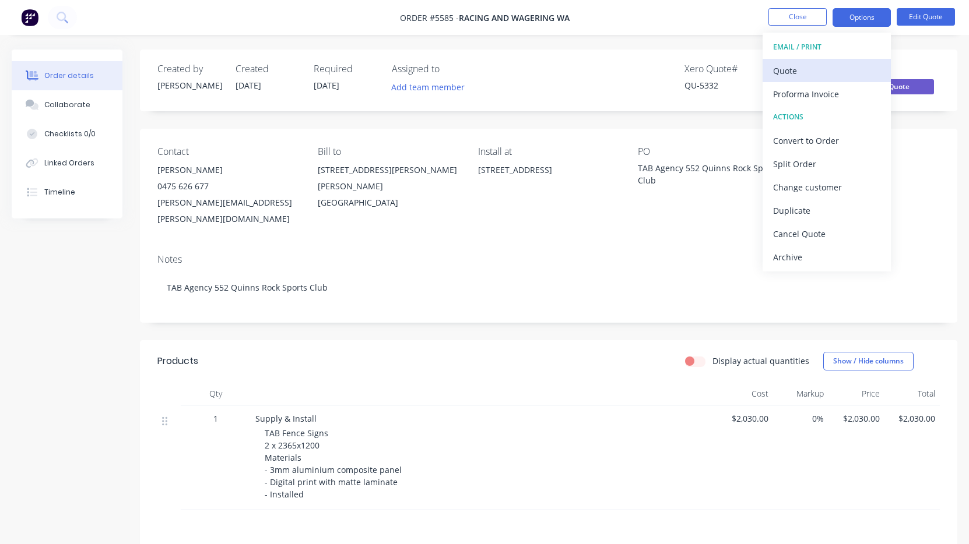
click at [840, 72] on div "Quote" at bounding box center [826, 70] width 107 height 17
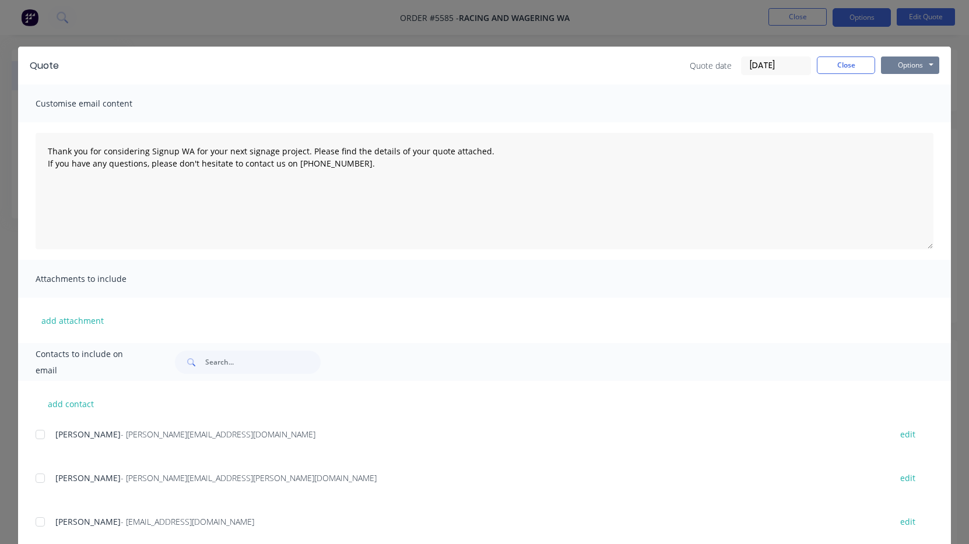
click at [912, 69] on button "Options" at bounding box center [910, 65] width 58 height 17
click at [910, 107] on button "Print" at bounding box center [918, 105] width 75 height 19
click at [837, 58] on button "Close" at bounding box center [845, 65] width 58 height 17
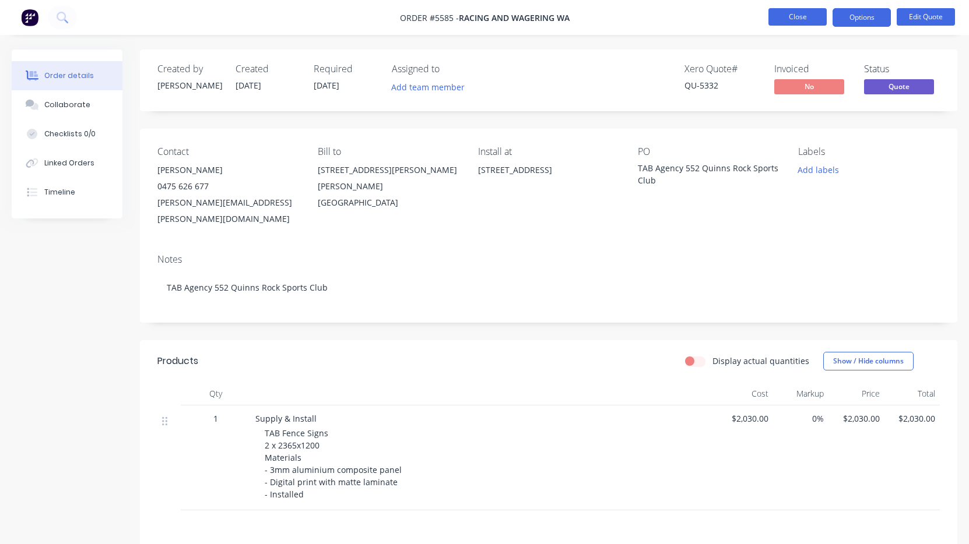
click at [804, 22] on button "Close" at bounding box center [797, 16] width 58 height 17
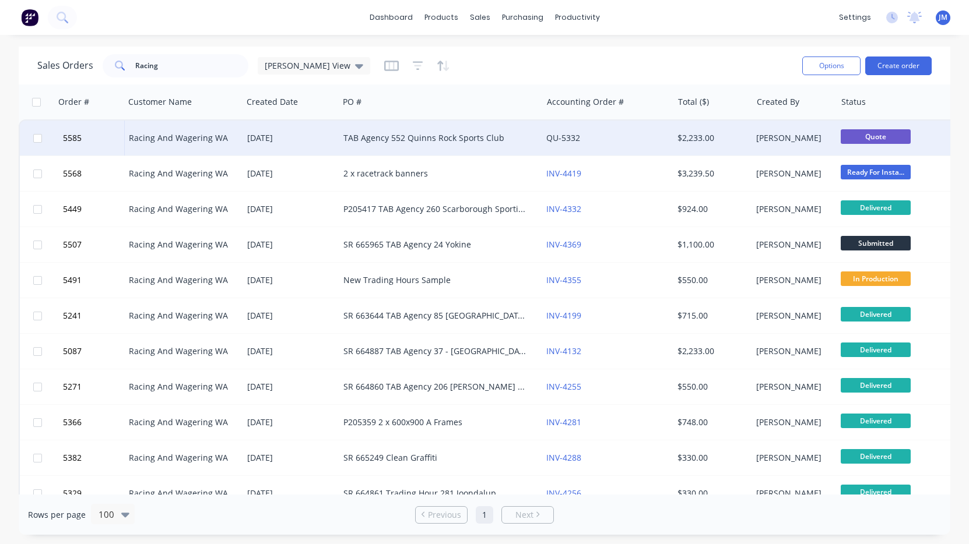
click at [427, 140] on div "TAB Agency 552 Quinns Rock Sports Club" at bounding box center [435, 138] width 184 height 12
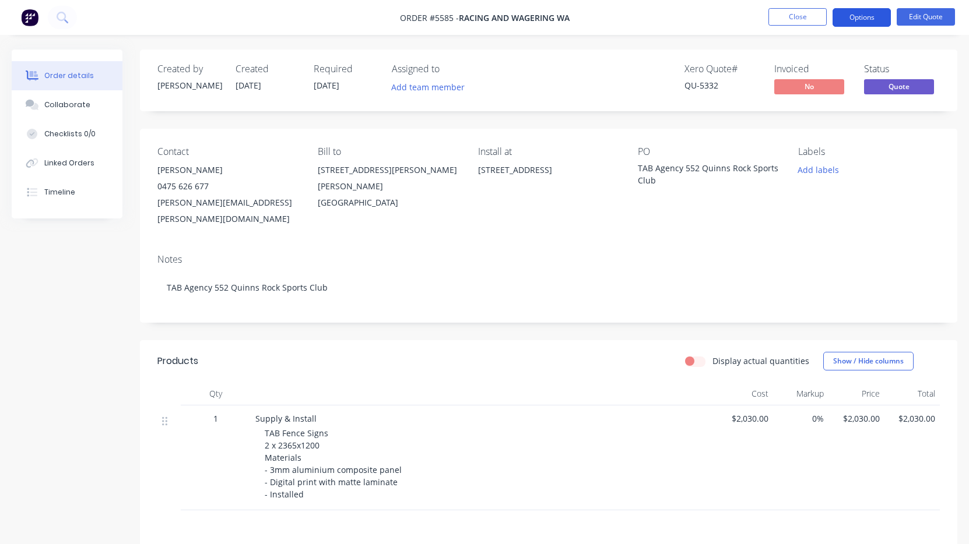
click at [876, 24] on button "Options" at bounding box center [861, 17] width 58 height 19
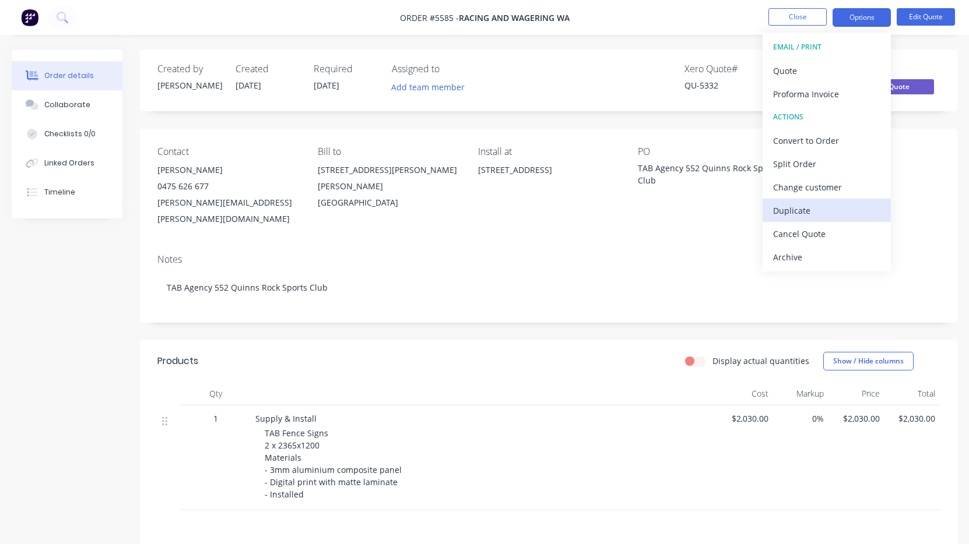
click at [826, 213] on div "Duplicate" at bounding box center [826, 210] width 107 height 17
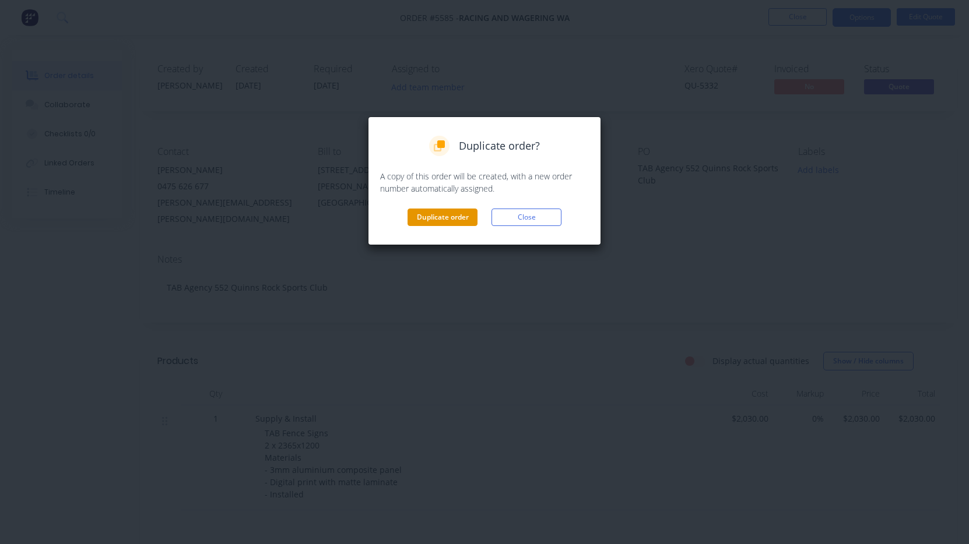
click at [452, 220] on button "Duplicate order" at bounding box center [442, 217] width 70 height 17
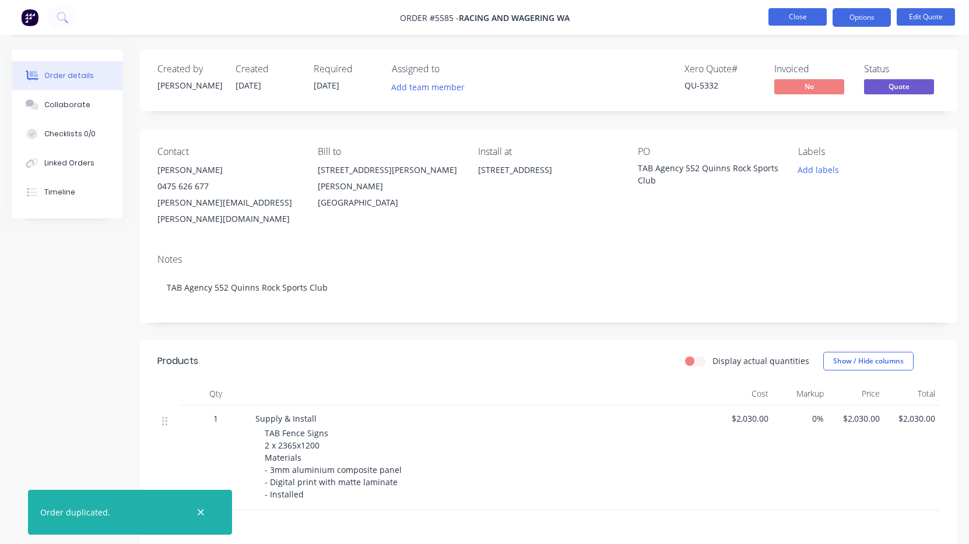
click at [805, 17] on button "Close" at bounding box center [797, 16] width 58 height 17
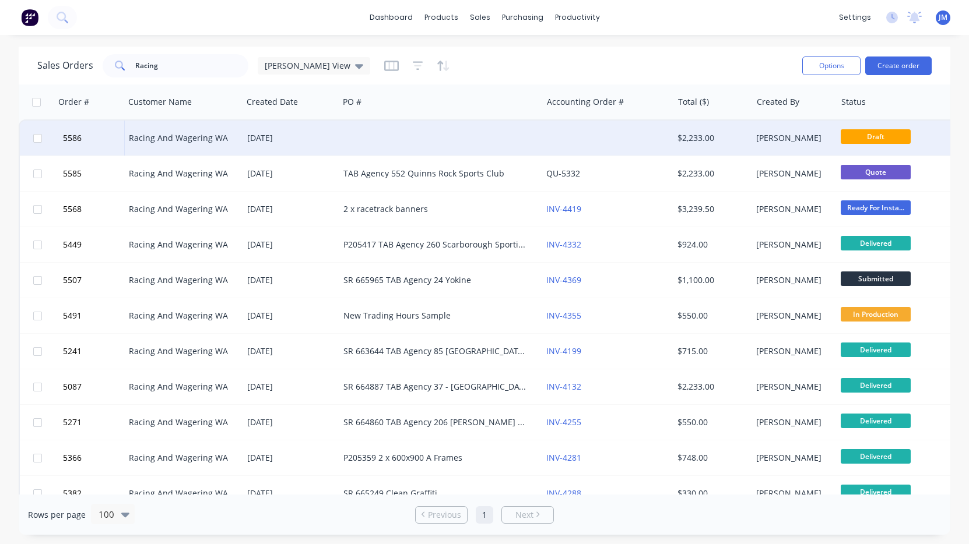
click at [305, 141] on div "[DATE]" at bounding box center [290, 138] width 87 height 12
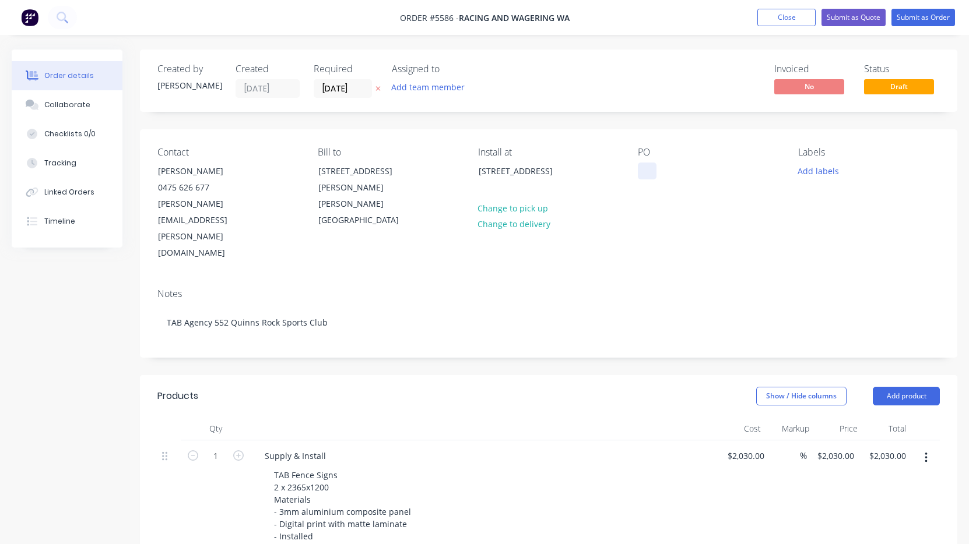
click at [646, 163] on div at bounding box center [647, 171] width 19 height 17
paste div
click at [645, 172] on div "666643" at bounding box center [661, 171] width 47 height 17
click at [690, 168] on div "SR 666643" at bounding box center [667, 171] width 59 height 17
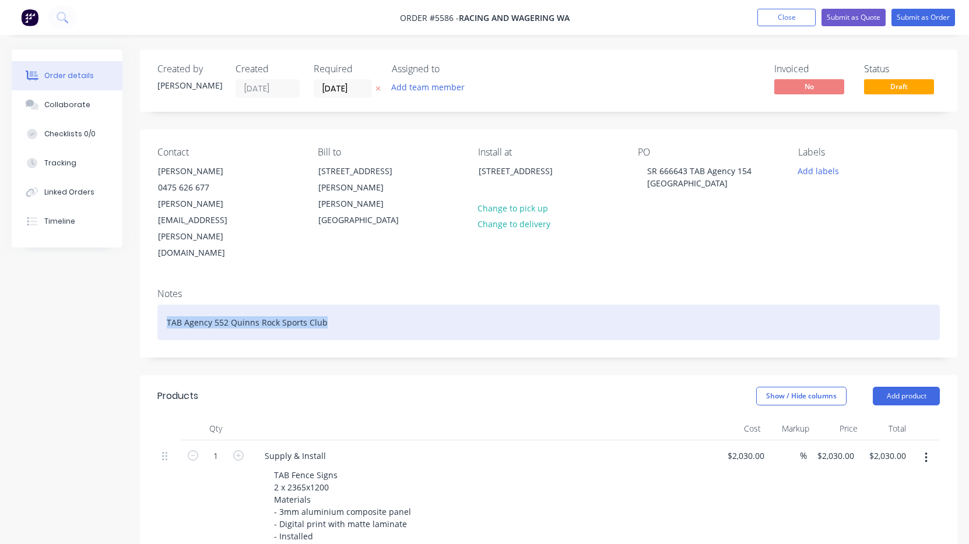
drag, startPoint x: 311, startPoint y: 276, endPoint x: 91, endPoint y: 263, distance: 220.1
click at [91, 263] on div "Created by [PERSON_NAME] Created [DATE] Required [DATE] Assigned to Add team me…" at bounding box center [484, 470] width 945 height 840
paste div
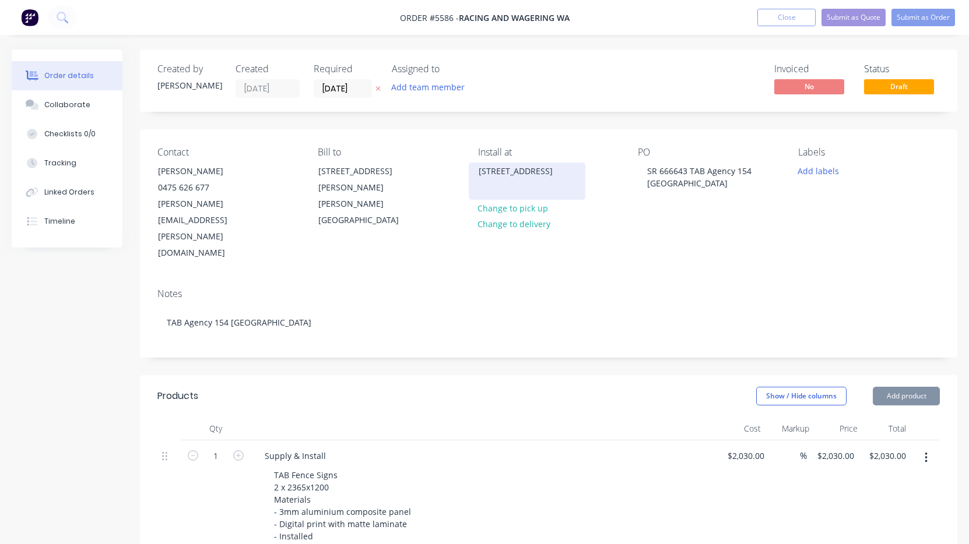
click at [501, 180] on div "[STREET_ADDRESS]" at bounding box center [526, 171] width 97 height 16
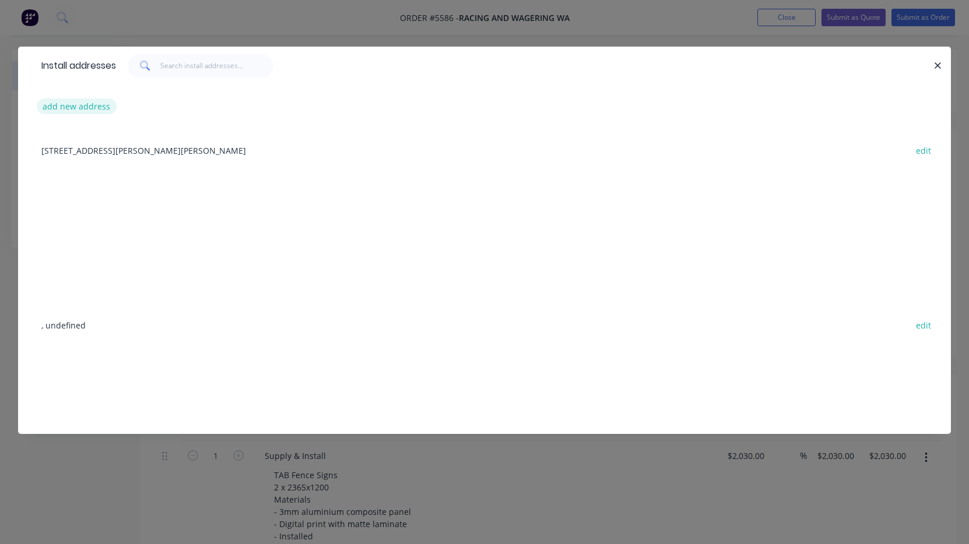
click at [91, 104] on button "add new address" at bounding box center [77, 106] width 80 height 16
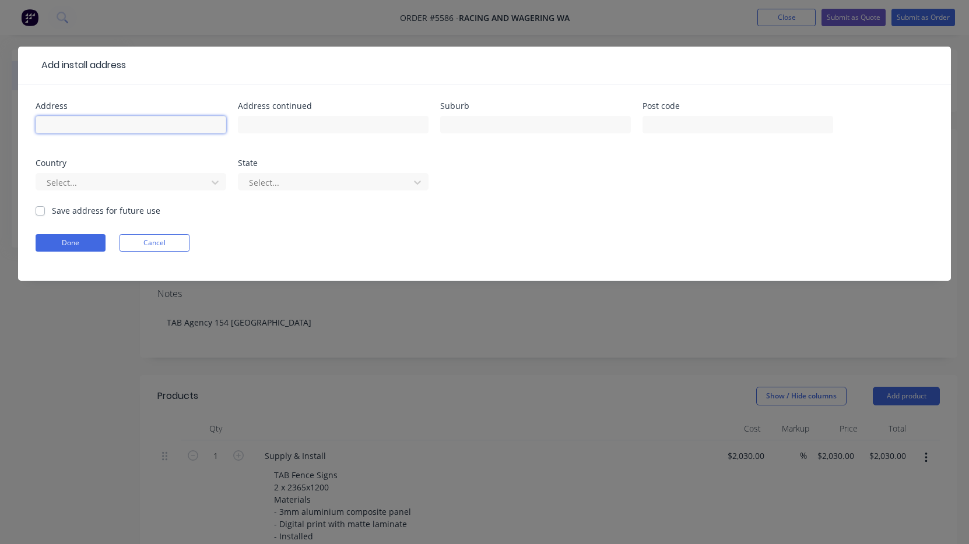
click at [83, 125] on input "text" at bounding box center [131, 124] width 191 height 17
paste input "[STREET_ADDRESS]"
type input "[STREET_ADDRESS]"
click at [75, 244] on button "Done" at bounding box center [71, 242] width 70 height 17
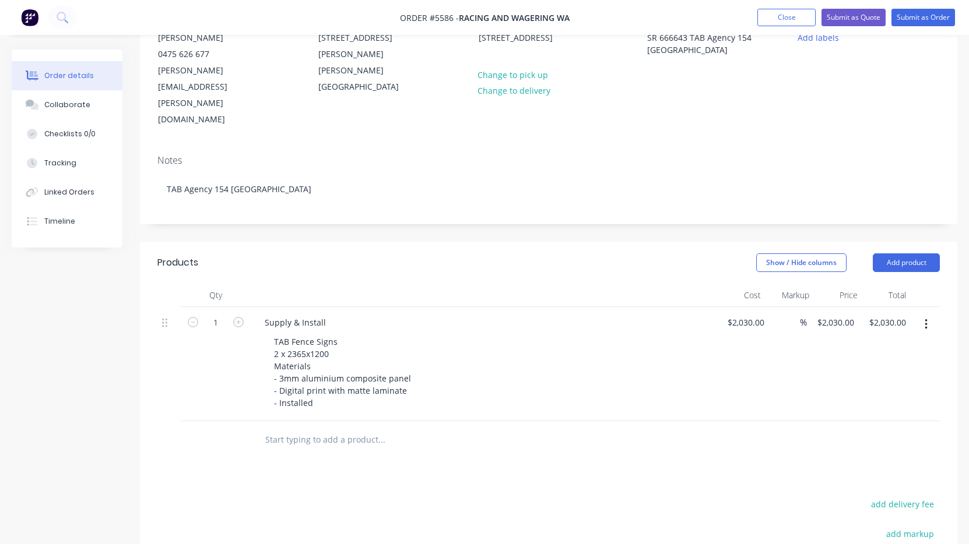
scroll to position [134, 0]
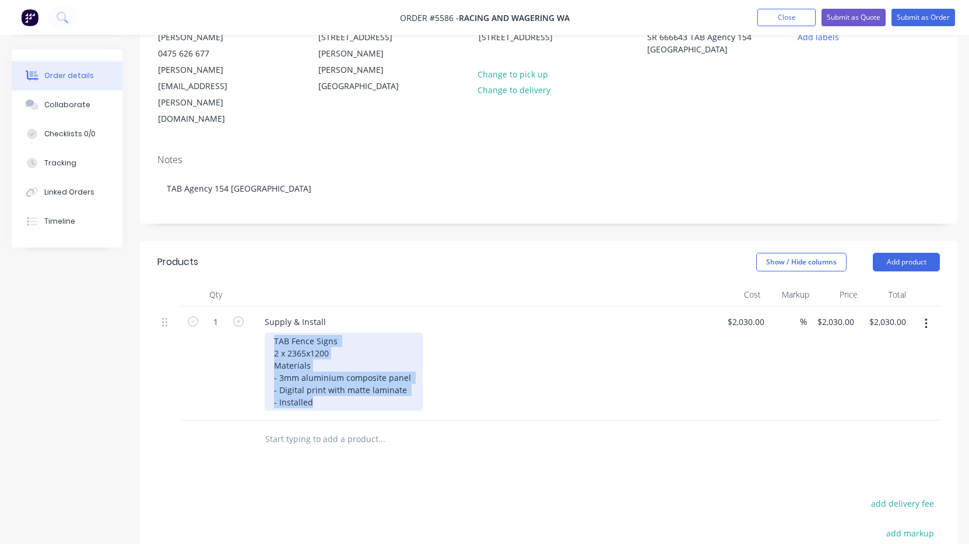
drag, startPoint x: 316, startPoint y: 353, endPoint x: 242, endPoint y: 284, distance: 100.2
click at [242, 307] on div "1 Supply & Install TAB Fence Signs 2 x 2365x1200 Materials - 3mm aluminium comp…" at bounding box center [548, 364] width 782 height 114
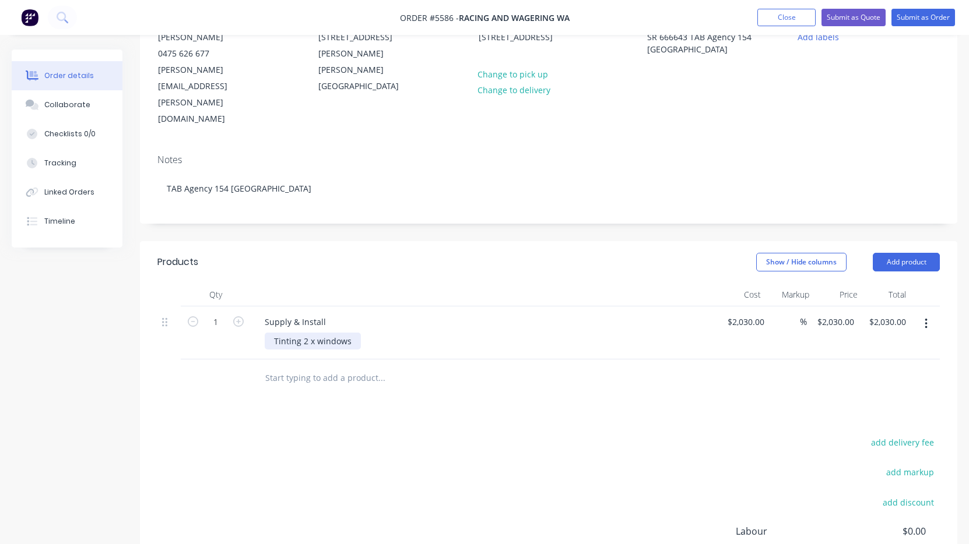
click at [352, 333] on div "Tinting 2 x windows" at bounding box center [313, 341] width 96 height 17
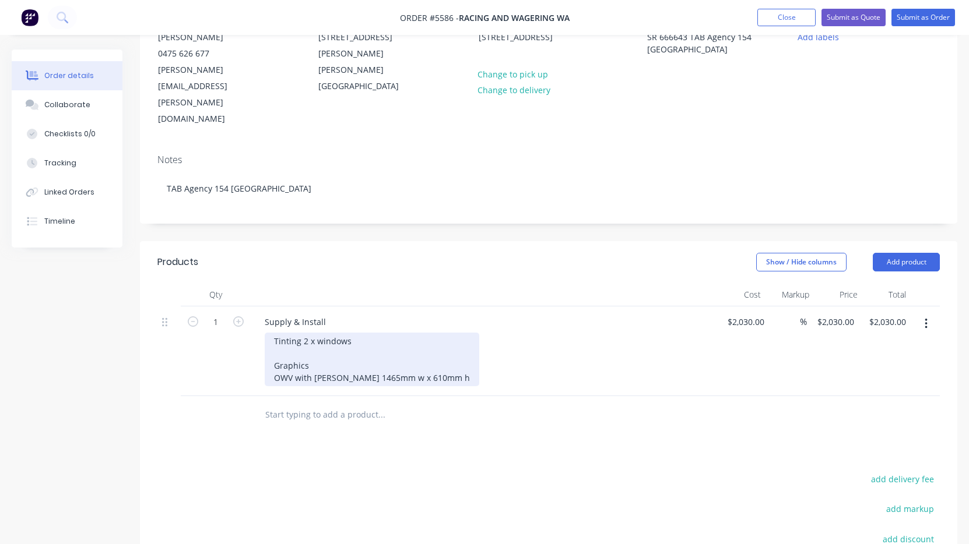
click at [332, 333] on div "Tinting 2 x windows Graphics OWV with [PERSON_NAME] 1465mm w x 610mm h" at bounding box center [372, 360] width 214 height 54
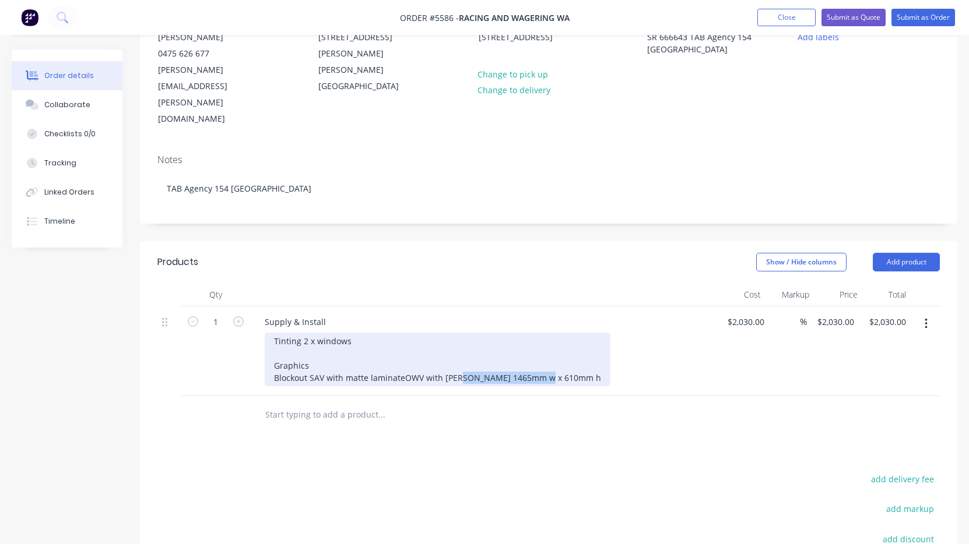
drag, startPoint x: 416, startPoint y: 343, endPoint x: 330, endPoint y: 343, distance: 85.7
click at [330, 343] on div "Tinting 2 x windows Graphics Blockout SAV with matte laminate OWV with [PERSON_…" at bounding box center [438, 360] width 346 height 54
copy div "1465mm w x 610mm h"
click at [409, 333] on div "Tinting 2 x windows Graphics Blockout SAV with matte laminate OWV with [PERSON_…" at bounding box center [438, 360] width 346 height 54
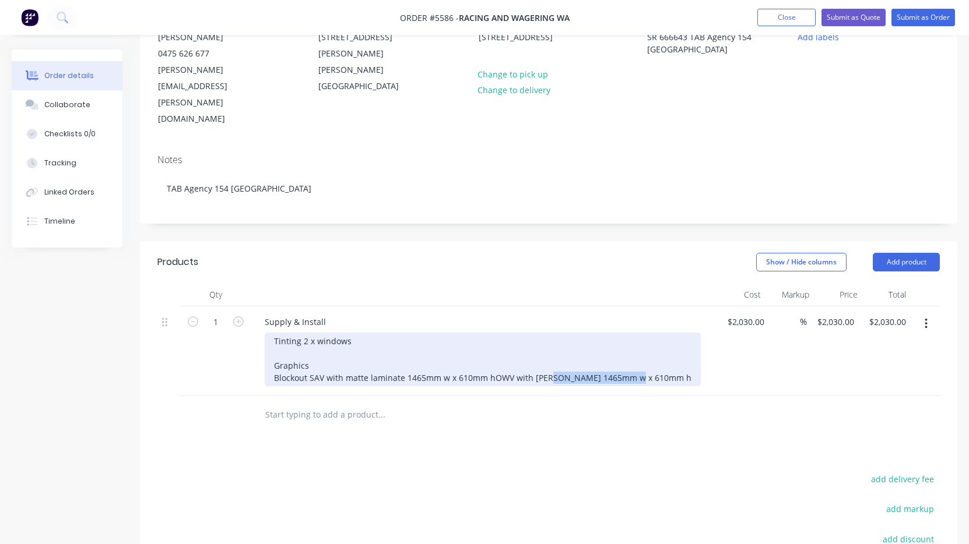
drag, startPoint x: 429, startPoint y: 339, endPoint x: 330, endPoint y: 339, distance: 99.1
click at [330, 339] on div "Tinting 2 x windows Graphics Blockout SAV with matte laminate 1465mm w x 610mm …" at bounding box center [483, 360] width 436 height 54
drag, startPoint x: 434, startPoint y: 342, endPoint x: 248, endPoint y: 343, distance: 185.3
click at [248, 343] on div "1 Supply & Install Tinting 2 x windows Graphics Blockout SAV with matte laminat…" at bounding box center [548, 352] width 782 height 90
copy div "OWV with [PERSON_NAME] 1160mm w x 725mm h"
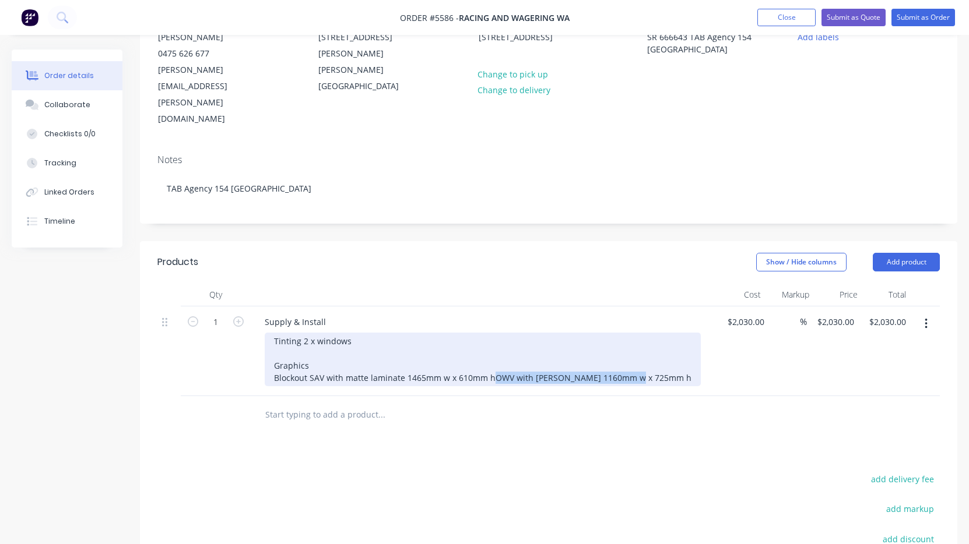
click at [425, 343] on div "Tinting 2 x windows Graphics Blockout SAV with matte laminate 1465mm w x 610mm …" at bounding box center [483, 360] width 436 height 54
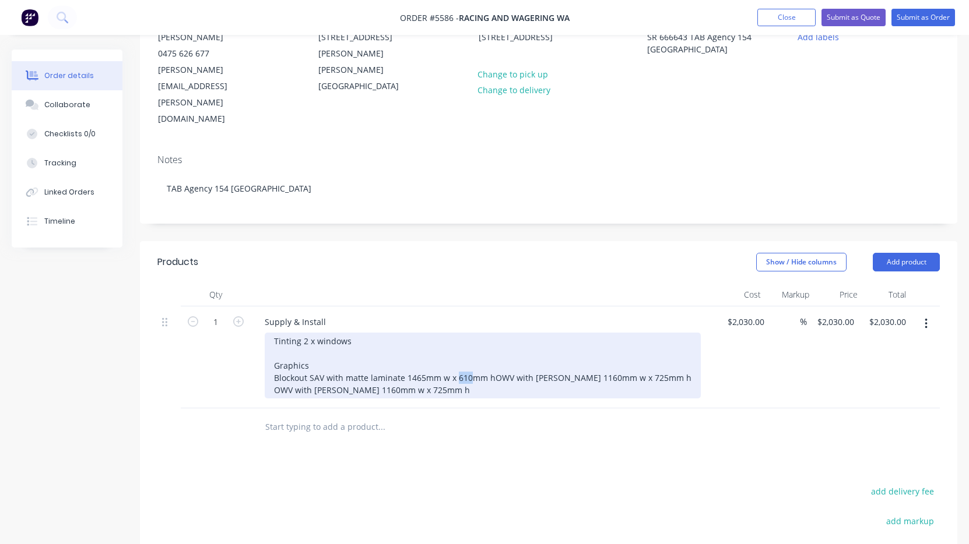
drag, startPoint x: 469, startPoint y: 330, endPoint x: 455, endPoint y: 330, distance: 13.4
click at [455, 333] on div "Tinting 2 x windows Graphics Blockout SAV with matte laminate 1465mm w x 610mm …" at bounding box center [483, 366] width 436 height 66
drag, startPoint x: 497, startPoint y: 328, endPoint x: 406, endPoint y: 322, distance: 91.1
click at [406, 333] on div "Tinting 2 x windows Graphics Blockout SAV with matte laminate 1465mm w x 725mm …" at bounding box center [483, 366] width 436 height 66
copy div "1465mm w x 725mm h"
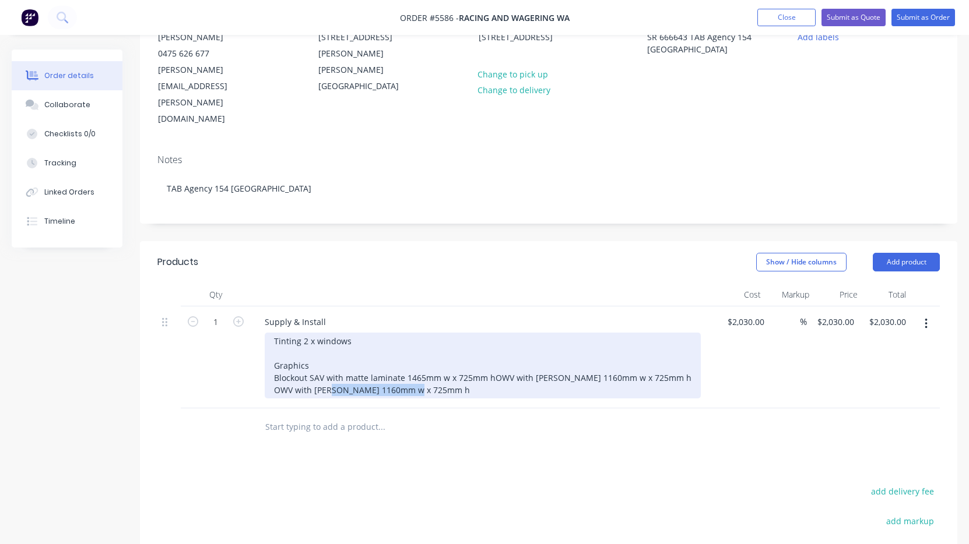
drag, startPoint x: 436, startPoint y: 353, endPoint x: 330, endPoint y: 352, distance: 105.5
click at [330, 352] on div "Tinting 2 x windows Graphics Blockout SAV with matte laminate 1465mm w x 725mm …" at bounding box center [483, 366] width 436 height 66
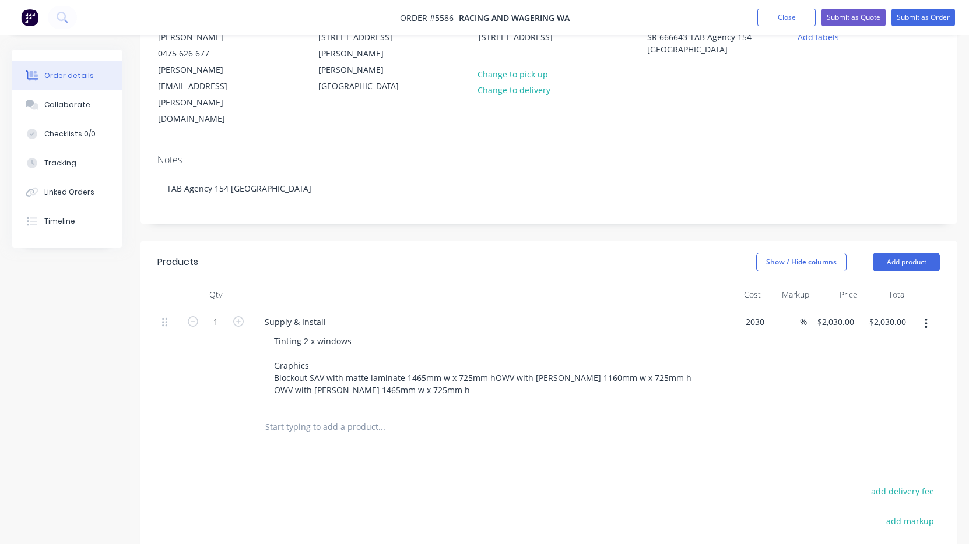
click at [731, 307] on div "2030 $2,030.00" at bounding box center [743, 358] width 52 height 102
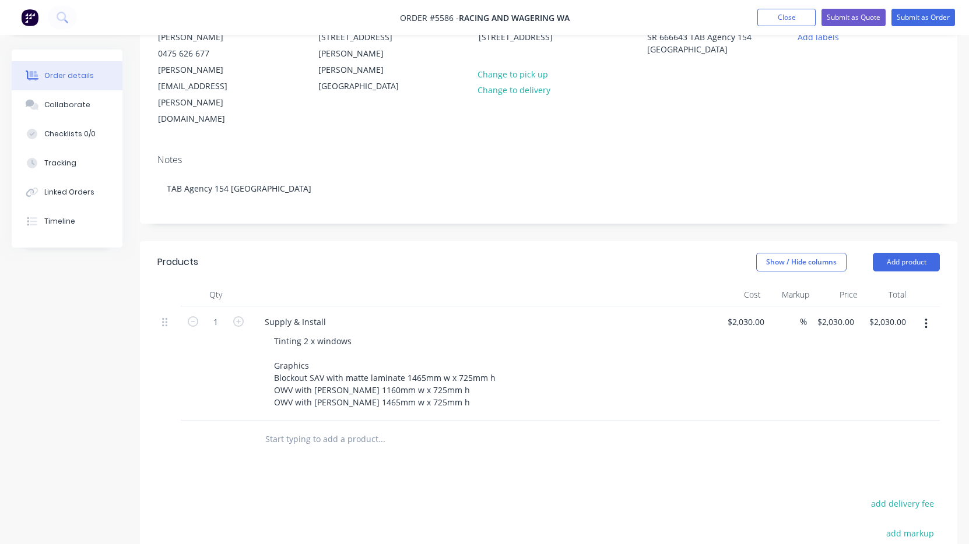
click at [731, 307] on div "$2,030.00 $2,030.00" at bounding box center [743, 364] width 52 height 114
click at [742, 314] on input "2030" at bounding box center [747, 322] width 43 height 17
click at [742, 314] on input "2030" at bounding box center [749, 322] width 24 height 17
type input "$1,185.00"
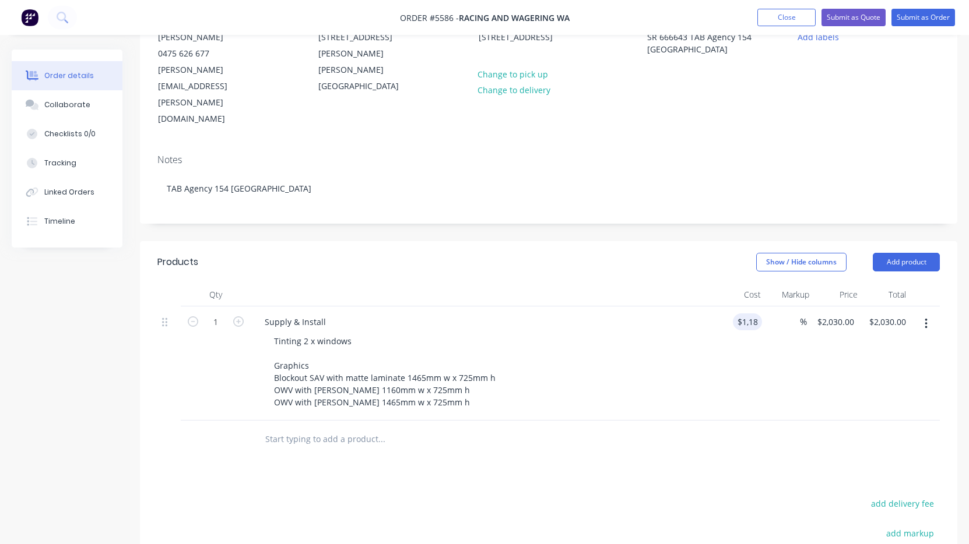
type input "$1,185.00"
click at [691, 421] on div at bounding box center [548, 440] width 782 height 38
click at [919, 17] on button "Submit as Order" at bounding box center [923, 17] width 64 height 17
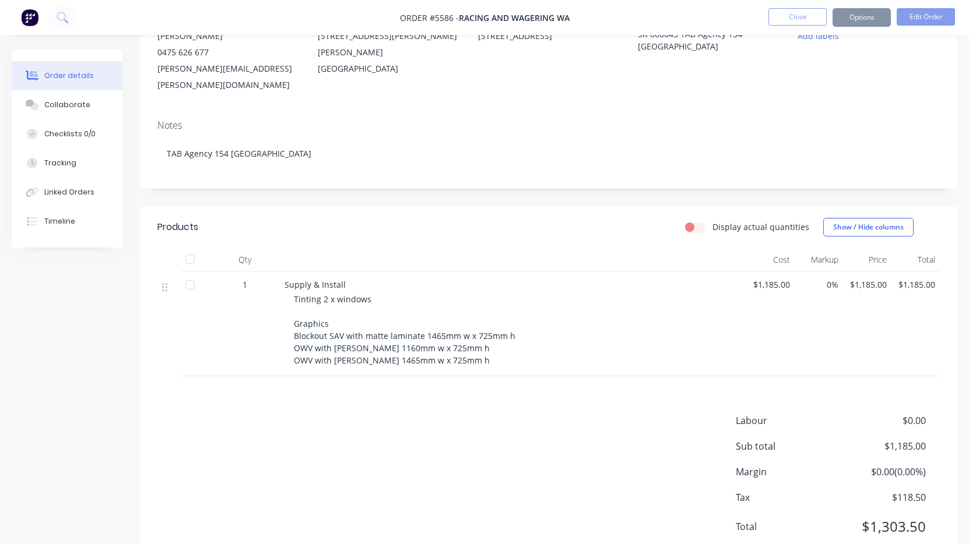
scroll to position [0, 0]
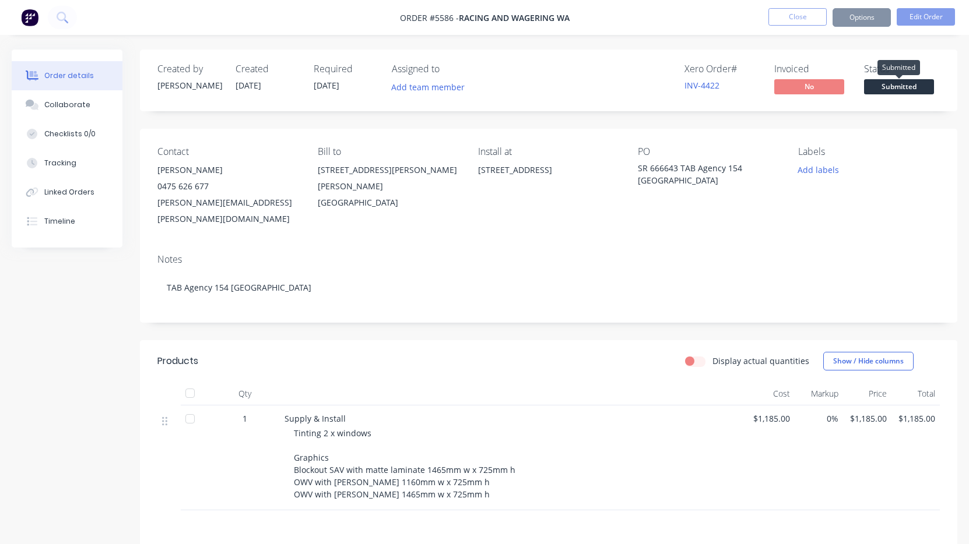
click at [899, 91] on span "Submitted" at bounding box center [899, 86] width 70 height 15
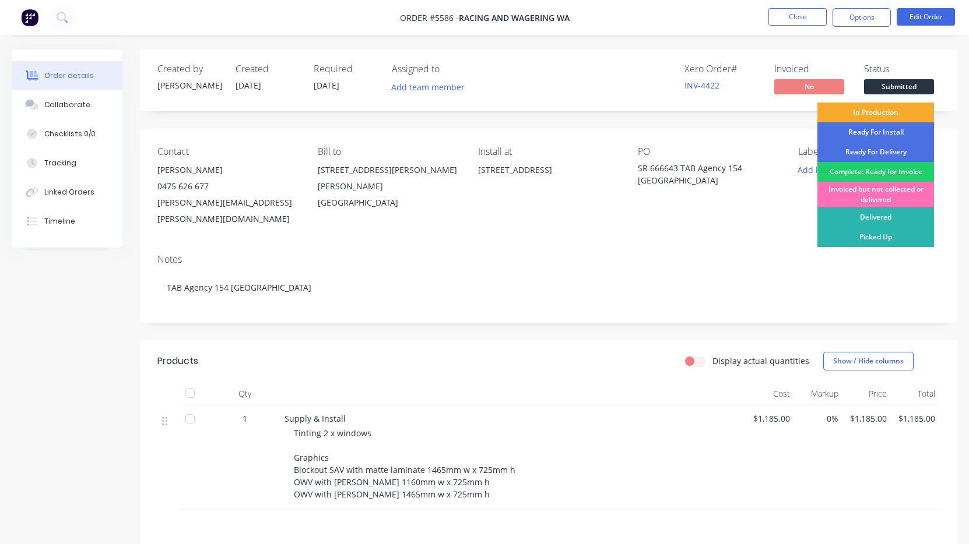
click at [892, 112] on div "In Production" at bounding box center [875, 113] width 117 height 20
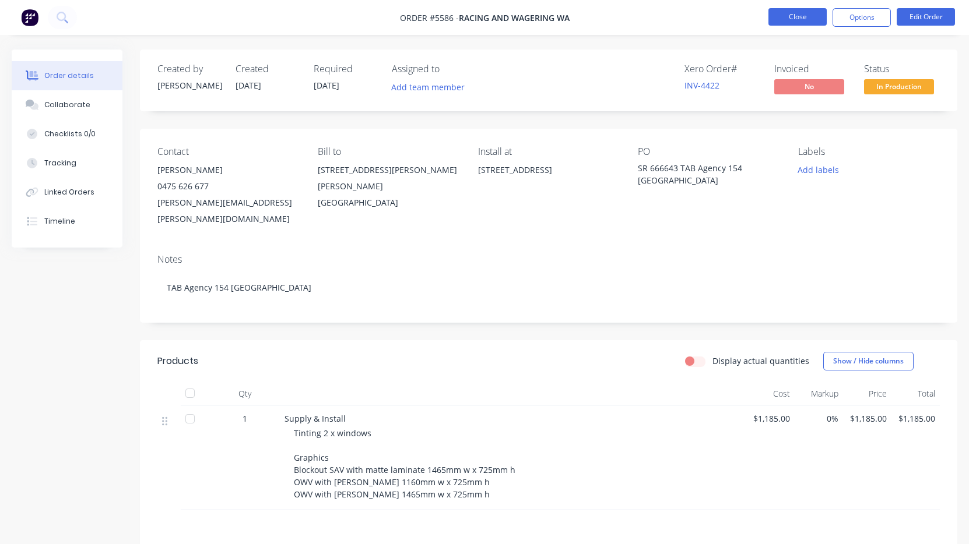
click at [793, 20] on button "Close" at bounding box center [797, 16] width 58 height 17
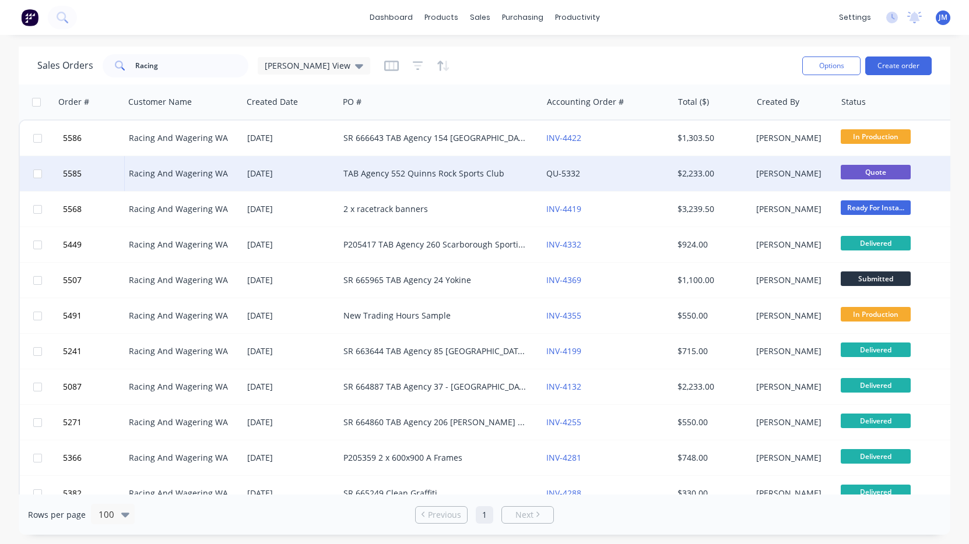
click at [445, 175] on div "TAB Agency 552 Quinns Rock Sports Club" at bounding box center [435, 174] width 184 height 12
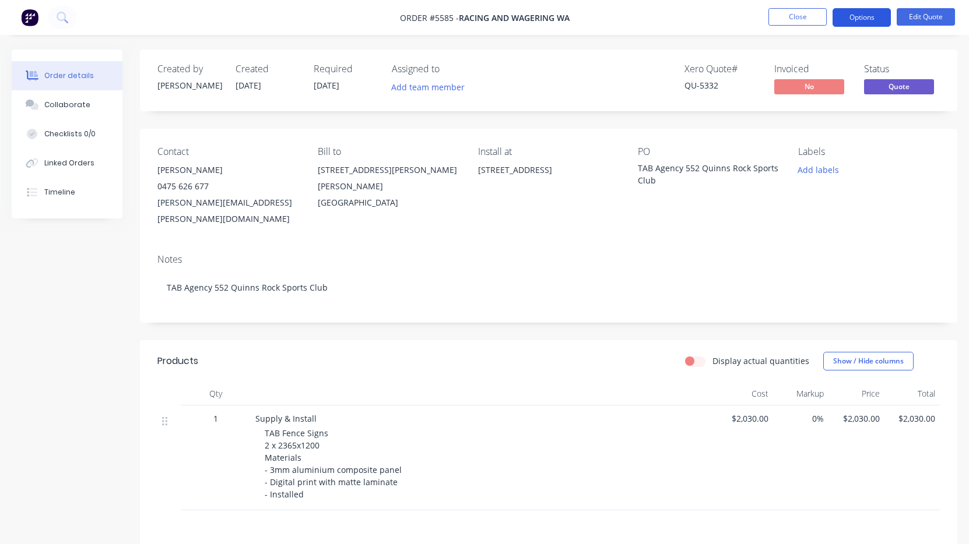
click at [870, 17] on button "Options" at bounding box center [861, 17] width 58 height 19
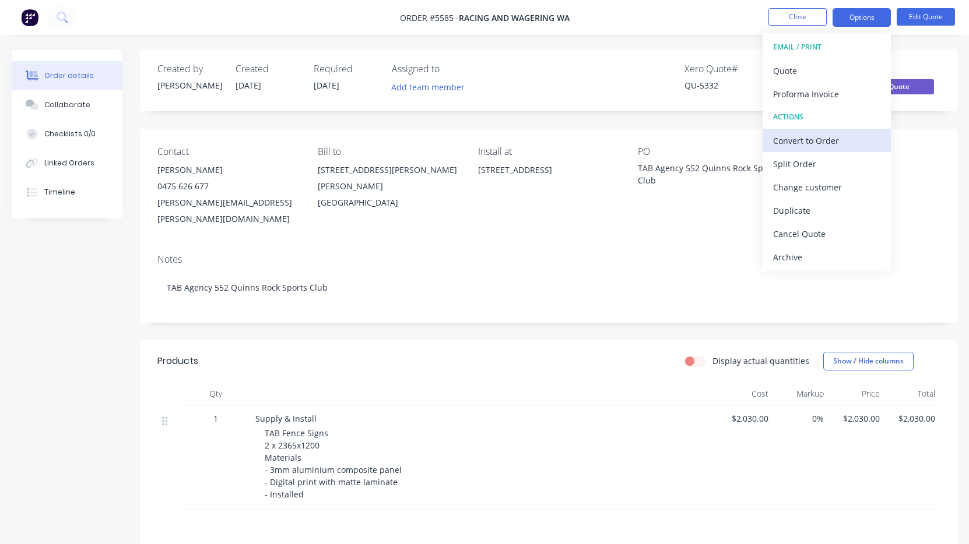
click at [813, 144] on div "Convert to Order" at bounding box center [826, 140] width 107 height 17
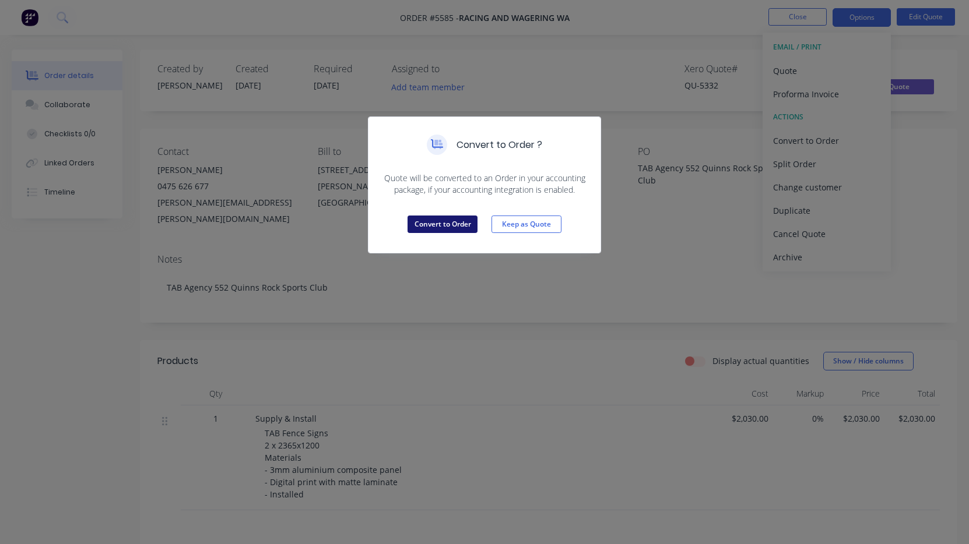
click at [444, 221] on button "Convert to Order" at bounding box center [442, 224] width 70 height 17
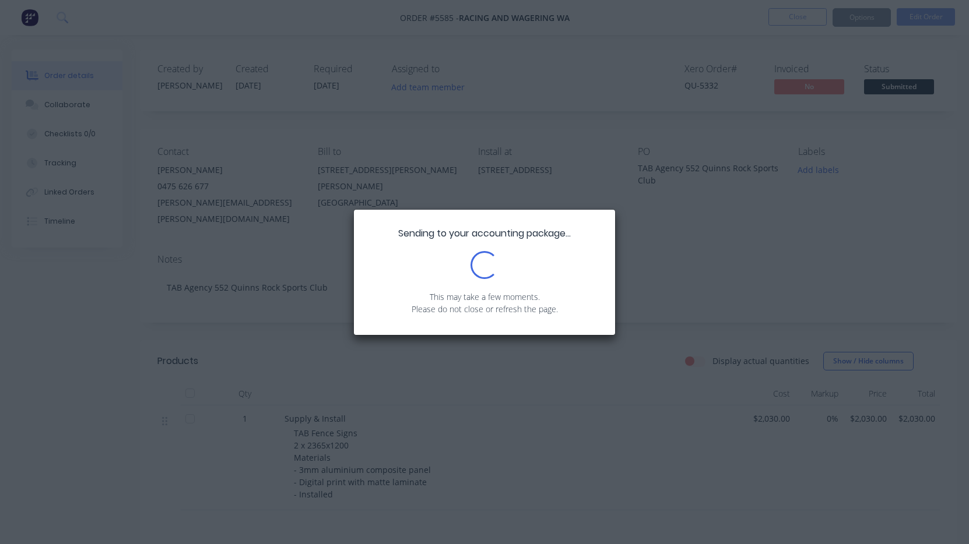
click at [885, 89] on div "Sending to your accounting package... Loading... This may take a few moments. P…" at bounding box center [484, 272] width 969 height 544
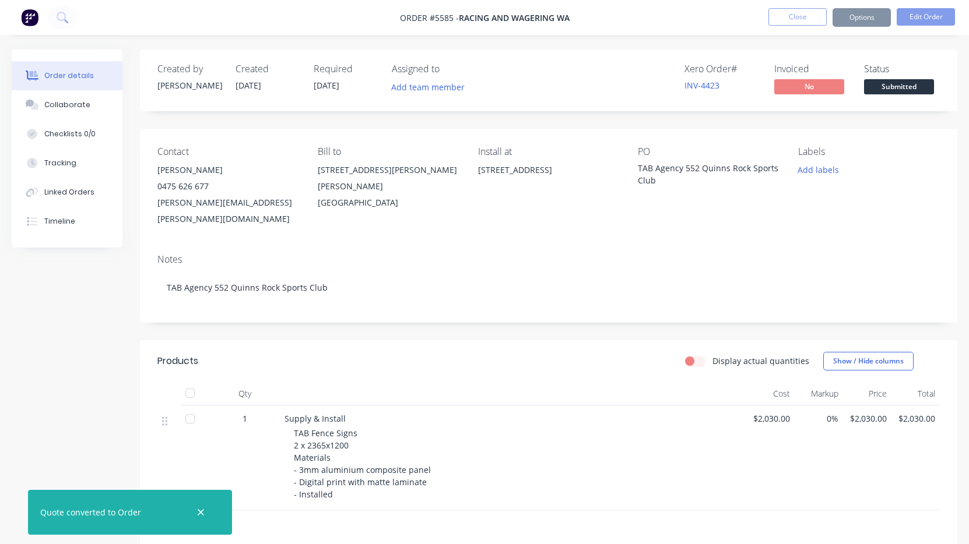
click at [885, 89] on span "Submitted" at bounding box center [899, 86] width 70 height 15
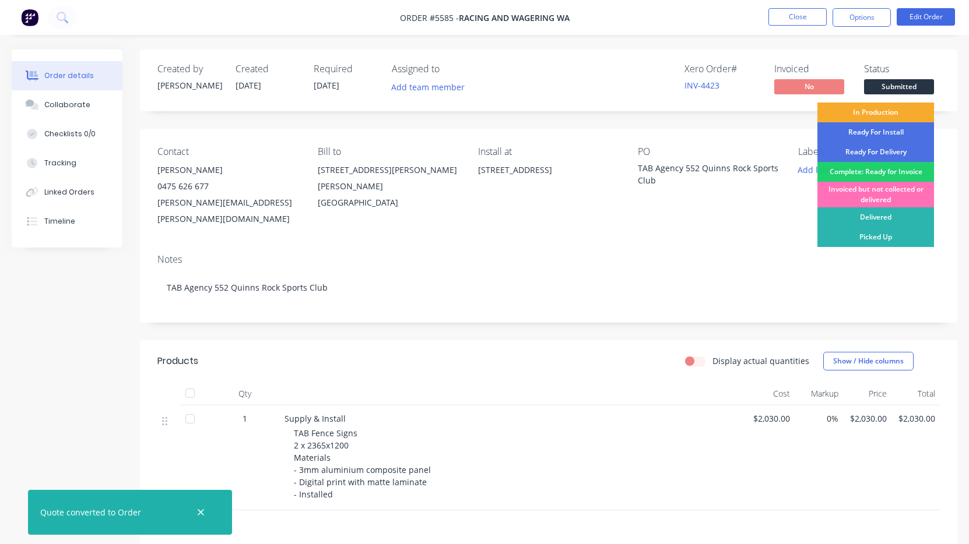
click at [879, 112] on div "In Production" at bounding box center [875, 113] width 117 height 20
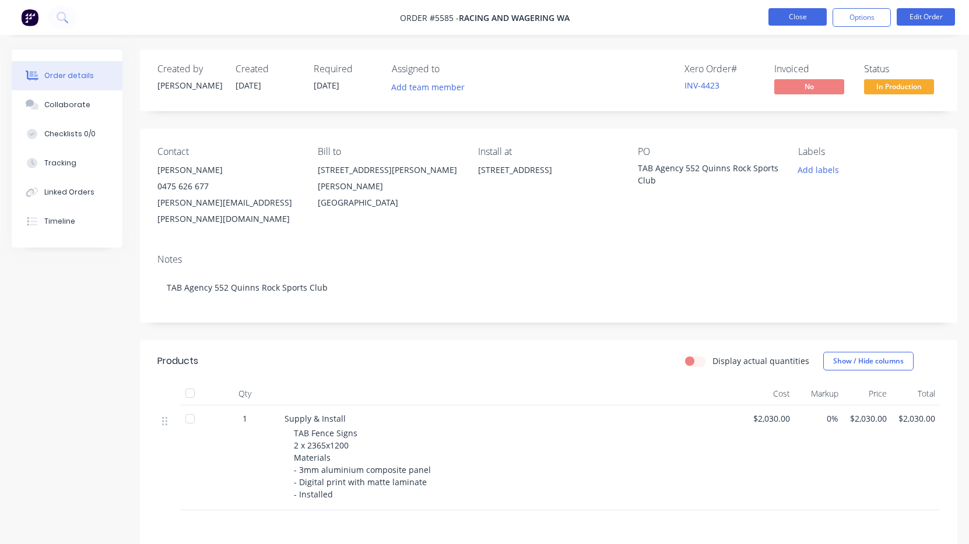
click at [791, 15] on button "Close" at bounding box center [797, 16] width 58 height 17
